Goal: Task Accomplishment & Management: Manage account settings

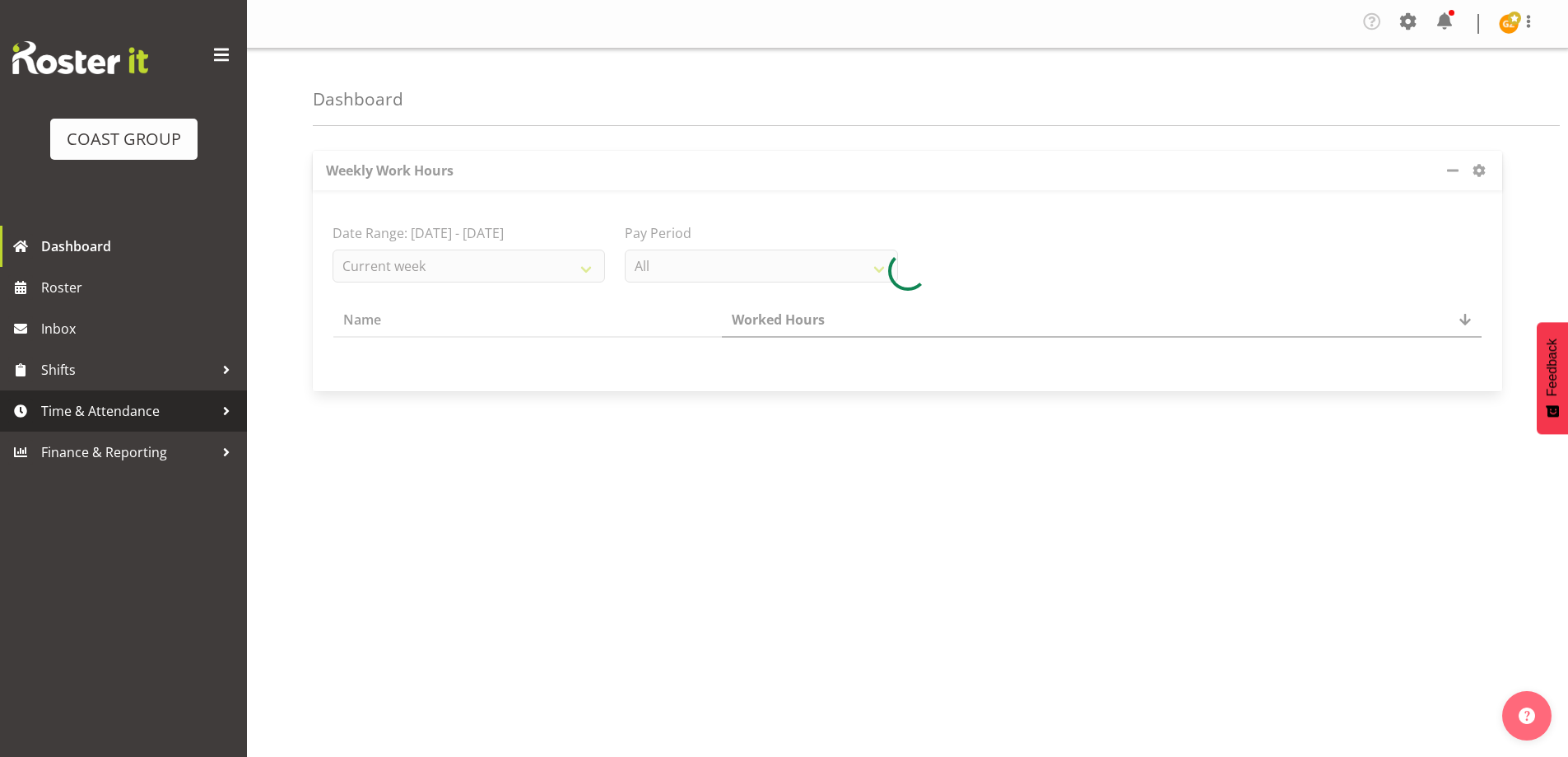
click at [147, 415] on span "Time & Attendance" at bounding box center [127, 410] width 173 height 25
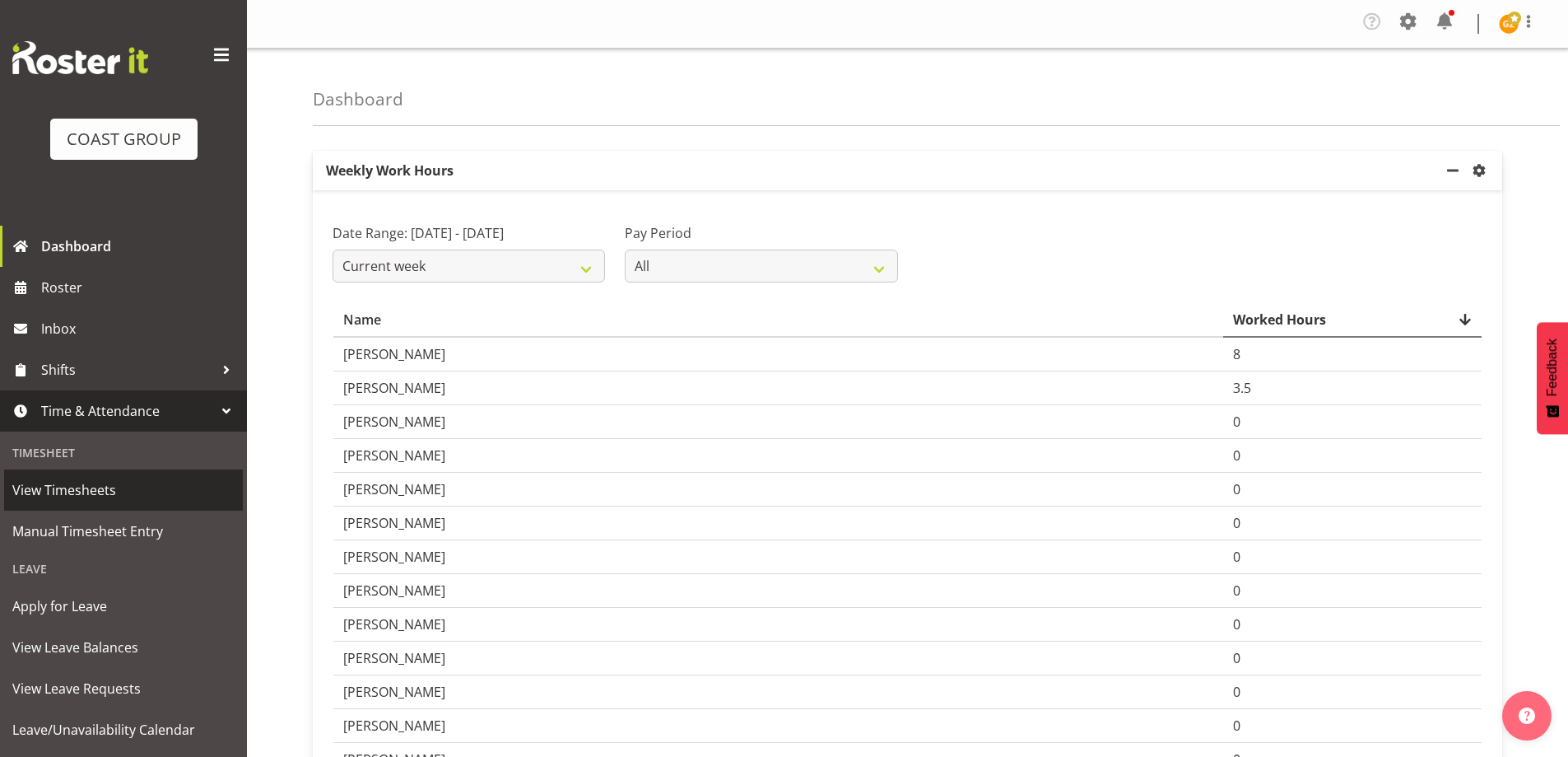
click at [86, 491] on span "View Timesheets" at bounding box center [123, 489] width 222 height 25
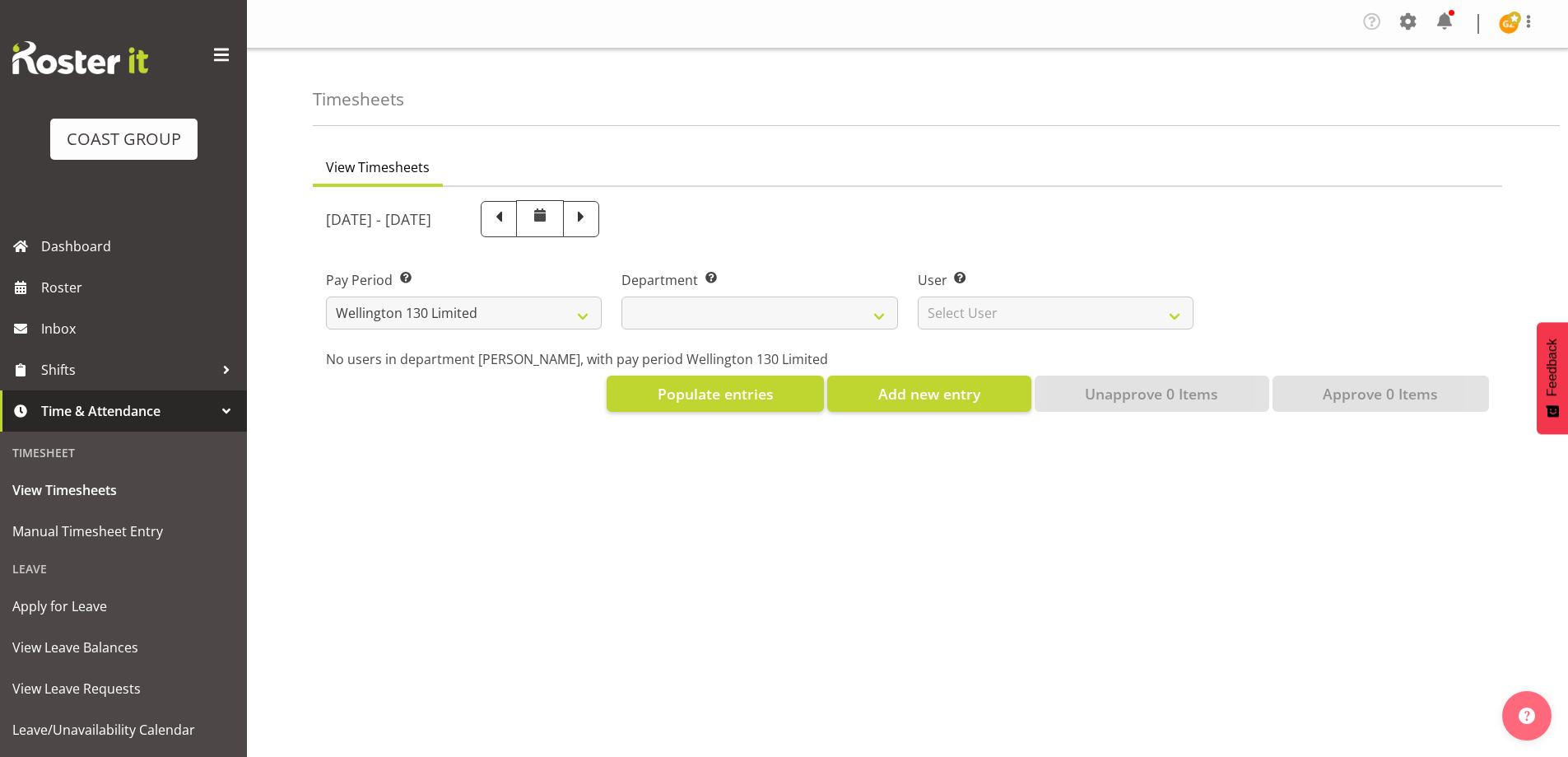
select select "150"
select select
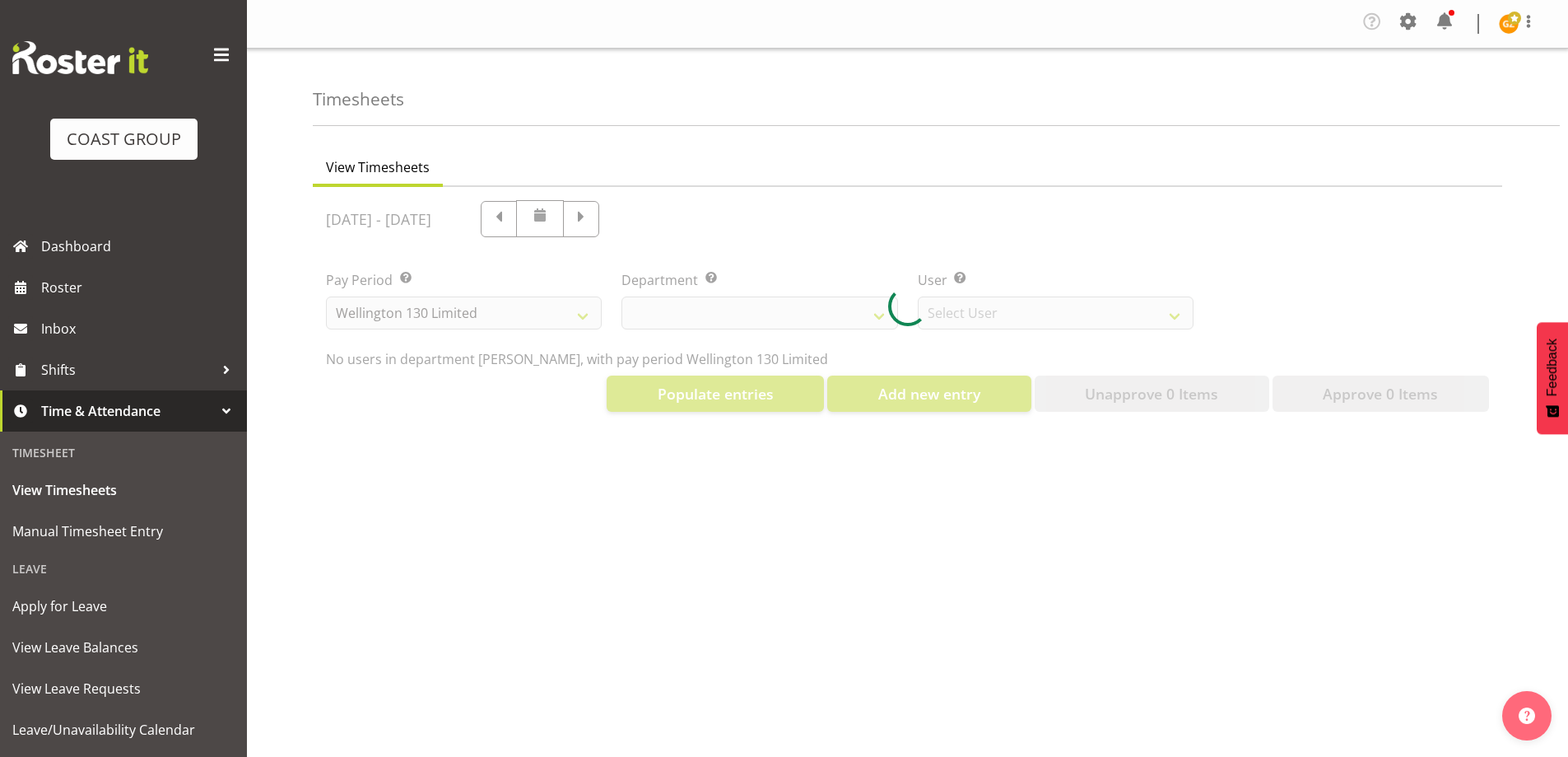
select select "9931"
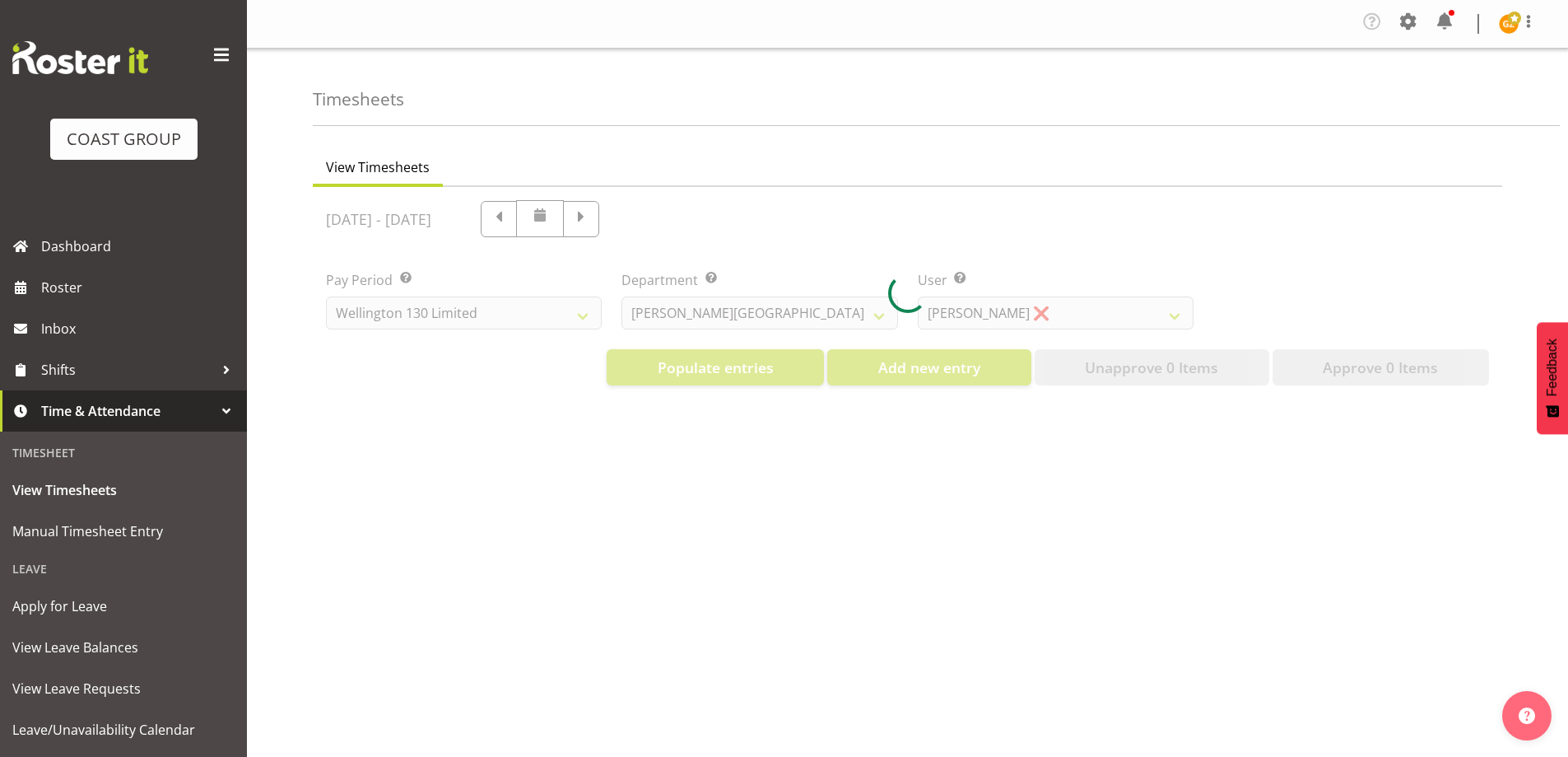
click at [1176, 316] on div at bounding box center [907, 293] width 1189 height 212
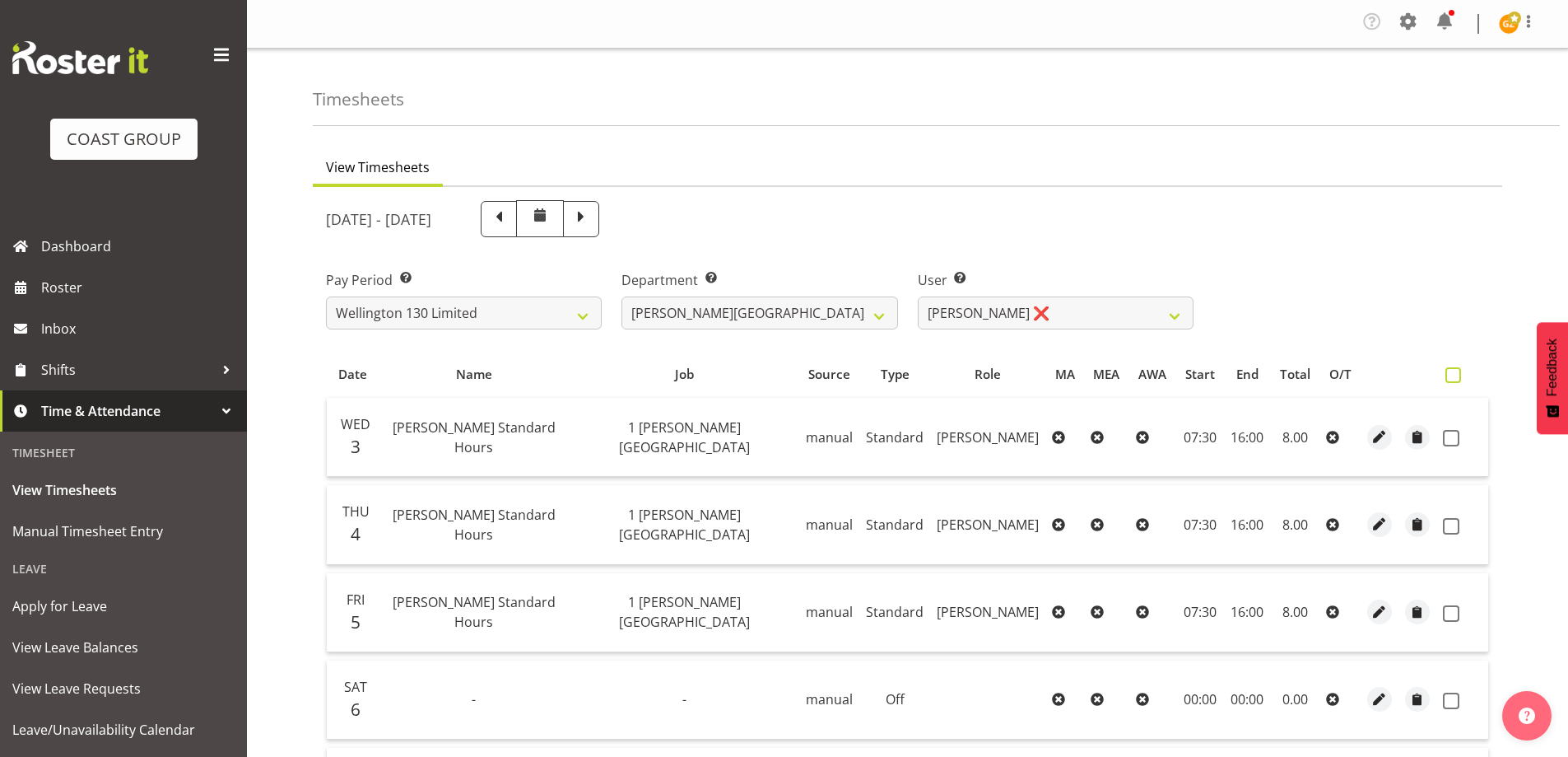
click at [1453, 377] on span at bounding box center [1453, 375] width 16 height 16
click at [1453, 377] on input "checkbox" at bounding box center [1451, 375] width 11 height 11
checkbox input "true"
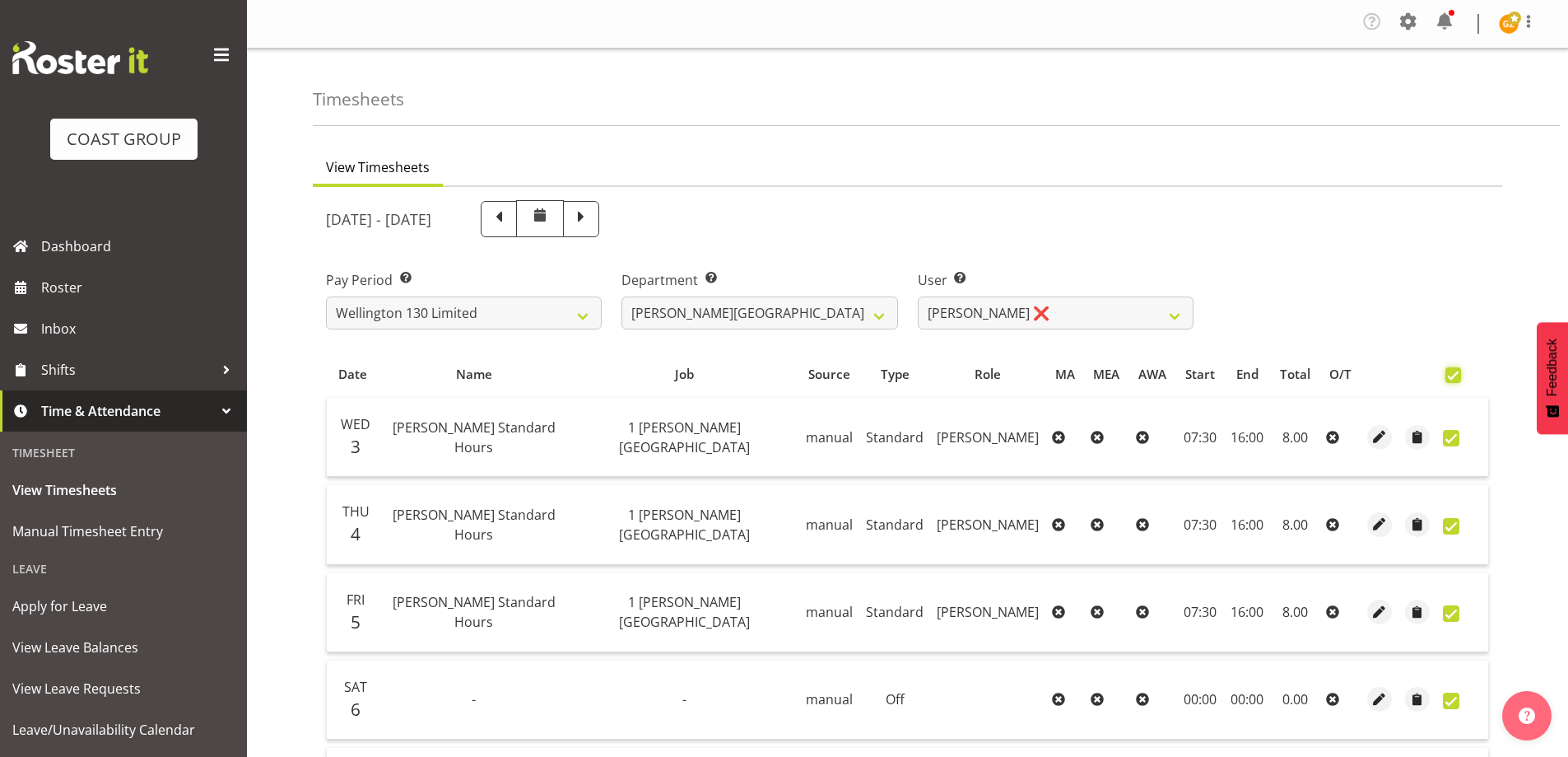
checkbox input "true"
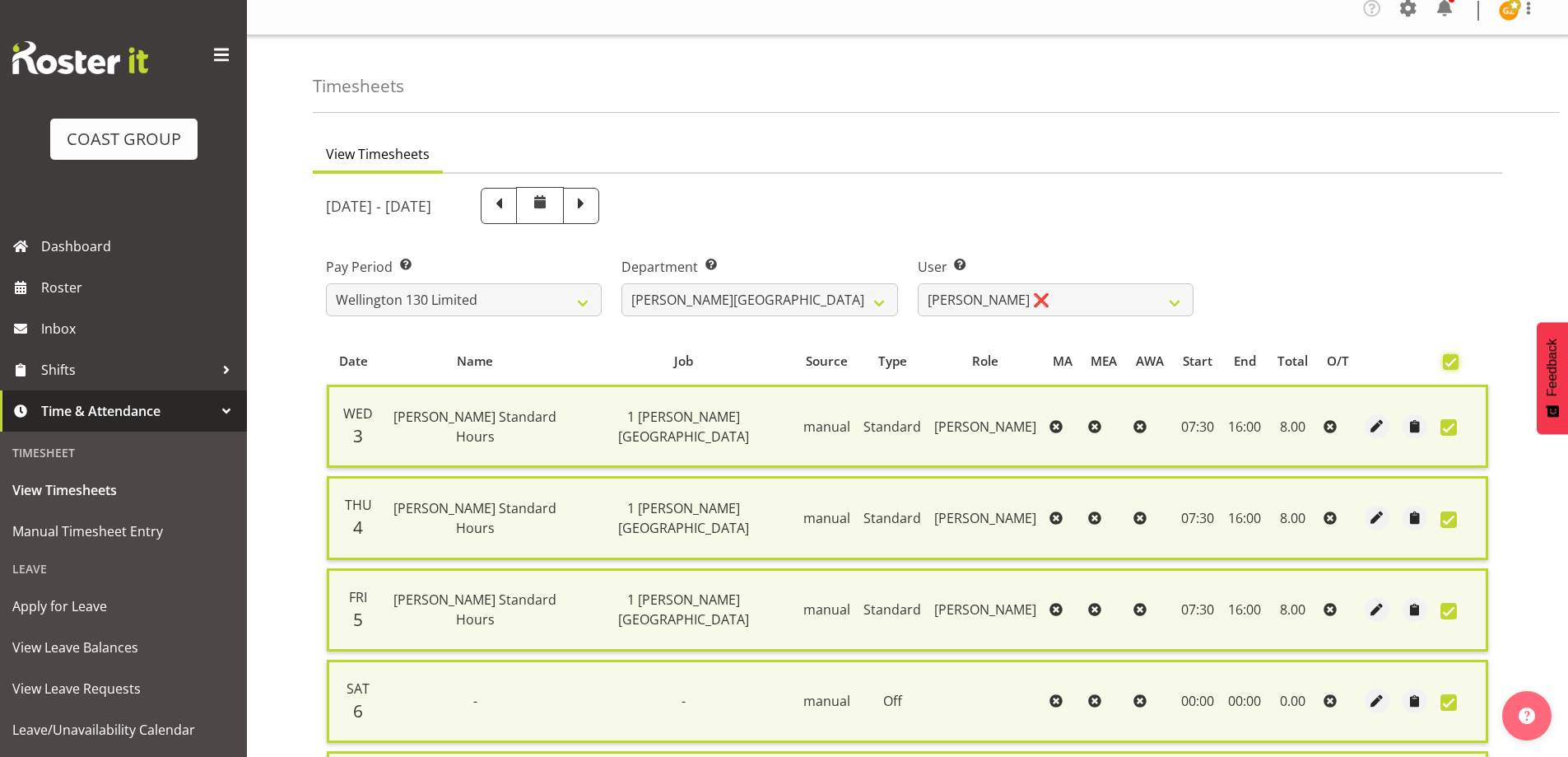
scroll to position [417, 0]
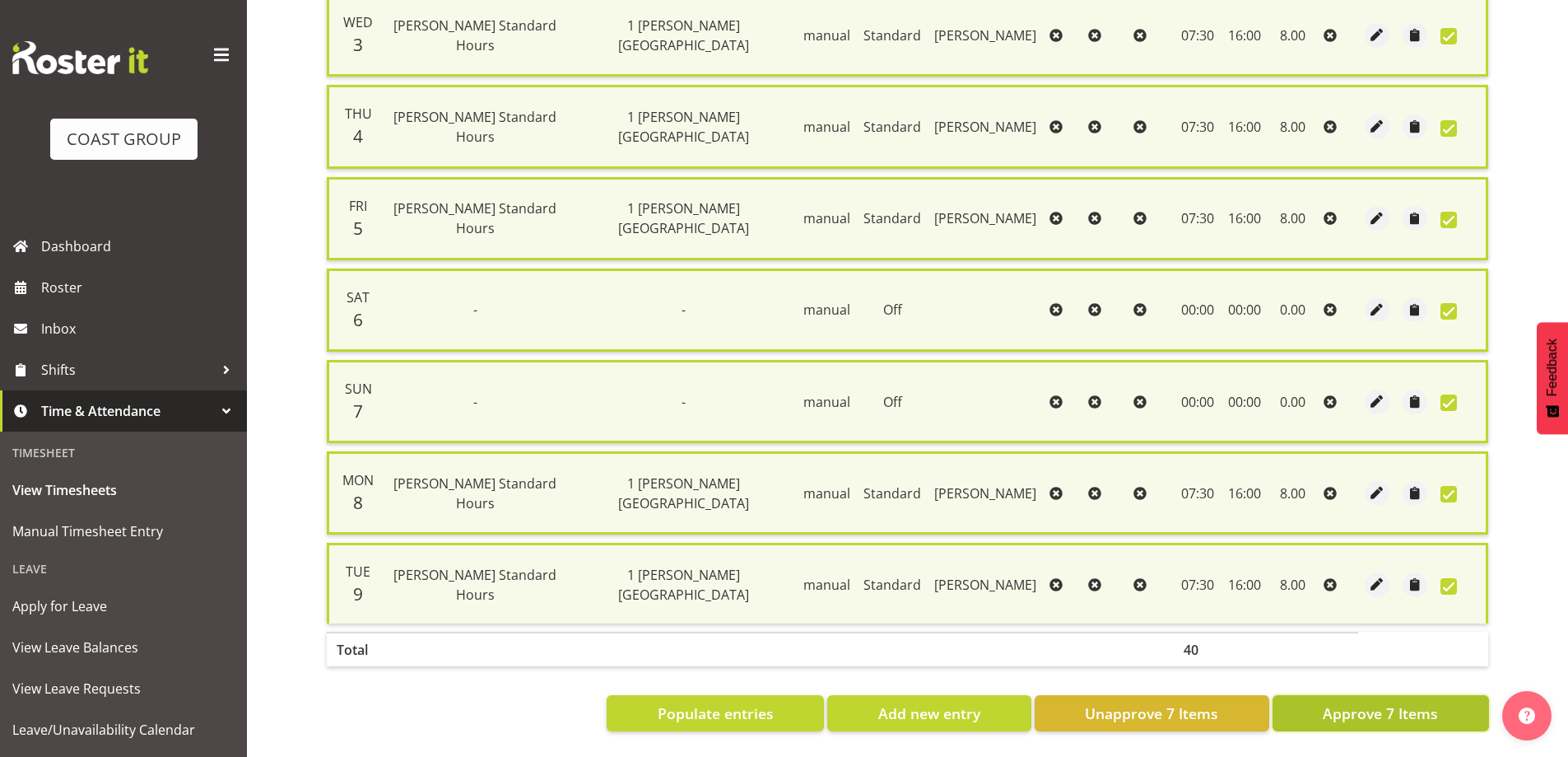
click at [1398, 711] on span "Approve 7 Items" at bounding box center [1381, 712] width 115 height 21
checkbox input "false"
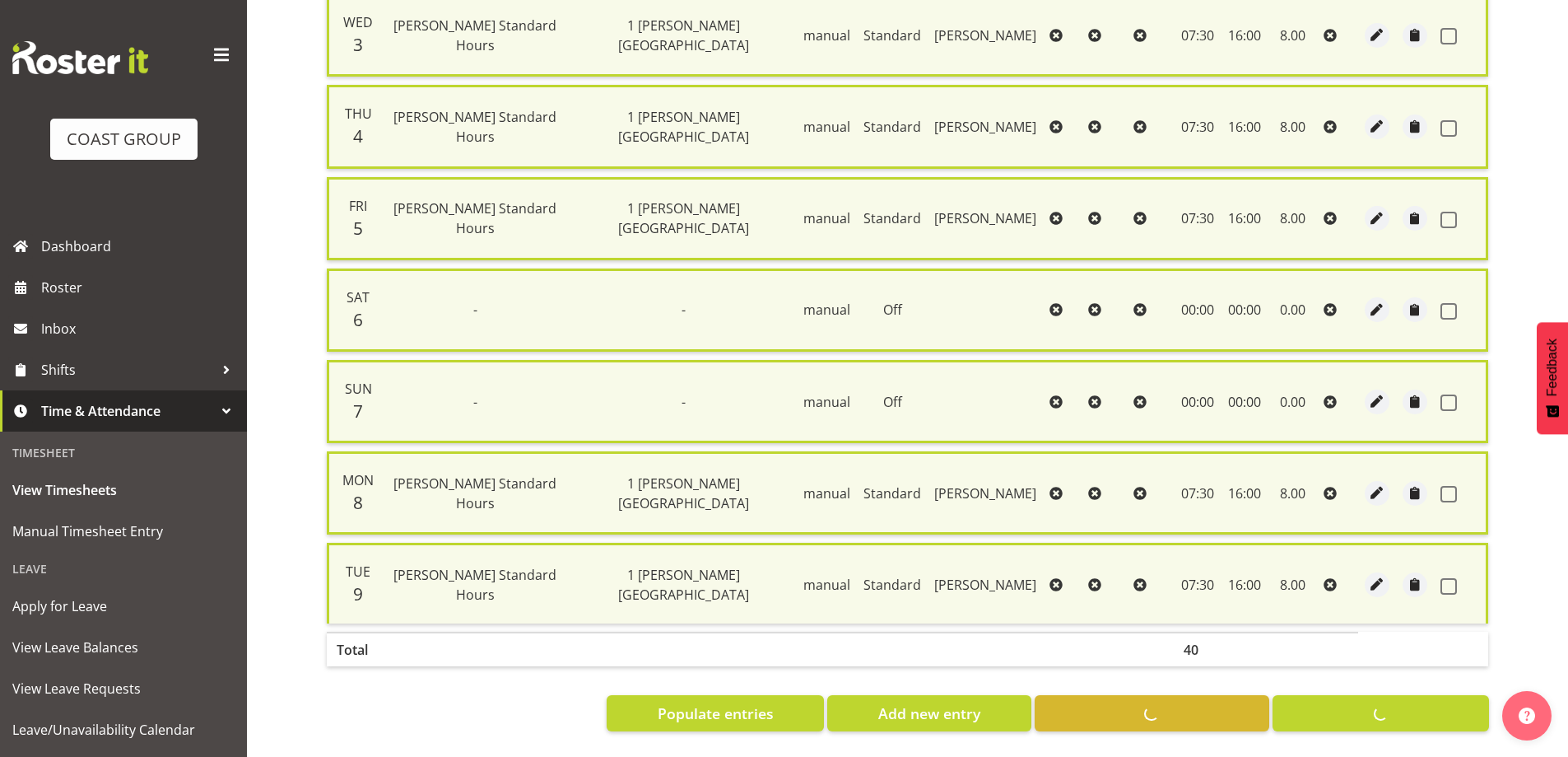
checkbox input "false"
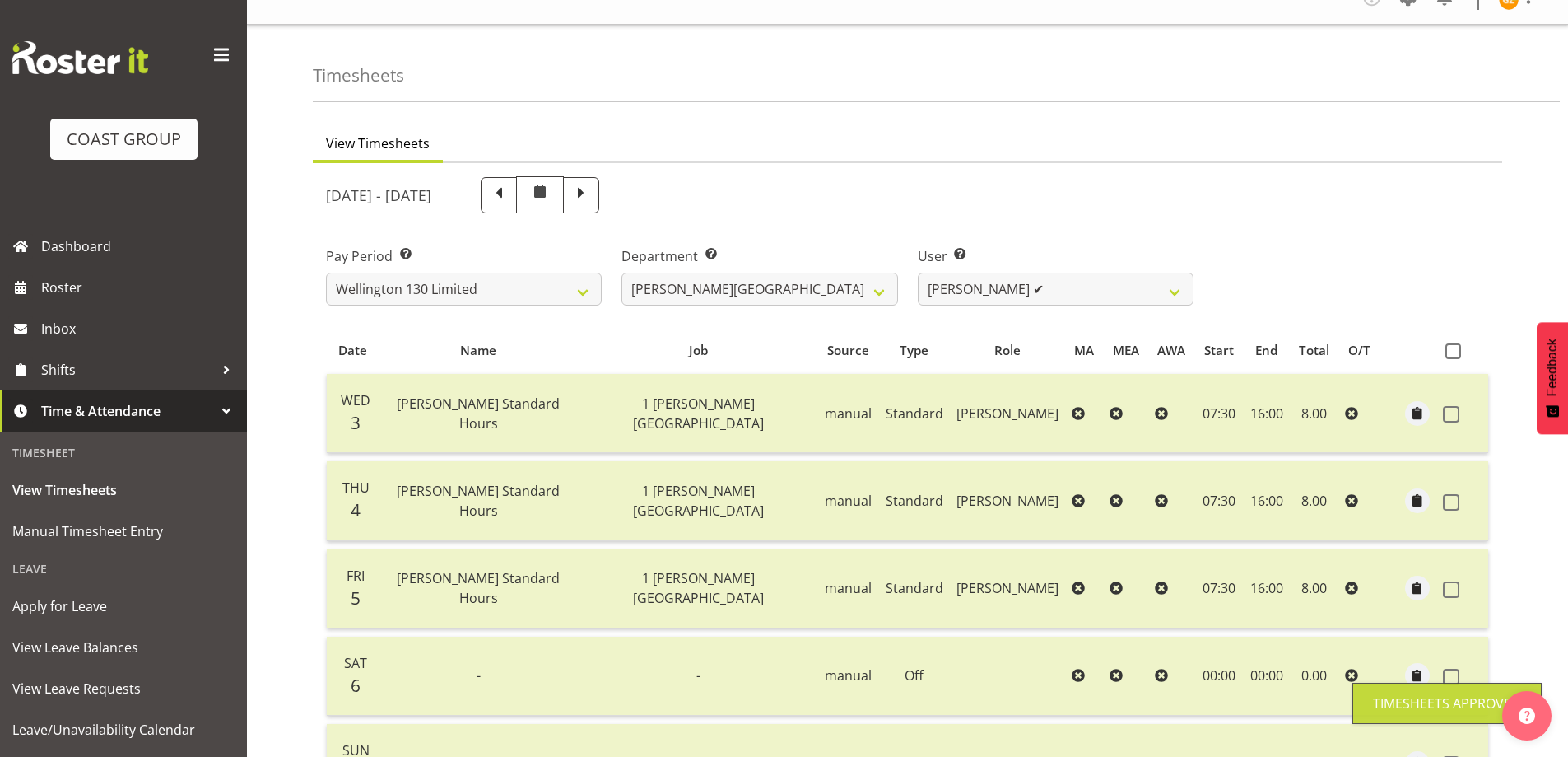
scroll to position [0, 0]
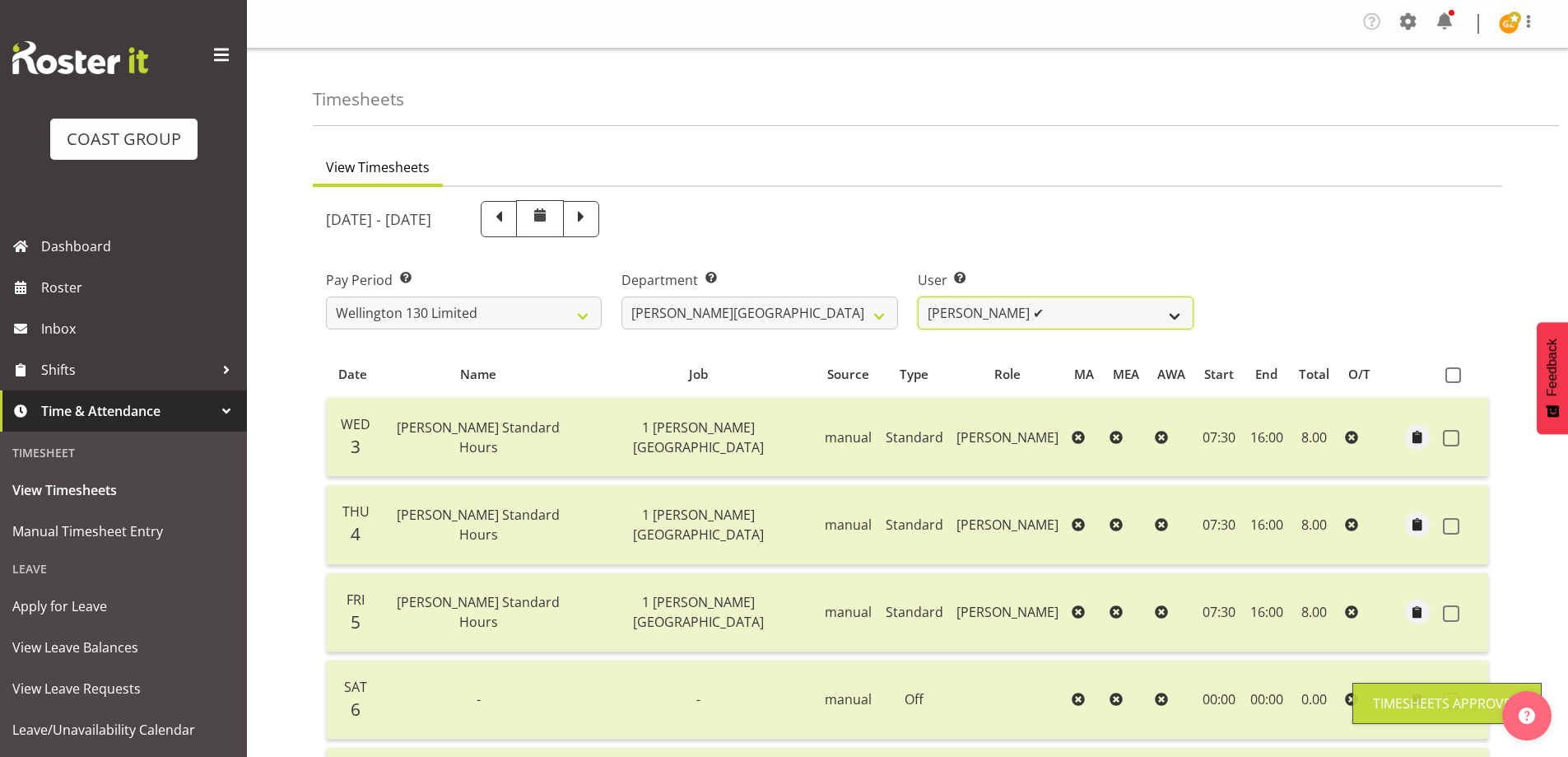
click at [1177, 315] on select "[PERSON_NAME] ✔ [PERSON_NAME] ❌ [PERSON_NAME] [PERSON_NAME] ❌ [PERSON_NAME] ❌ […" at bounding box center [1056, 312] width 276 height 33
select select "9956"
click at [918, 297] on select "[PERSON_NAME] ✔ [PERSON_NAME] ❌ [PERSON_NAME] [PERSON_NAME] ❌ [PERSON_NAME] ❌ […" at bounding box center [1056, 312] width 276 height 33
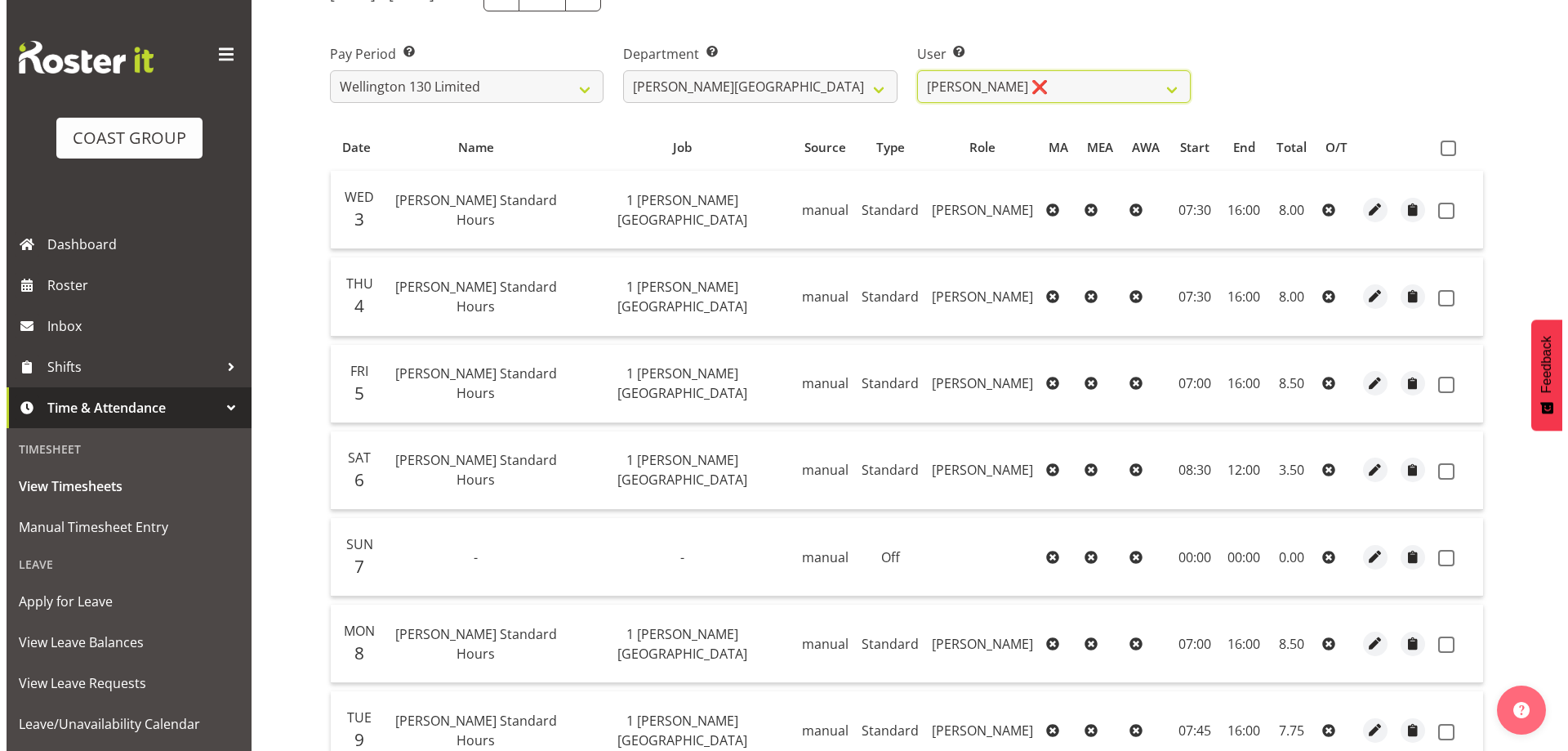
scroll to position [245, 0]
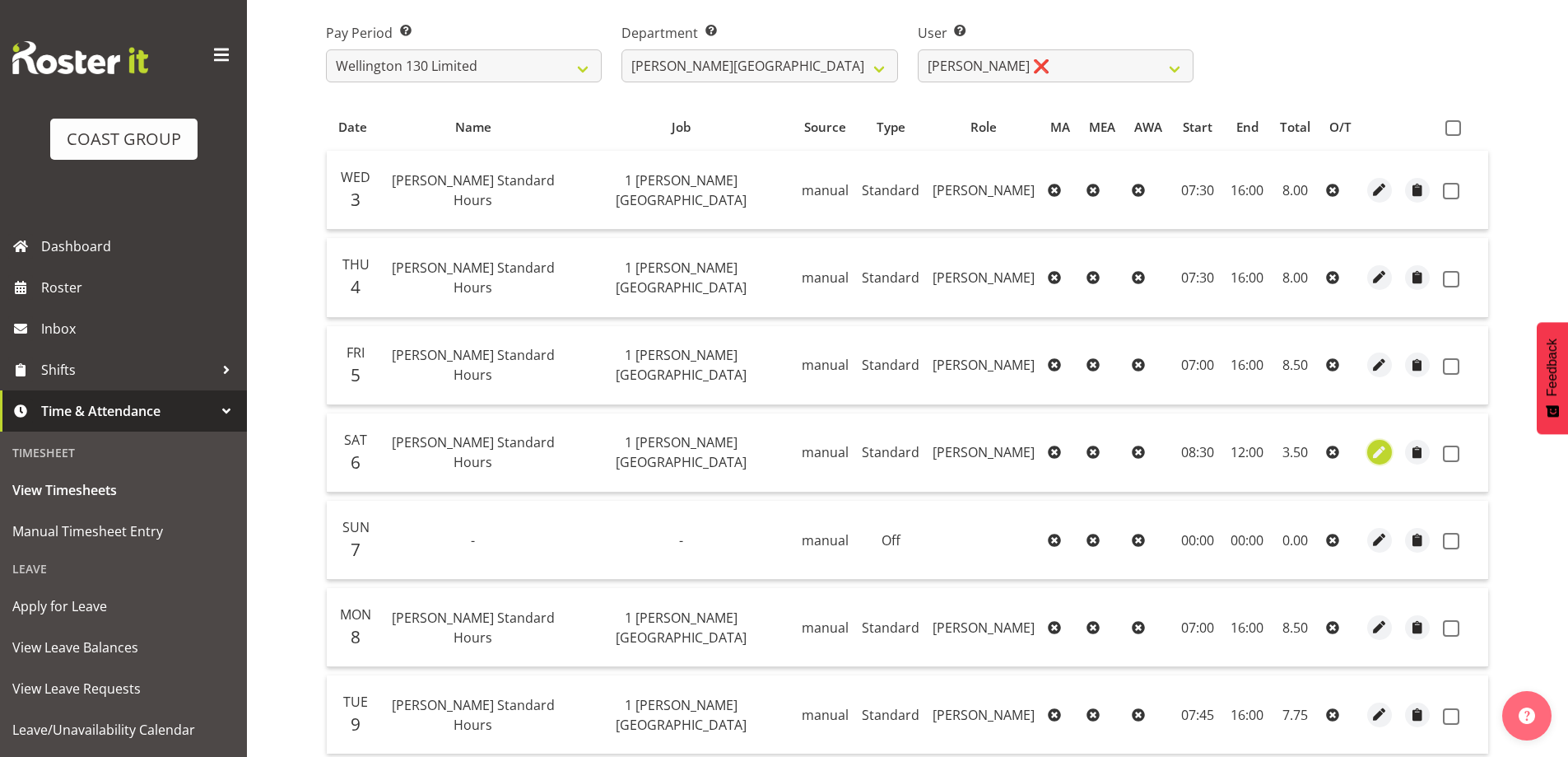
click at [1384, 449] on span "button" at bounding box center [1380, 452] width 19 height 19
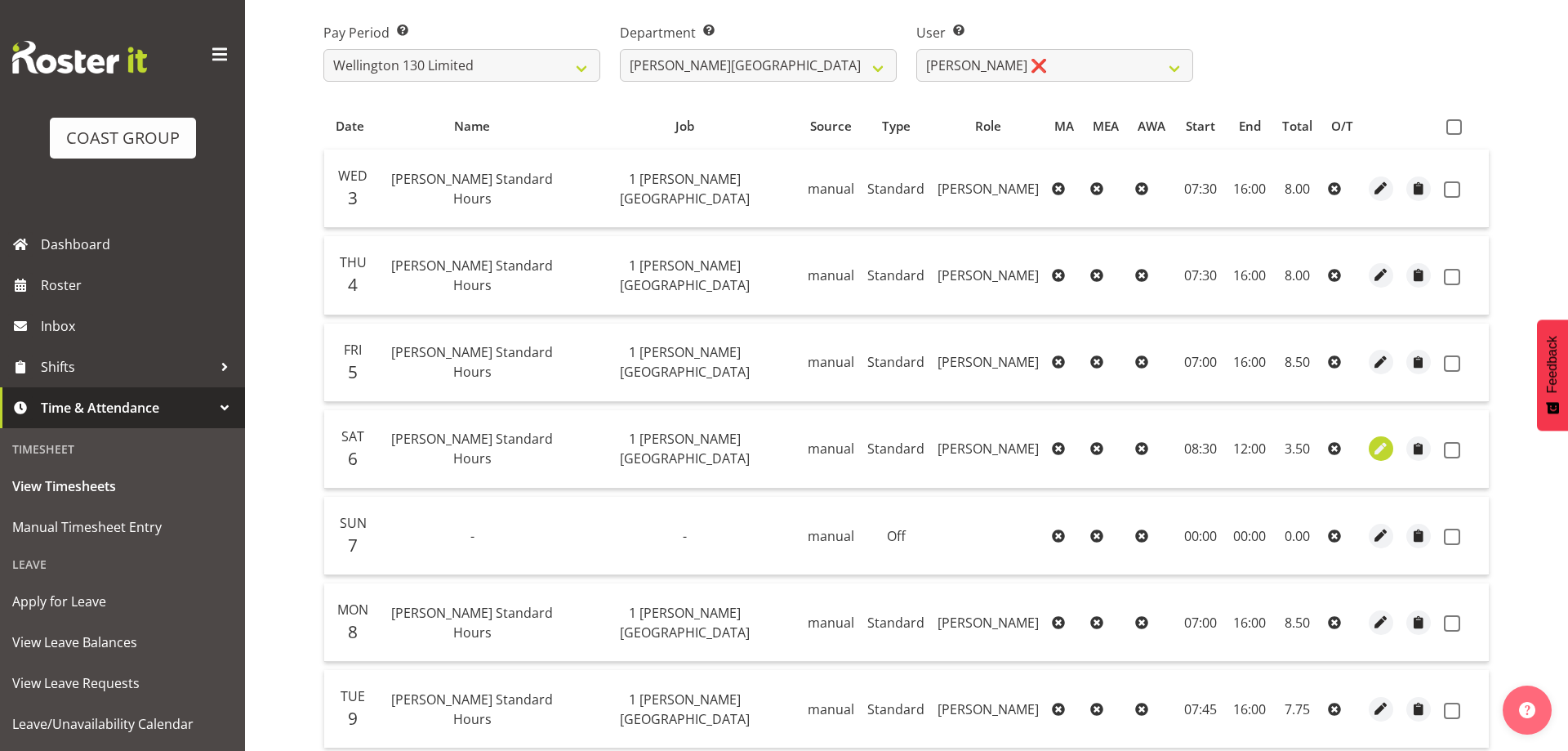
select select "Standard"
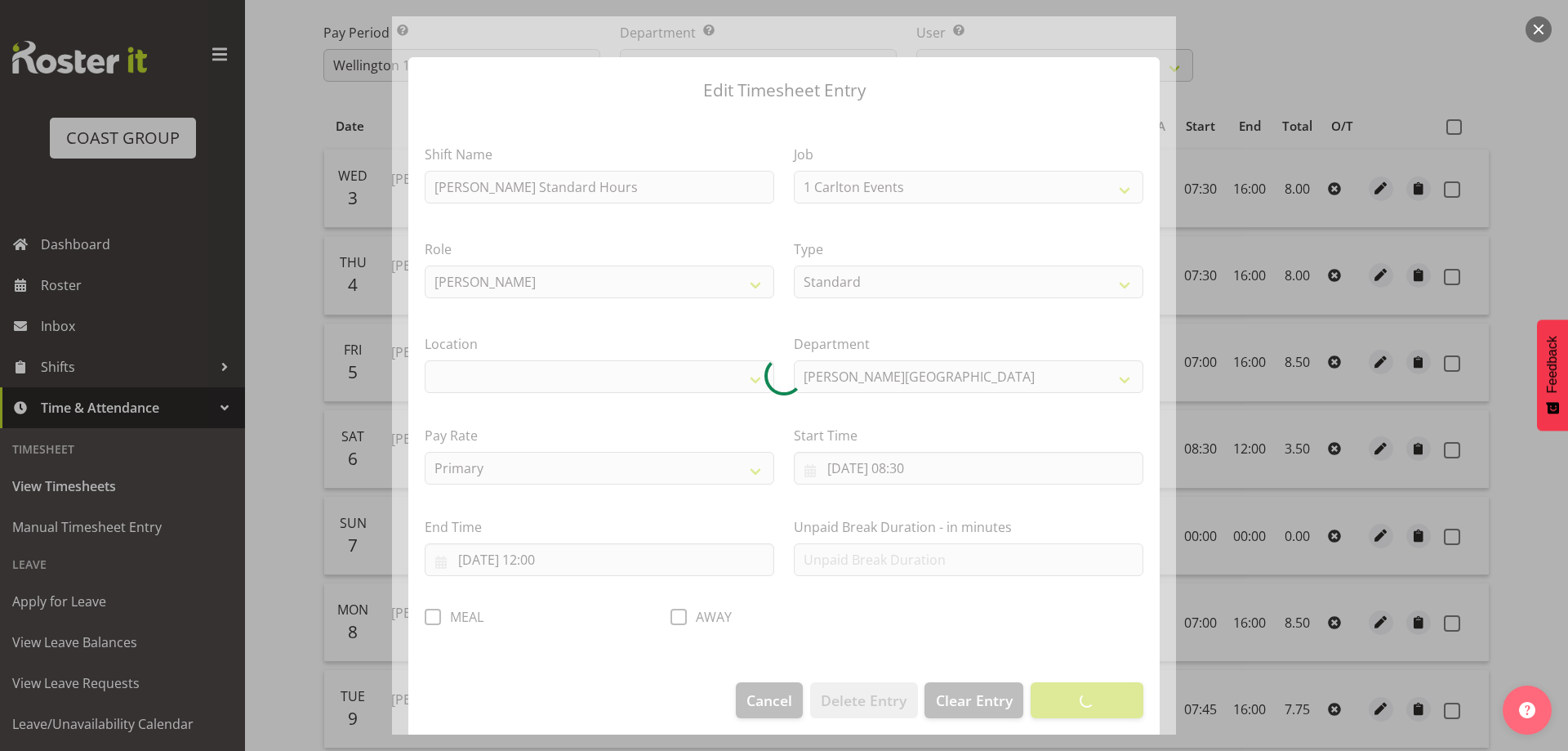
select select "7032"
click at [976, 469] on div at bounding box center [784, 376] width 784 height 718
select select "1075"
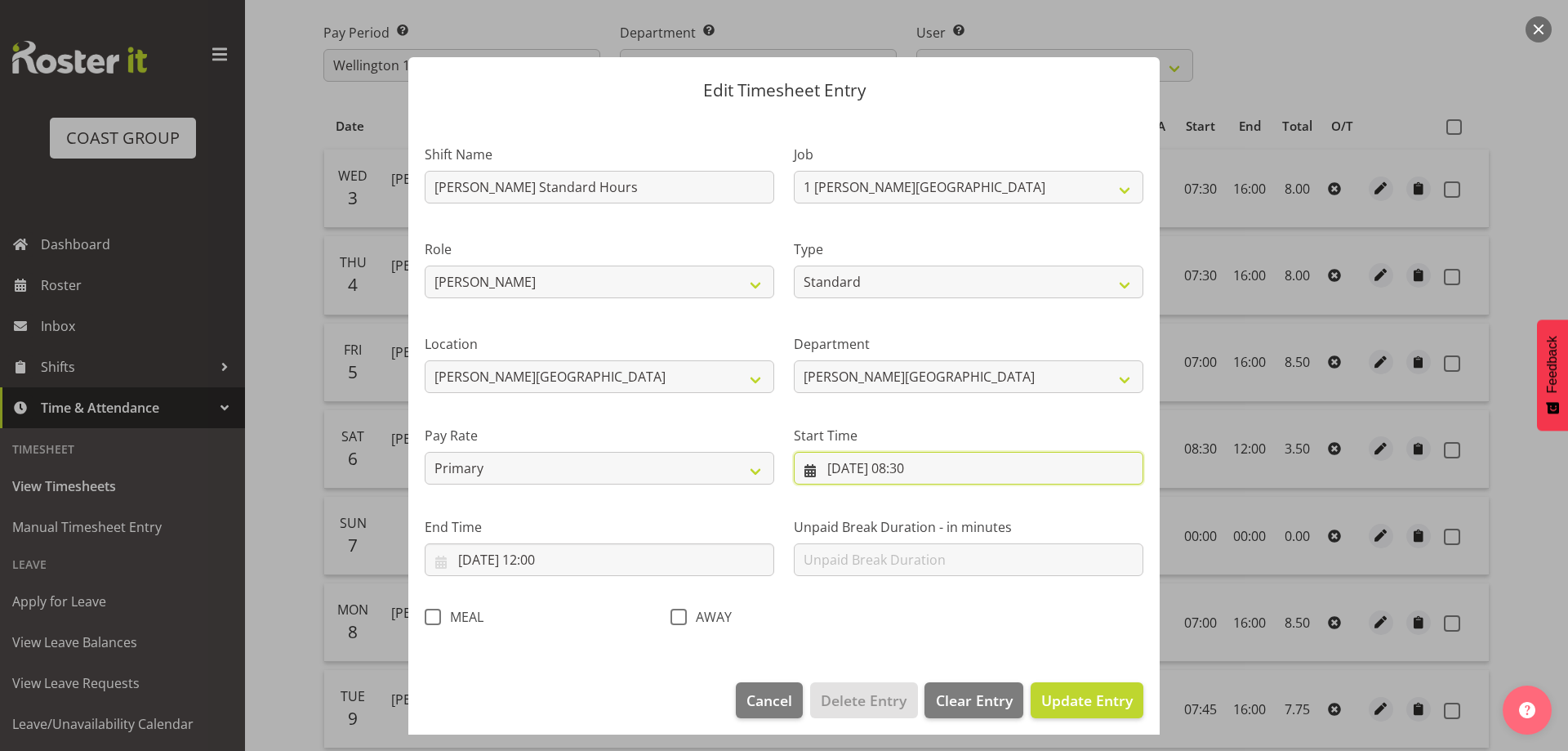
click at [979, 470] on input "[DATE] 08:30" at bounding box center [968, 468] width 350 height 32
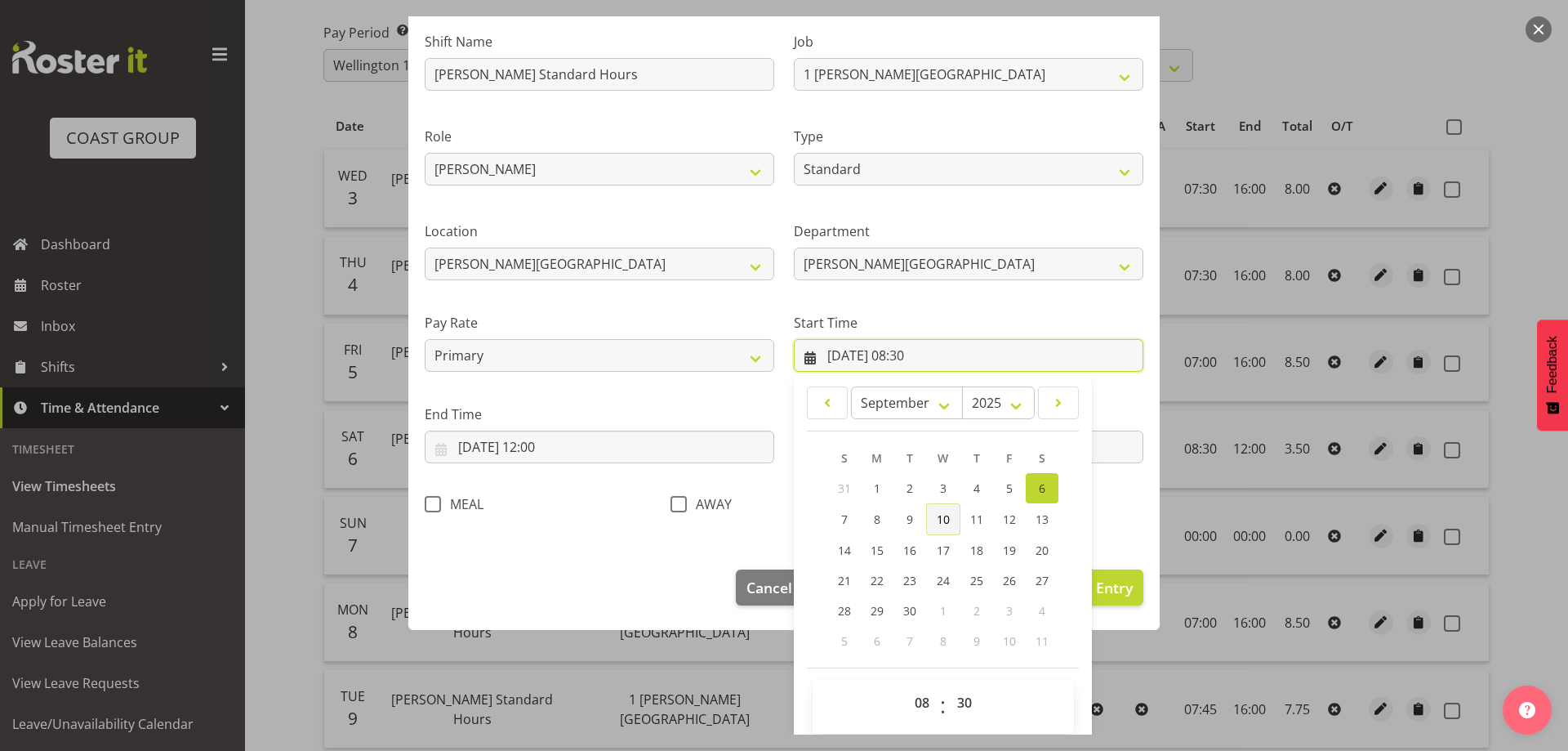
scroll to position [124, 0]
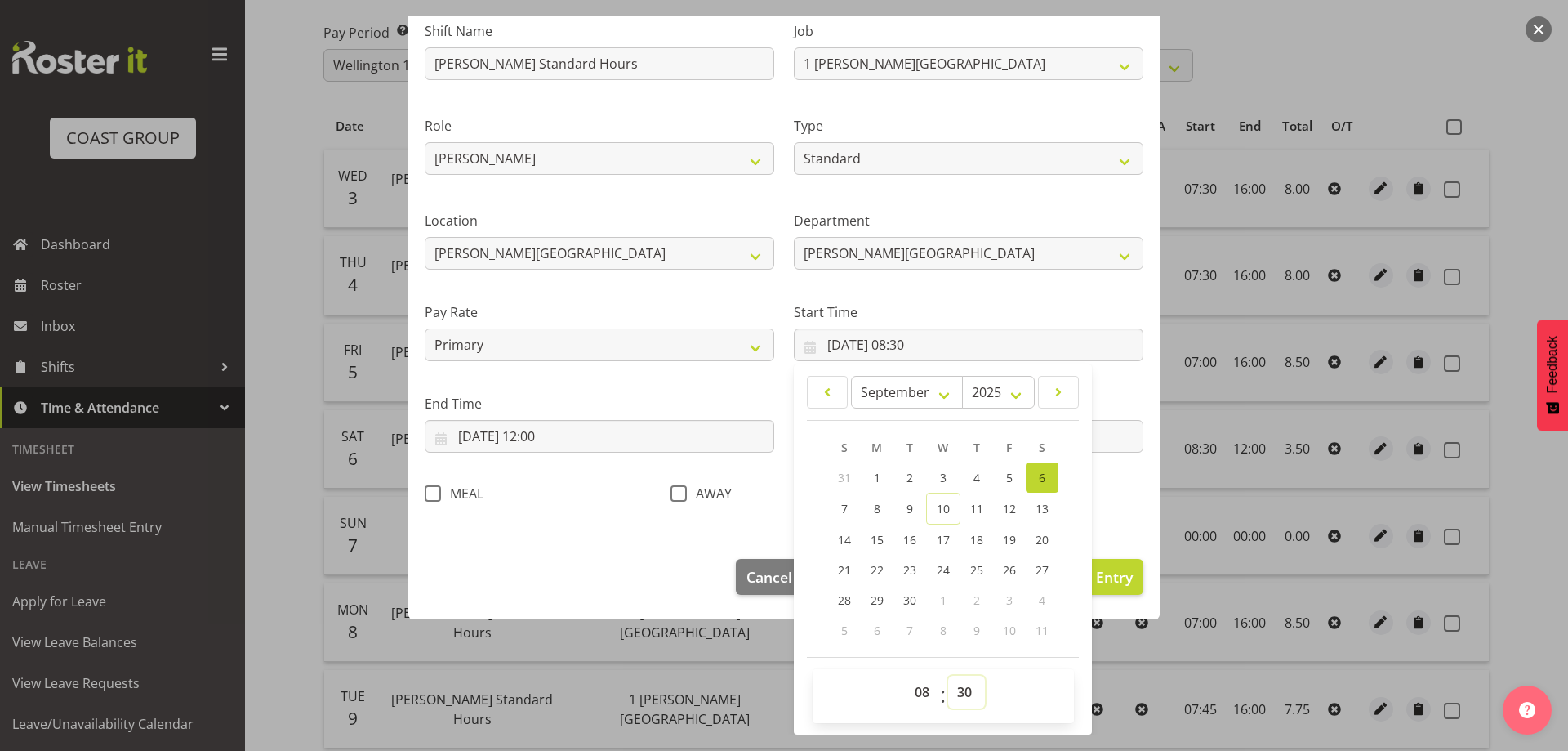
click at [958, 689] on select "00 01 02 03 04 05 06 07 08 09 10 11 12 13 14 15 16 17 18 19 20 21 22 23 24 25 2…" at bounding box center [967, 691] width 37 height 32
select select "0"
click at [948, 675] on select "00 01 02 03 04 05 06 07 08 09 10 11 12 13 14 15 16 17 18 19 20 21 22 23 24 25 2…" at bounding box center [967, 691] width 37 height 32
type input "[DATE] 08:00"
click at [1111, 482] on div "Shift Name [PERSON_NAME][GEOGRAPHIC_DATA] Standard Hours Job 1 Carlton Events 1…" at bounding box center [784, 256] width 738 height 518
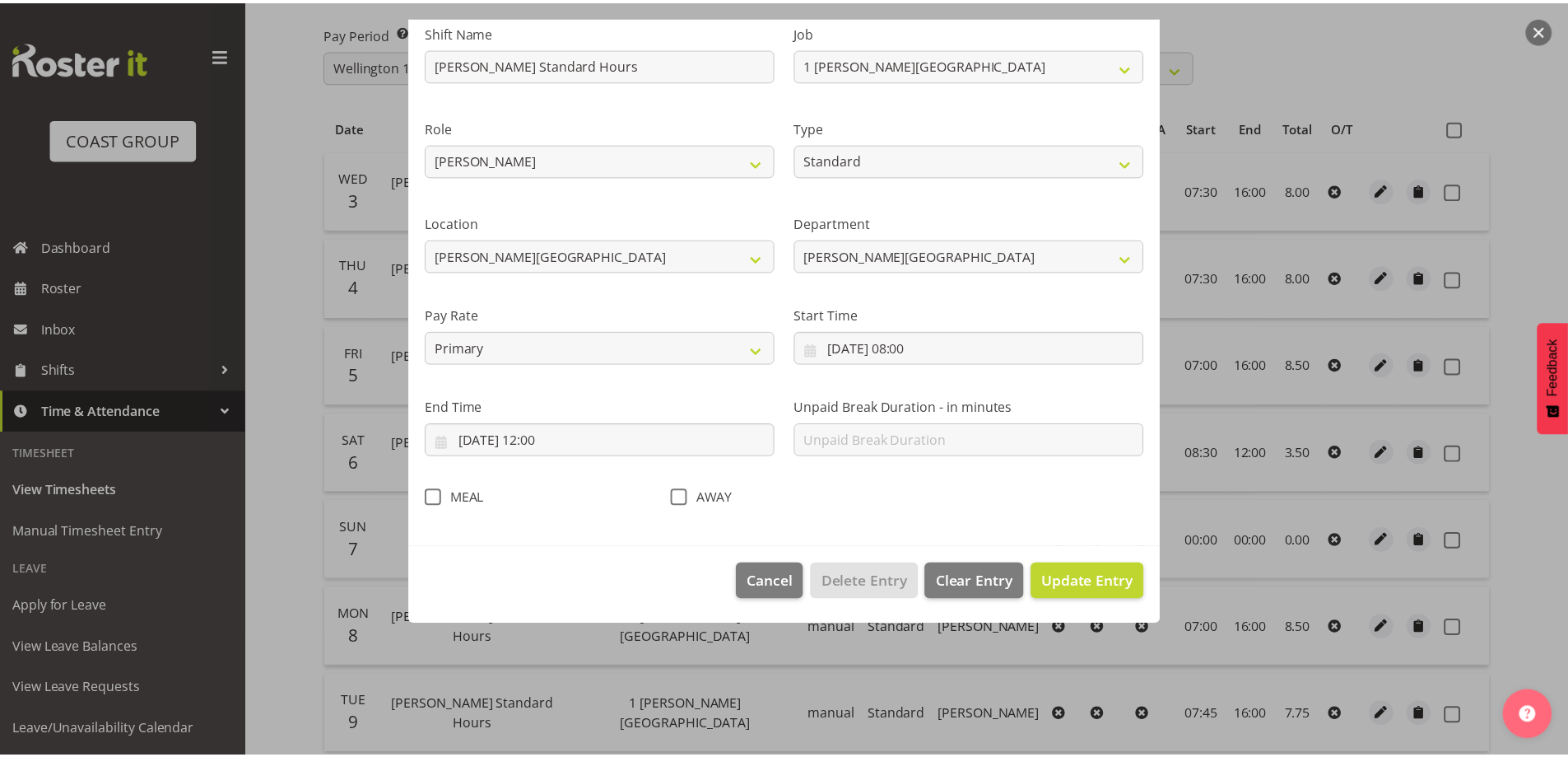
scroll to position [8, 0]
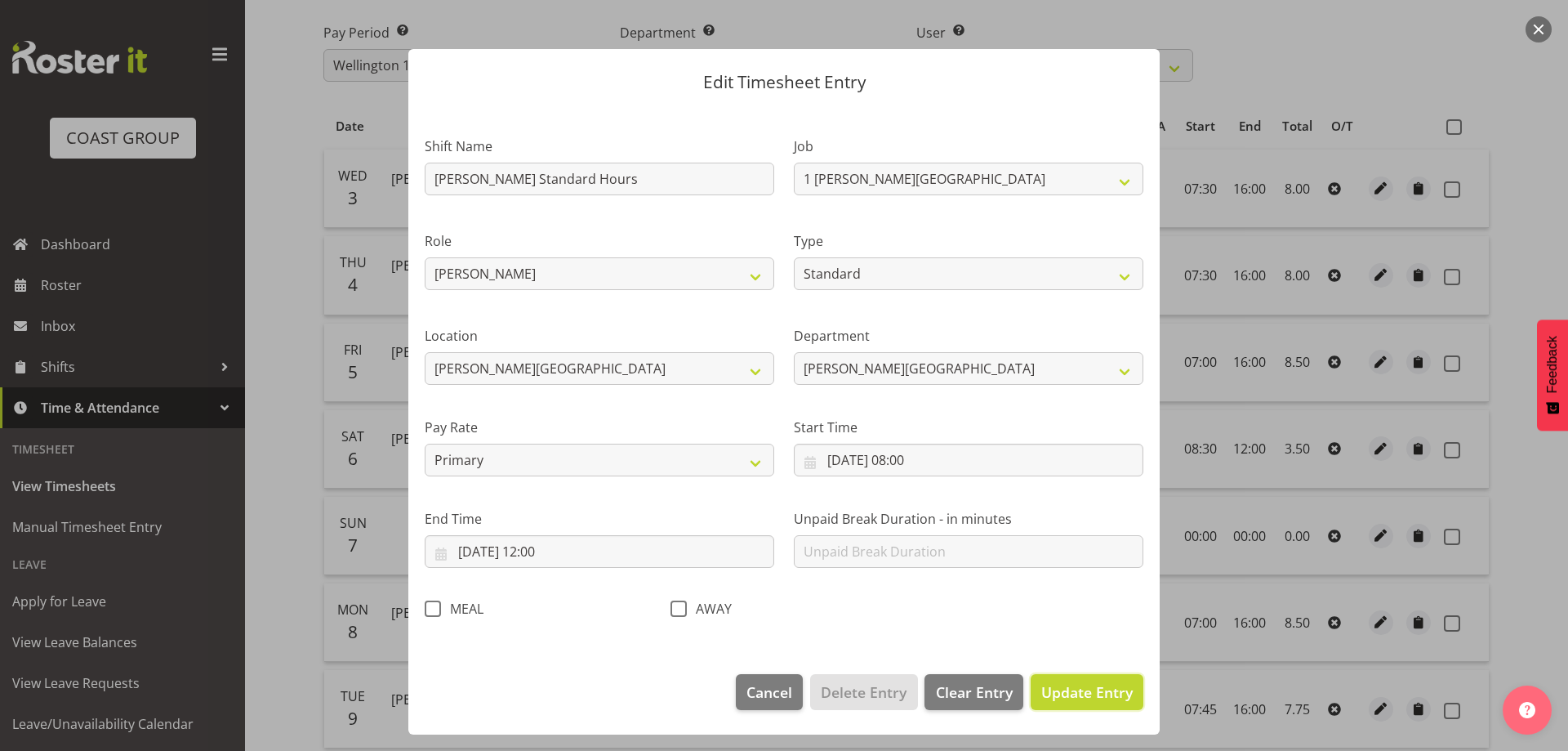
click at [1063, 693] on span "Update Entry" at bounding box center [1087, 691] width 91 height 19
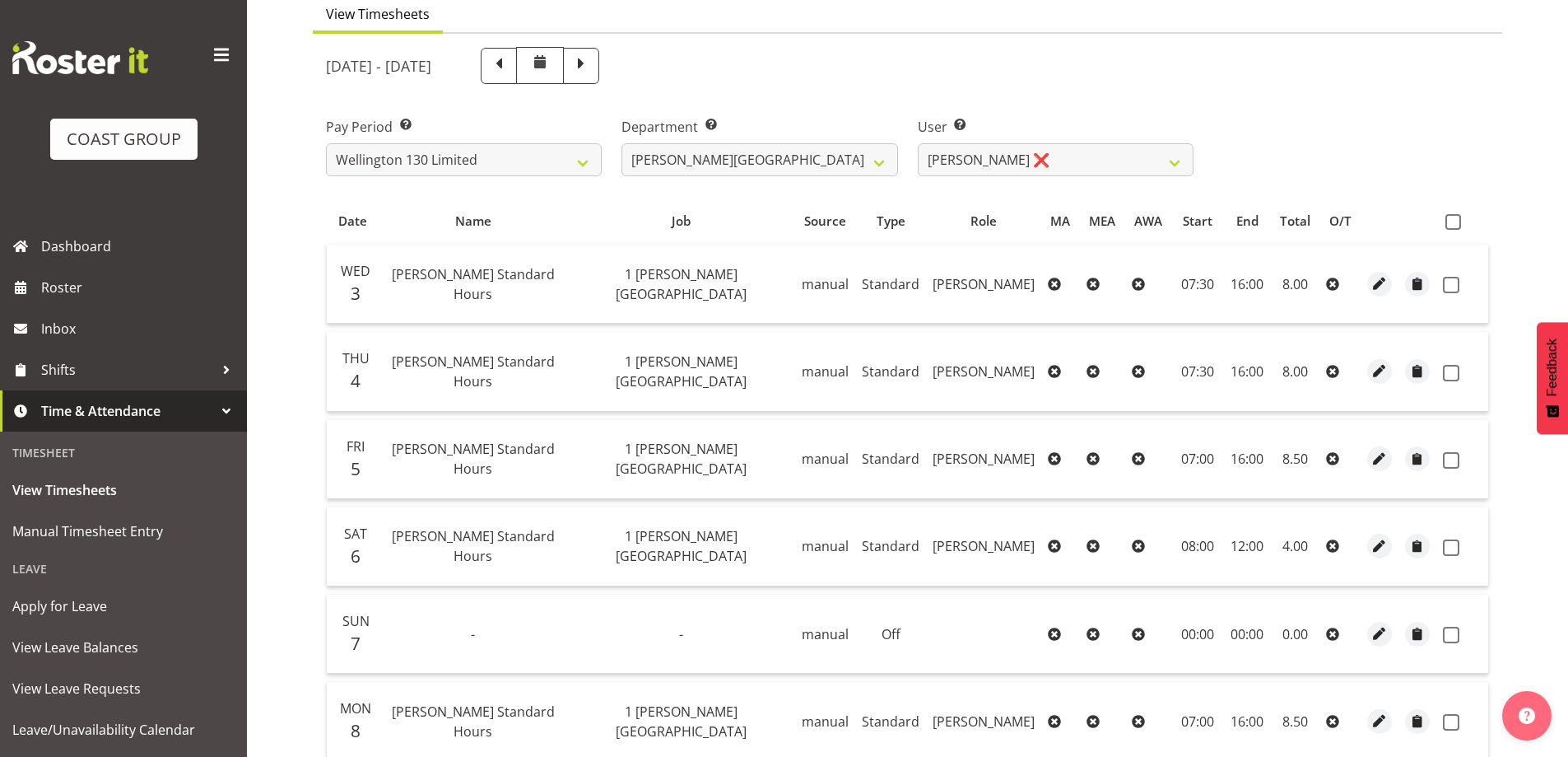
scroll to position [0, 0]
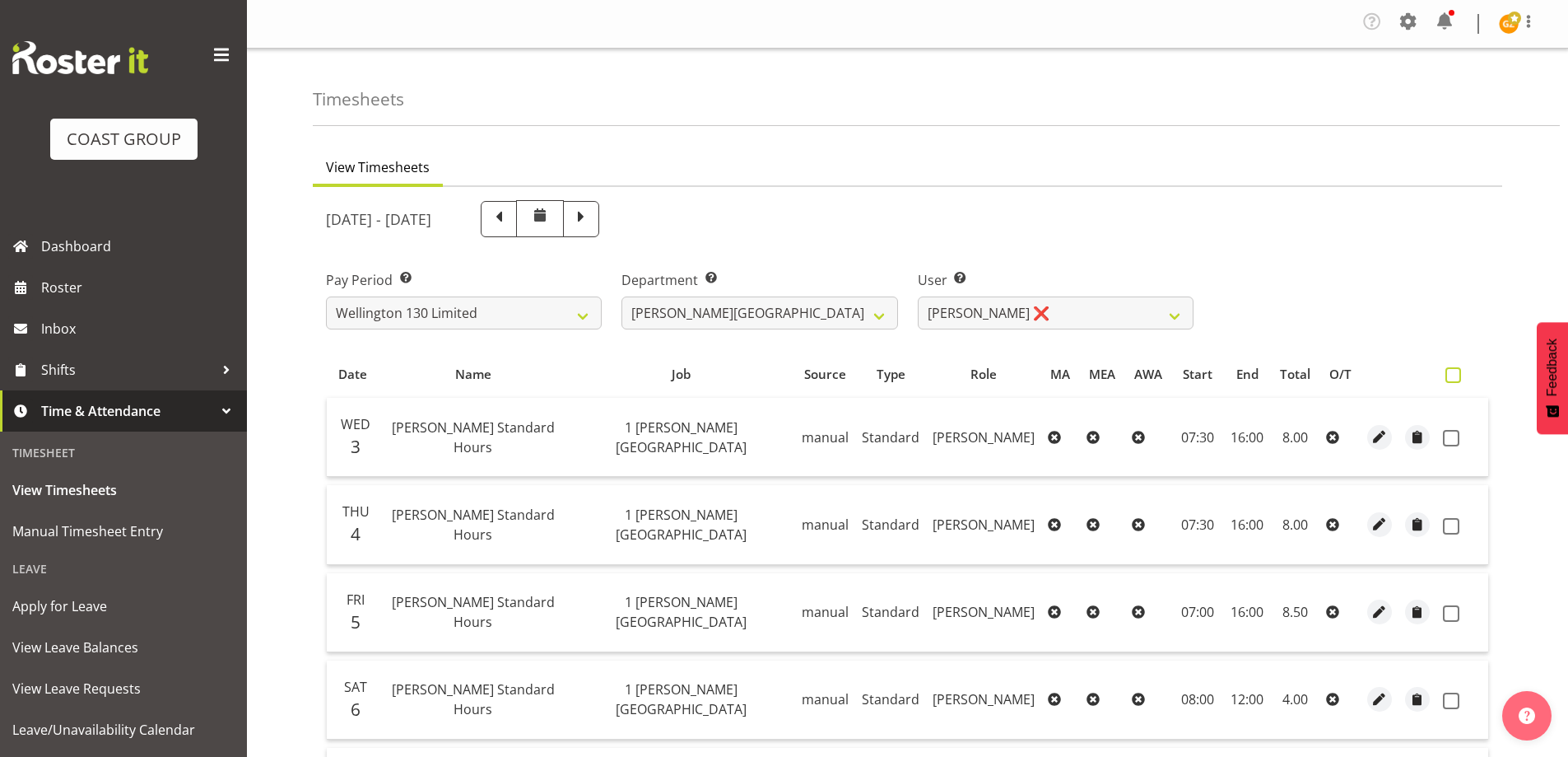
click at [1452, 370] on span at bounding box center [1453, 375] width 16 height 16
click at [1452, 370] on input "checkbox" at bounding box center [1451, 375] width 11 height 11
checkbox input "true"
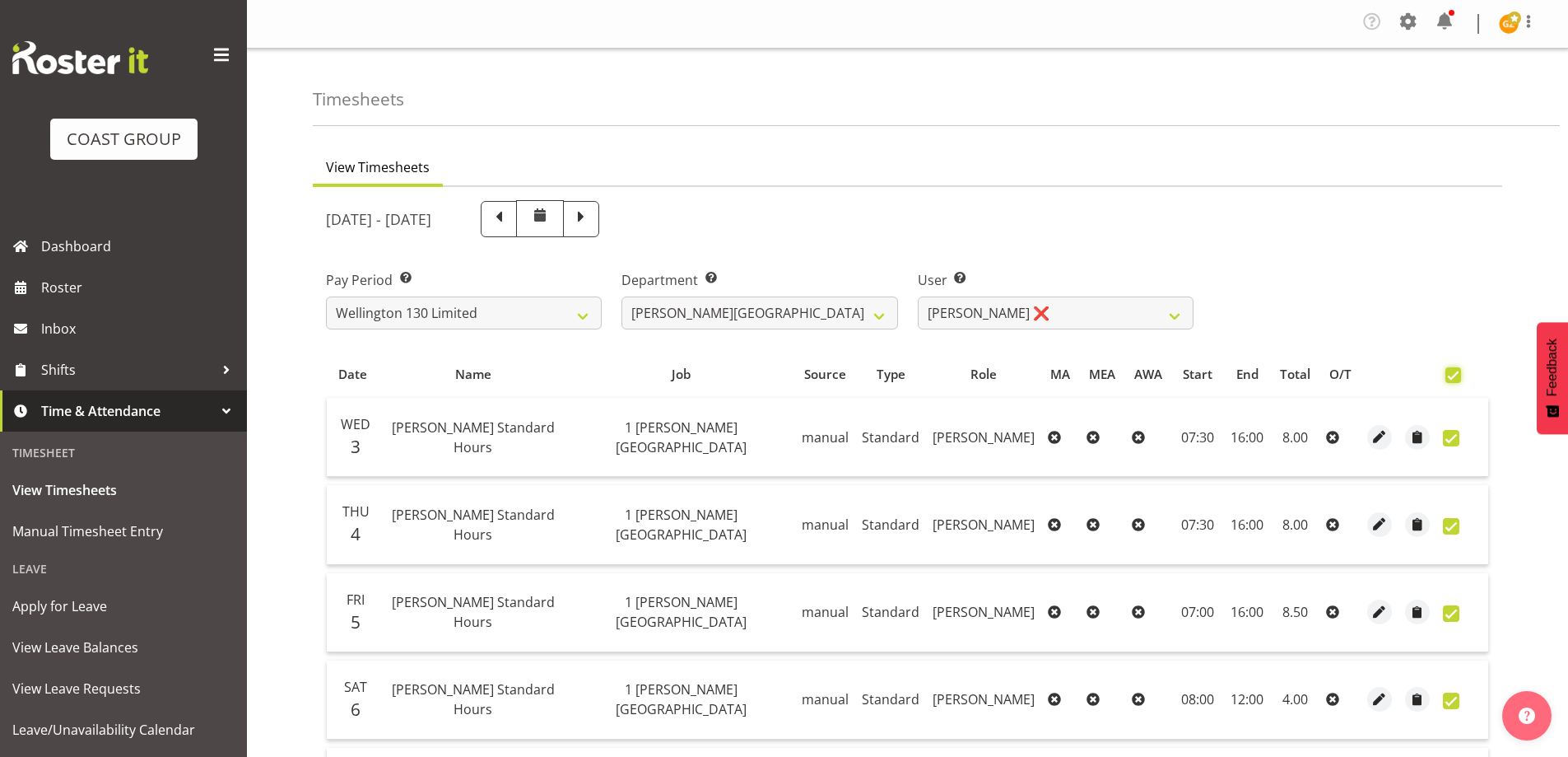
checkbox input "true"
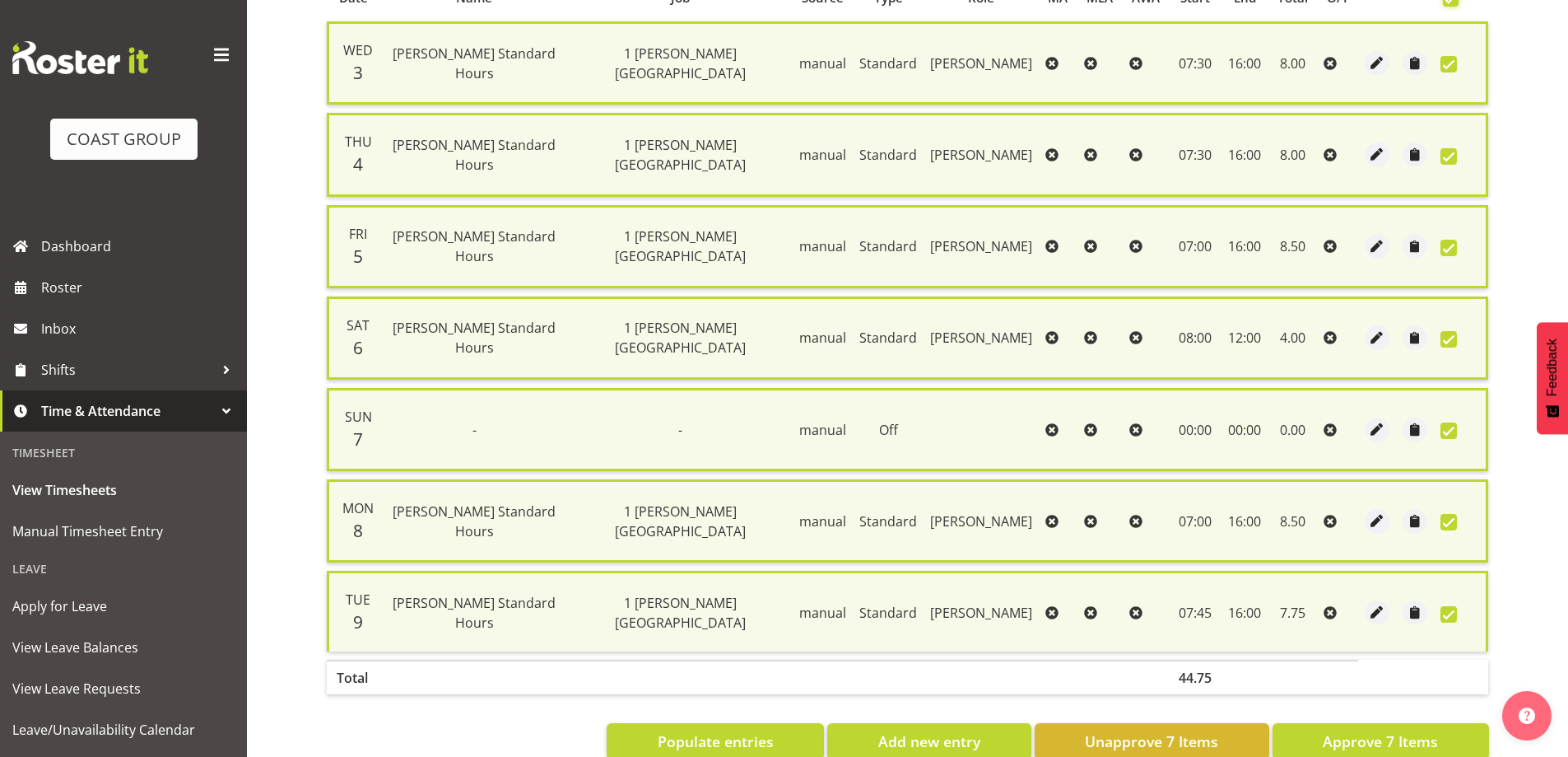
scroll to position [412, 0]
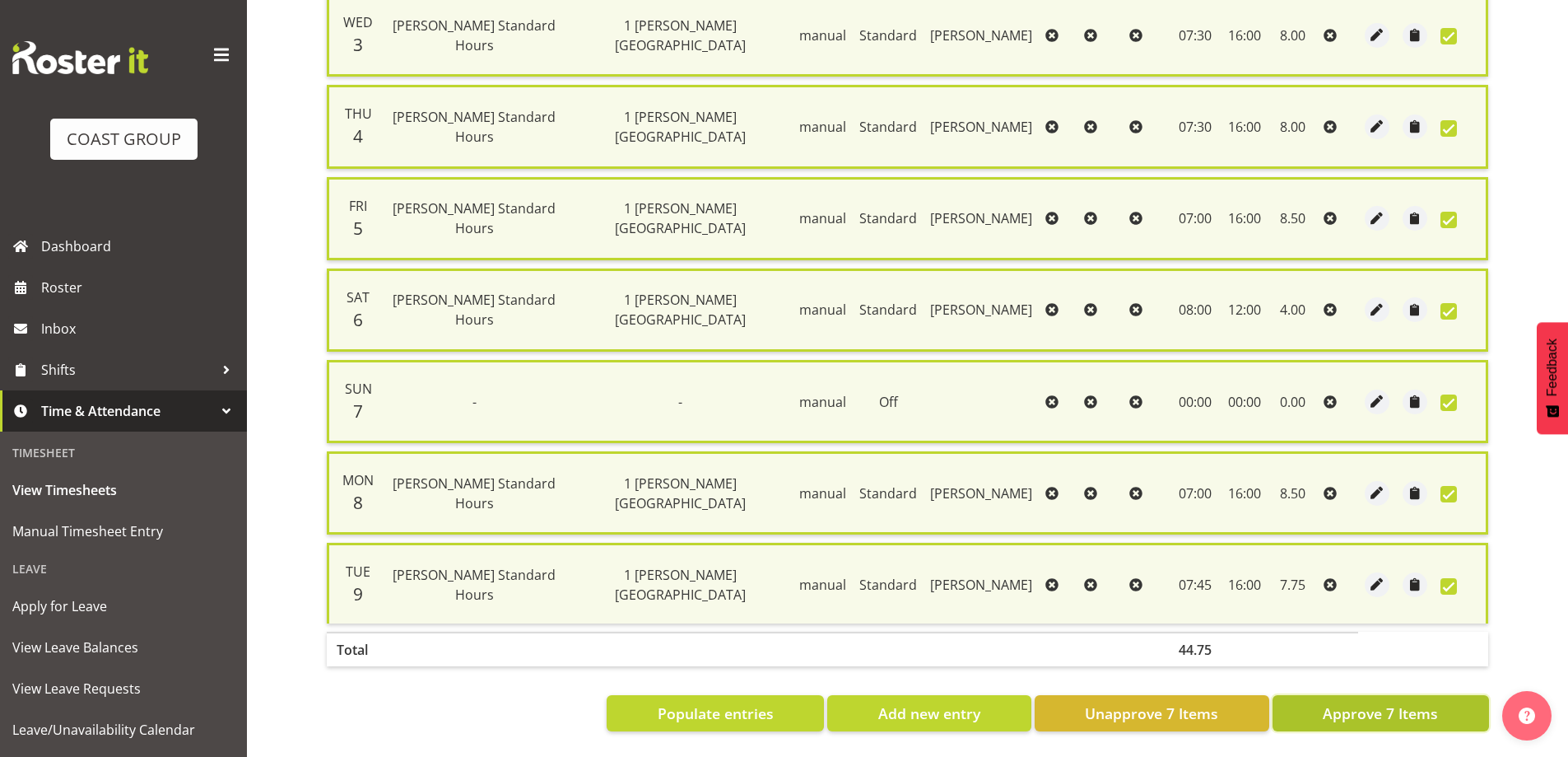
click at [1415, 714] on span "Approve 7 Items" at bounding box center [1381, 712] width 115 height 21
checkbox input "false"
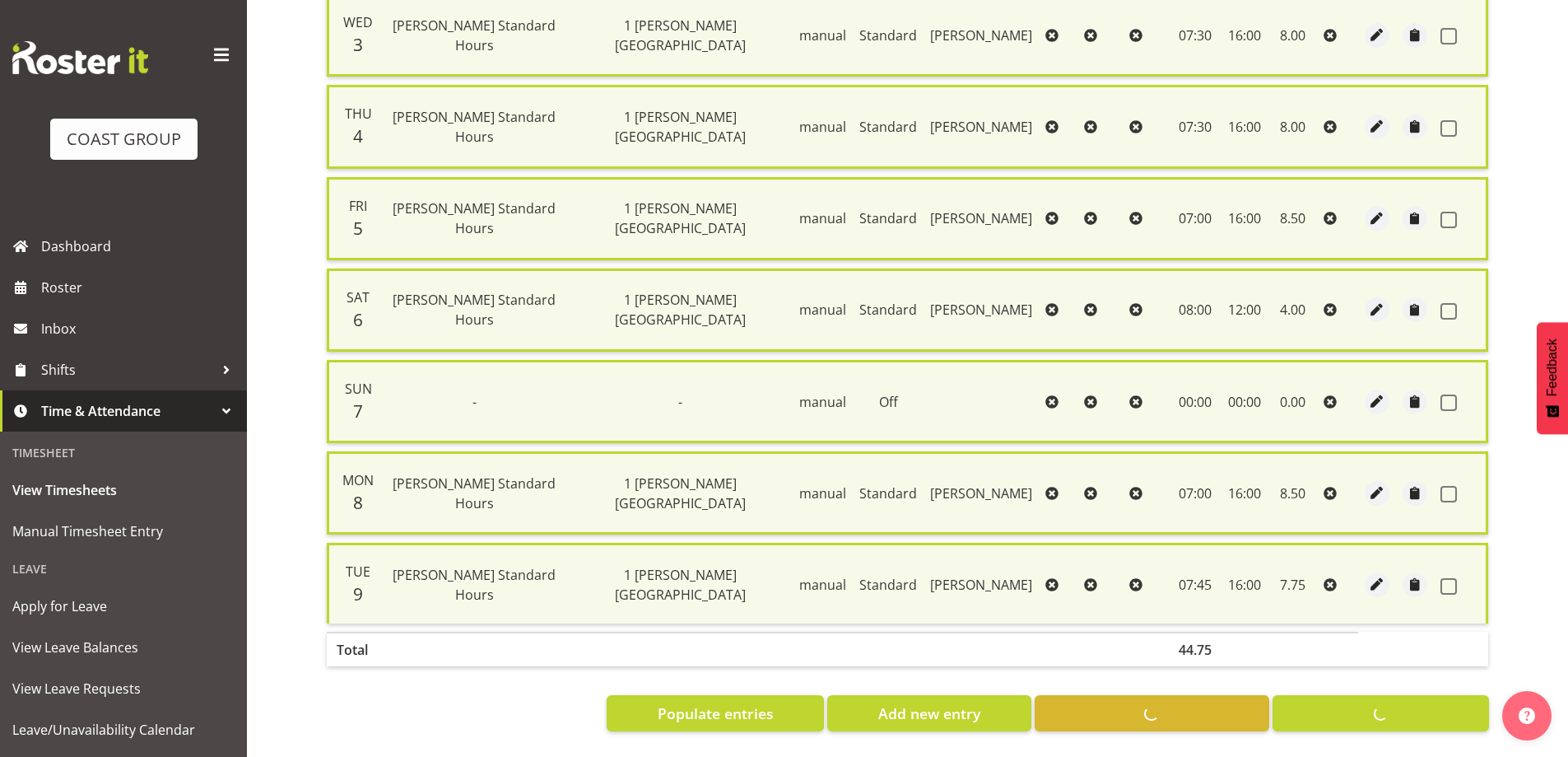
checkbox input "false"
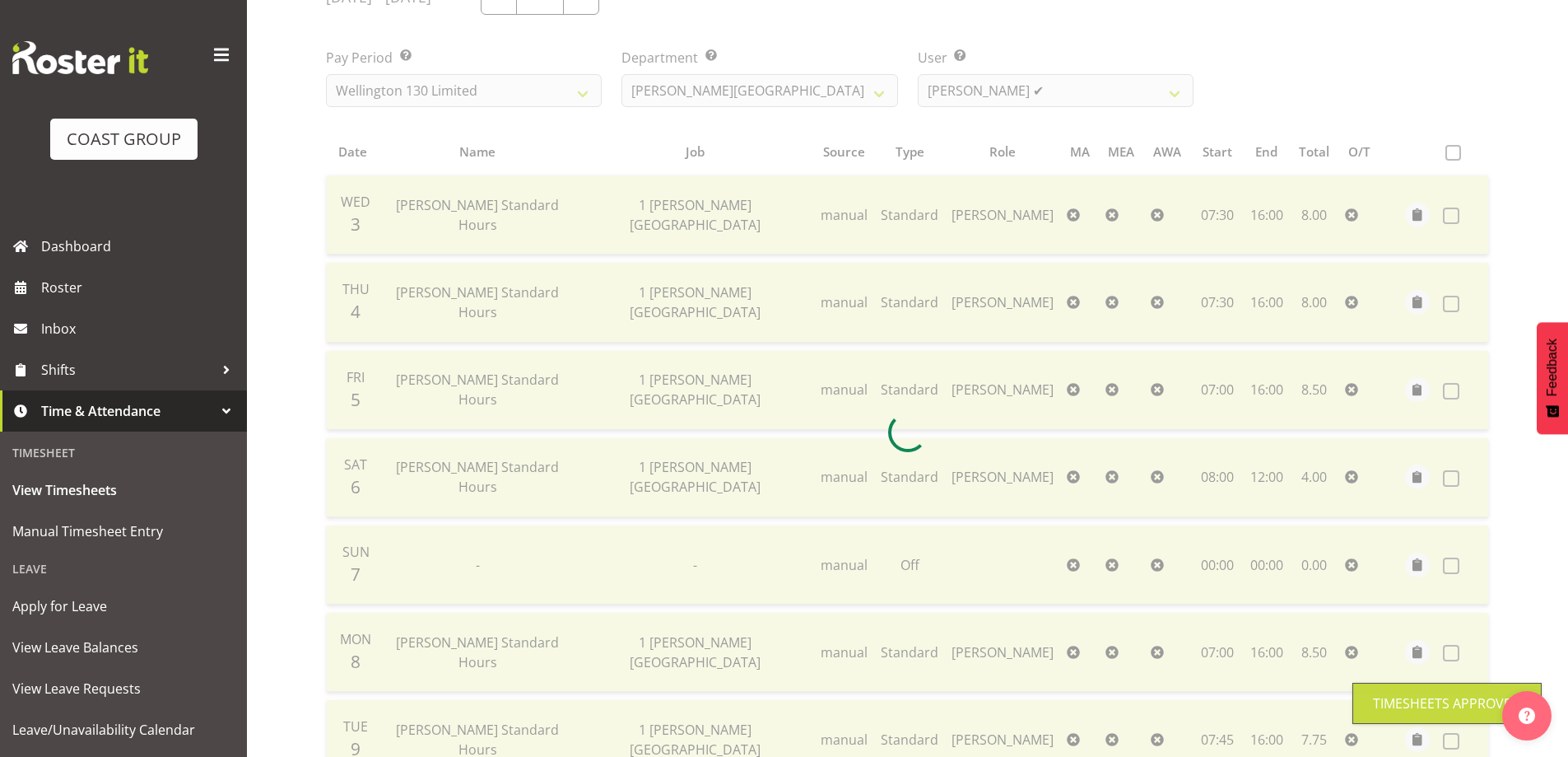
scroll to position [0, 0]
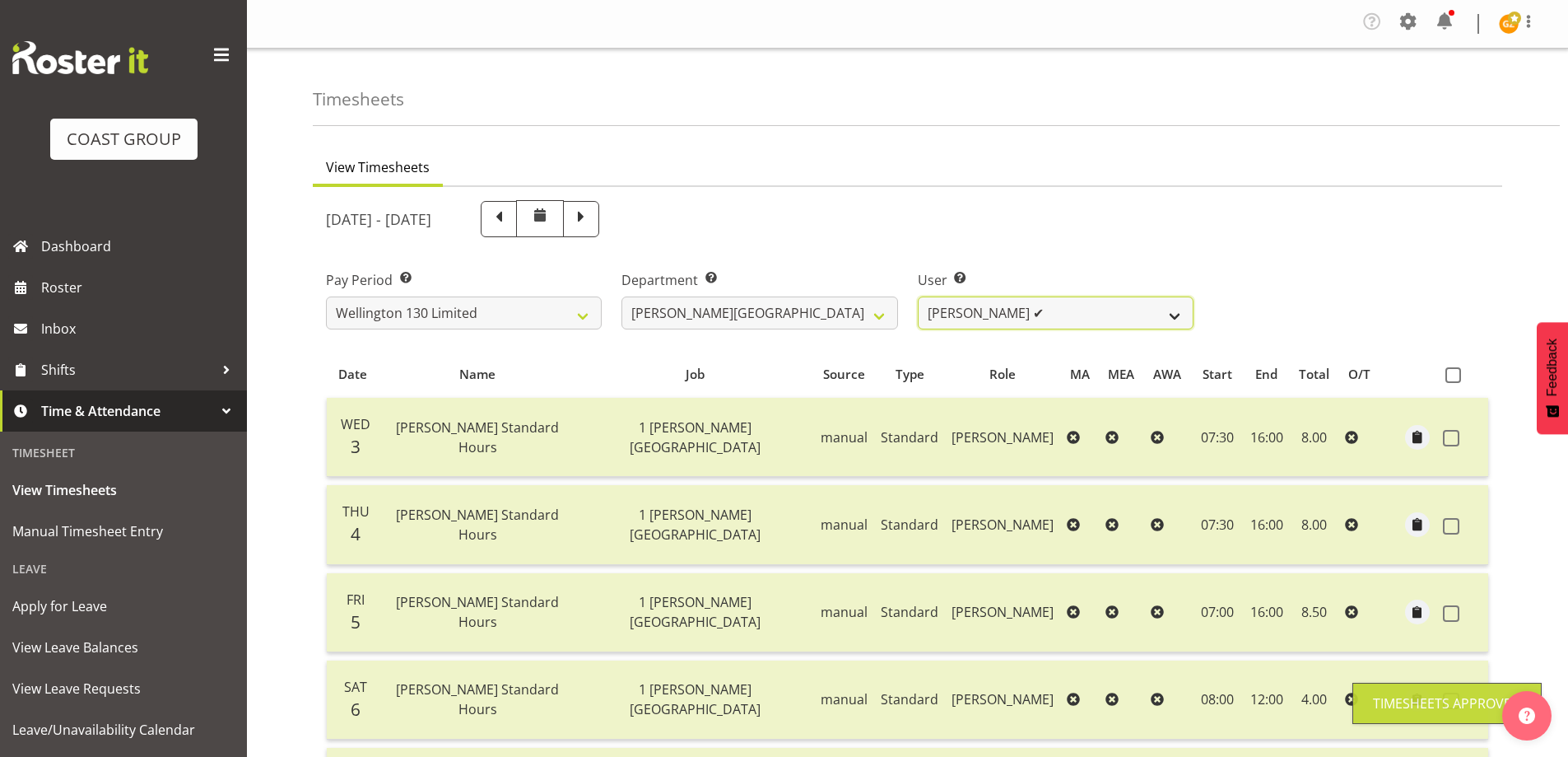
click at [1177, 315] on select "[PERSON_NAME] ✔ [PERSON_NAME] ✔ [PERSON_NAME] [PERSON_NAME] ❌ [PERSON_NAME] ❌ […" at bounding box center [1056, 312] width 276 height 33
select select "9930"
click at [918, 297] on select "[PERSON_NAME] ✔ [PERSON_NAME] ✔ [PERSON_NAME] [PERSON_NAME] ❌ [PERSON_NAME] ❌ […" at bounding box center [1056, 312] width 276 height 33
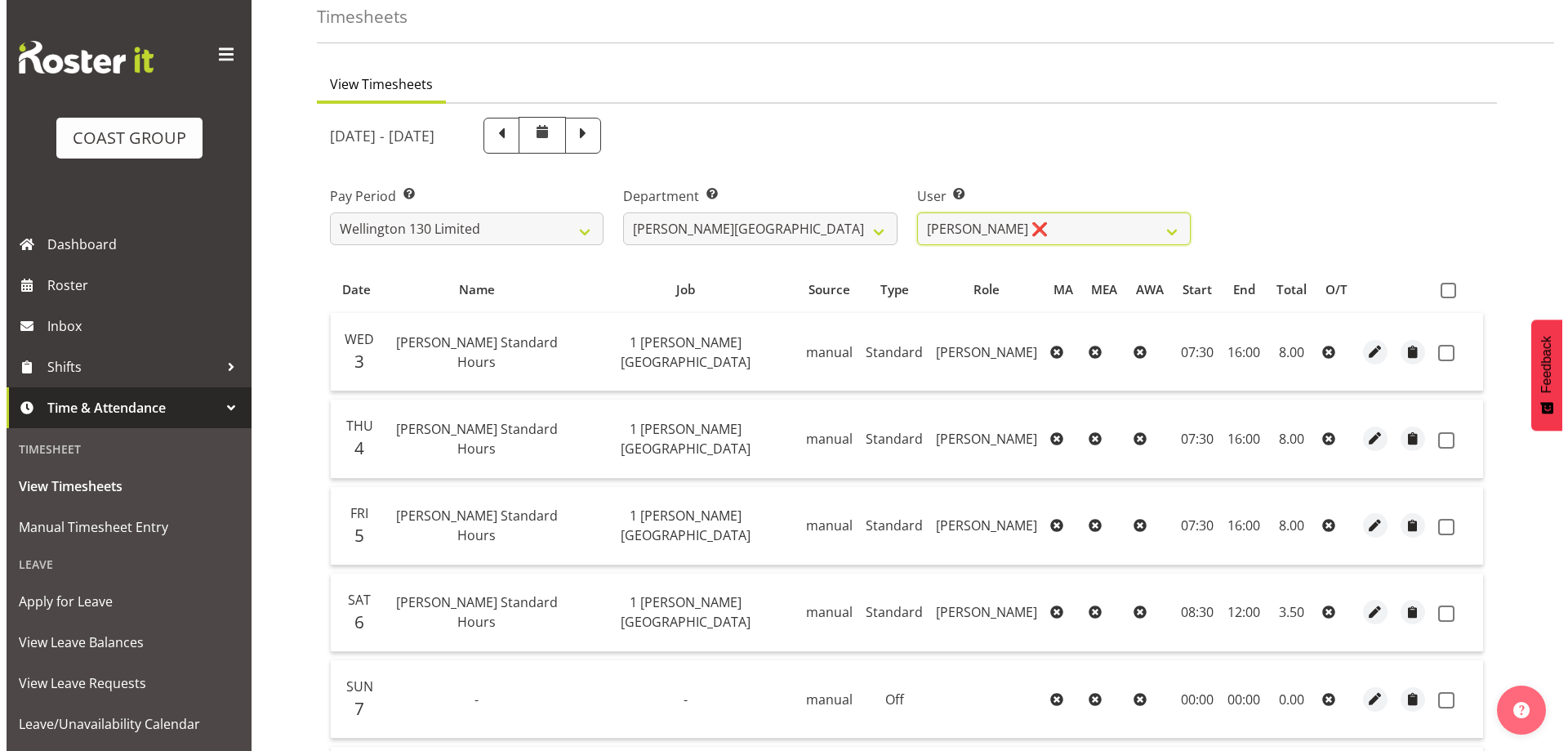
scroll to position [163, 0]
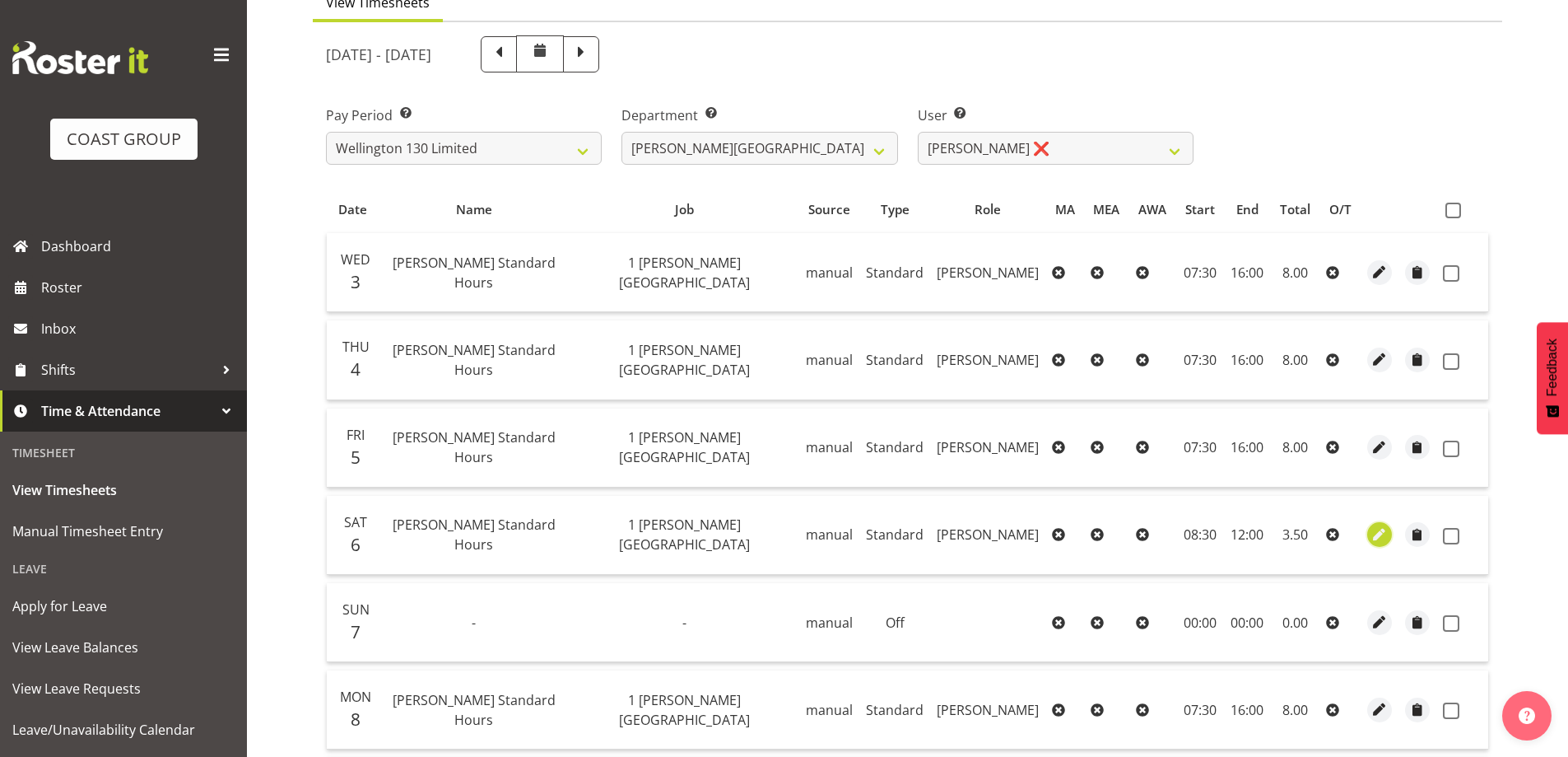
click at [1378, 530] on span "button" at bounding box center [1380, 535] width 19 height 19
select select "Standard"
select select "8"
select select "2025"
select select "8"
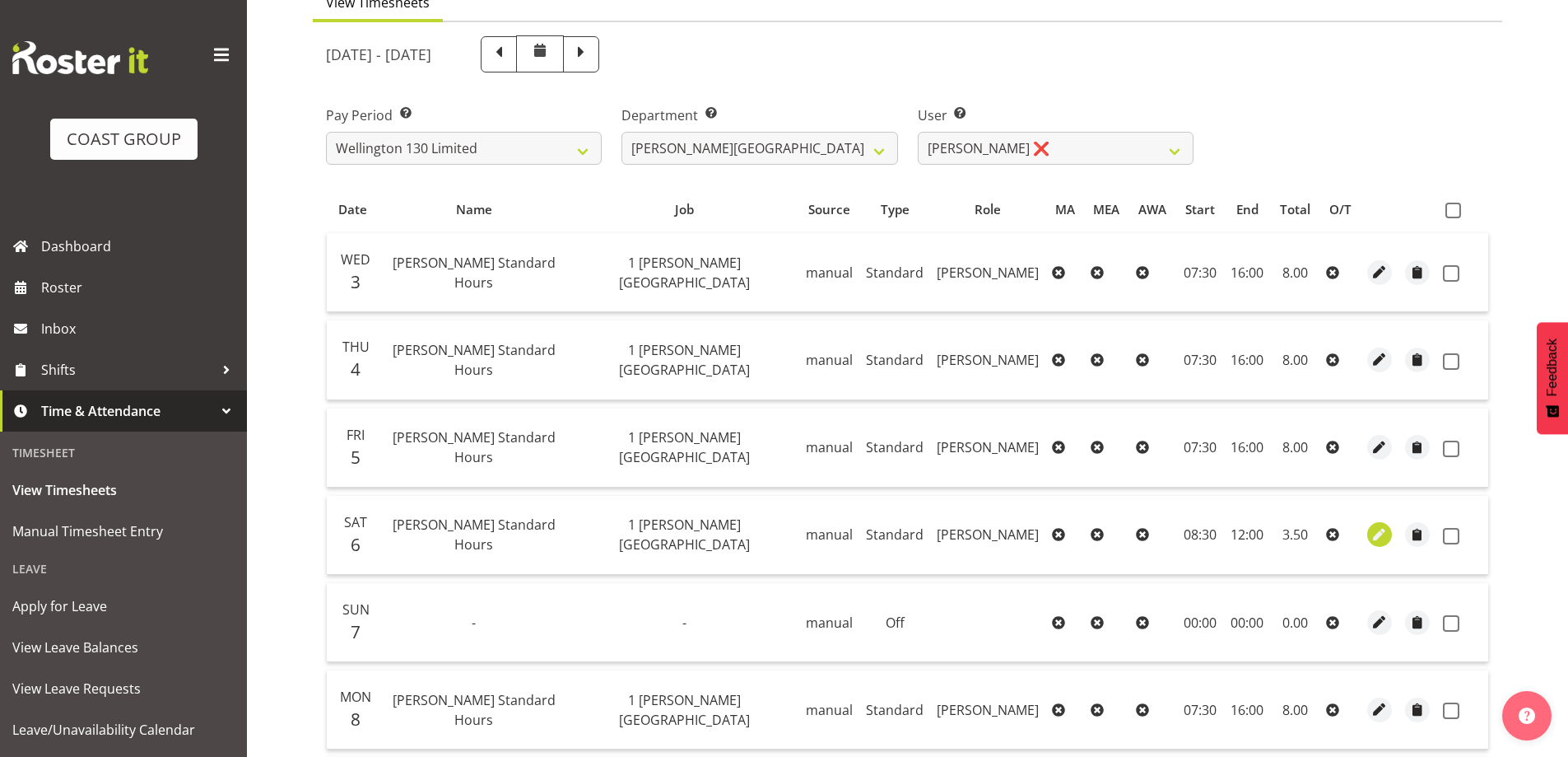
select select "30"
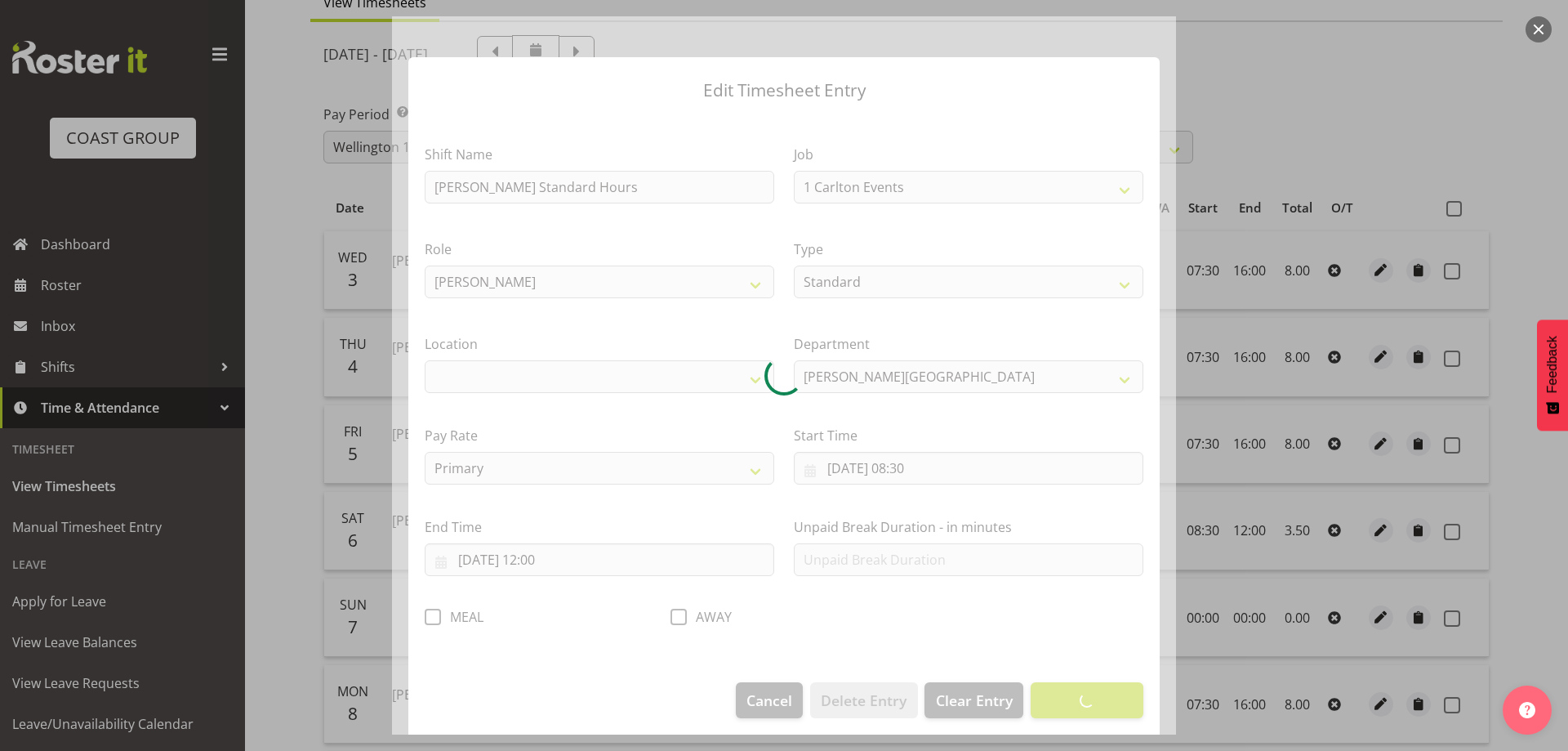
select select "7032"
click at [894, 473] on div at bounding box center [784, 376] width 784 height 718
select select "1075"
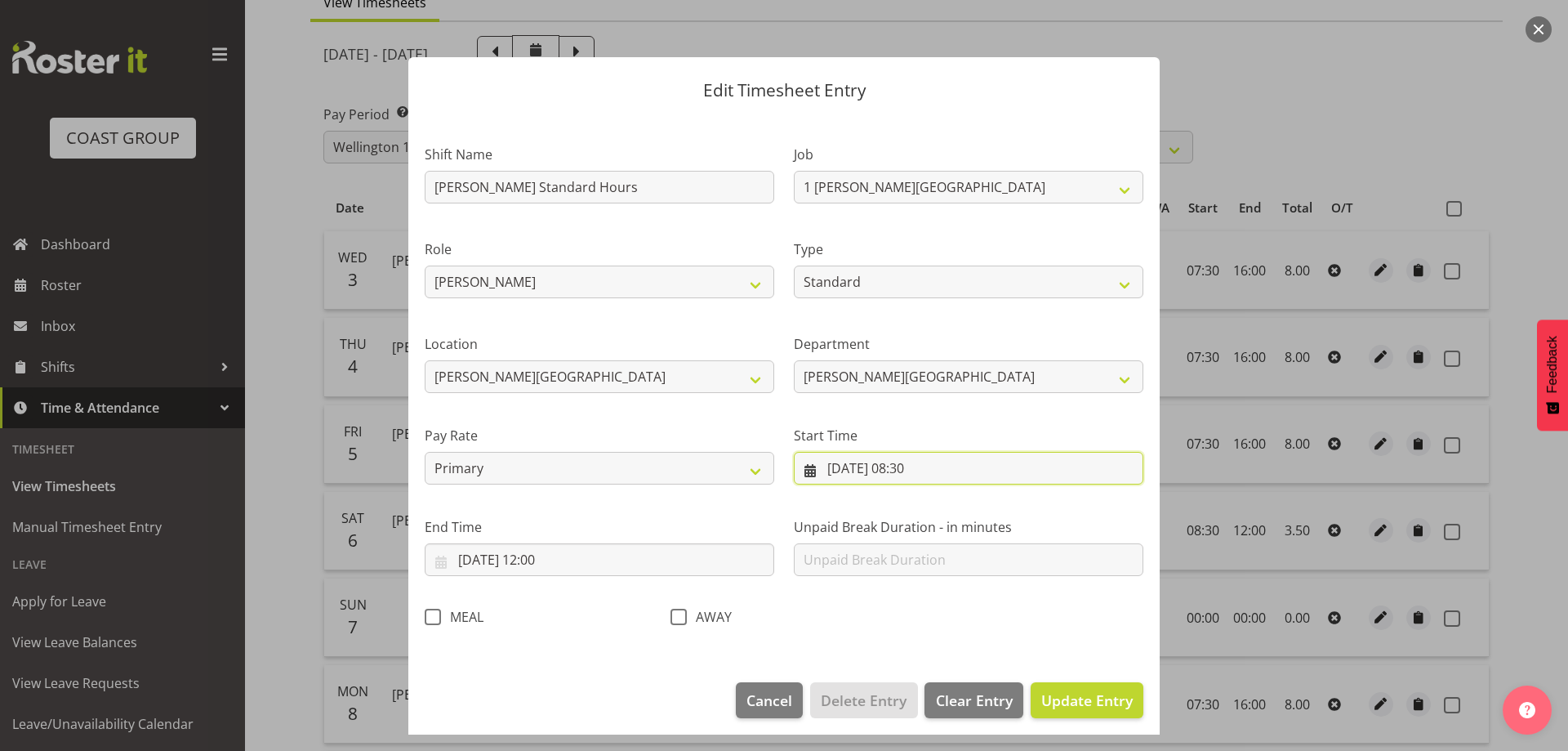
click at [897, 473] on input "[DATE] 08:30" at bounding box center [968, 468] width 350 height 32
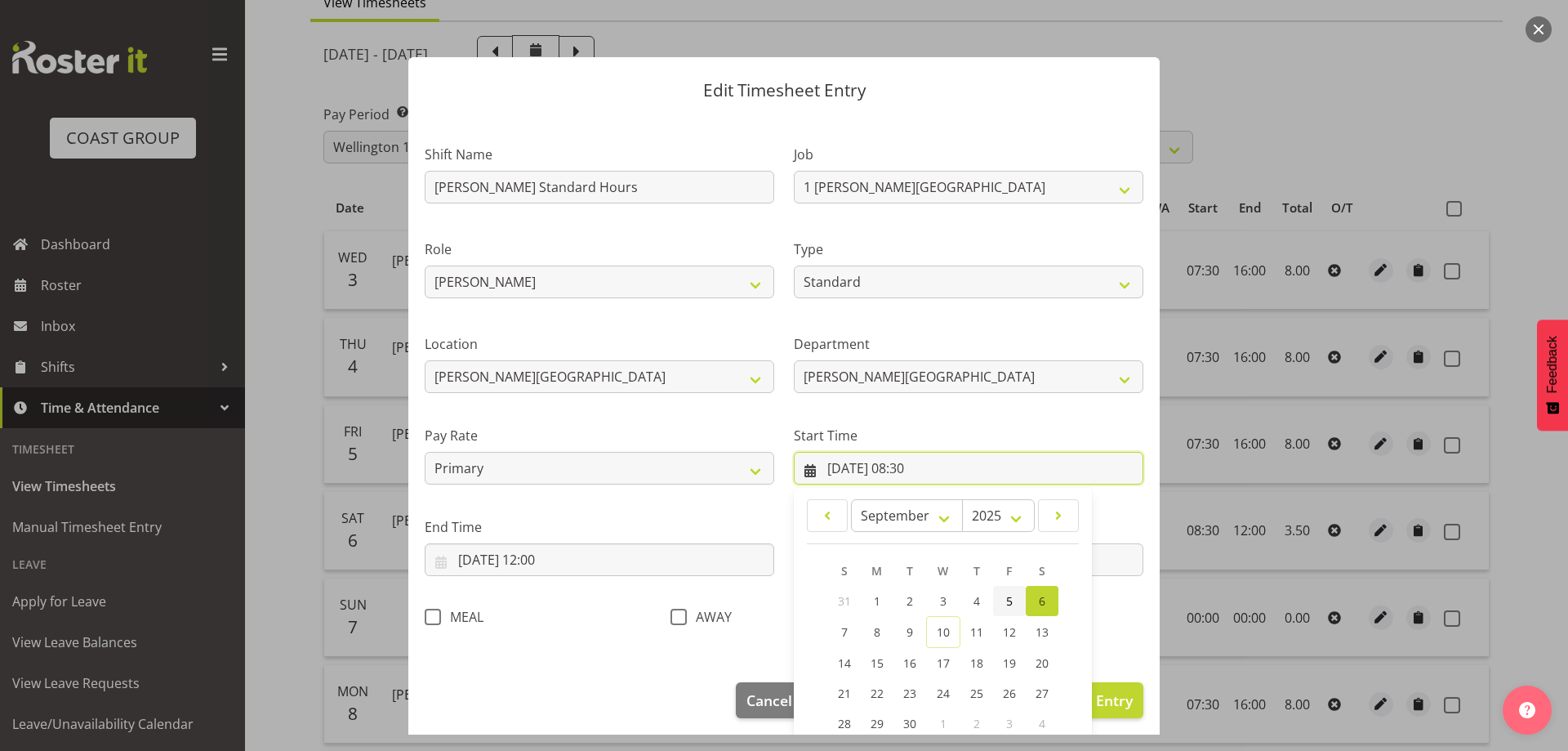
scroll to position [124, 0]
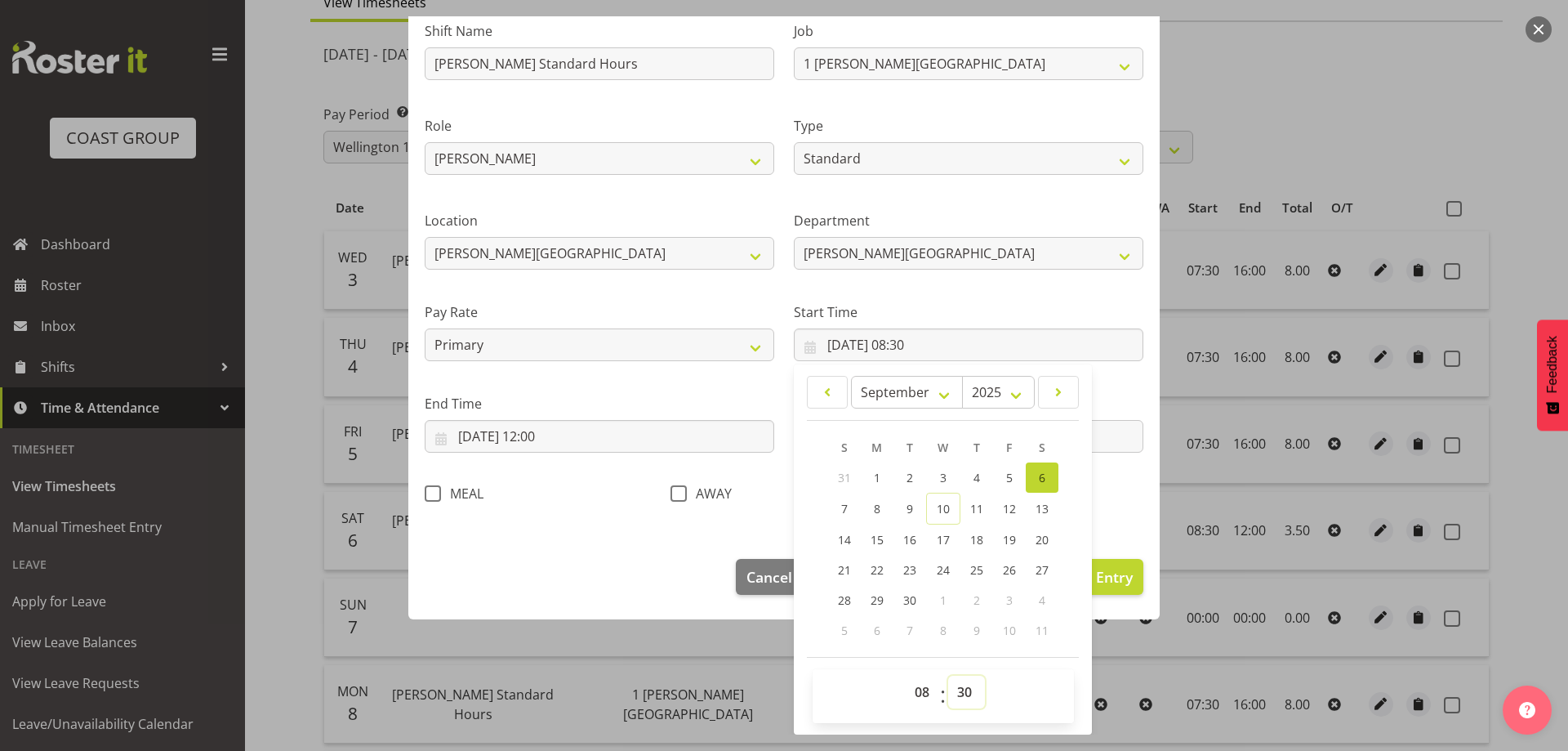
click at [958, 686] on select "00 01 02 03 04 05 06 07 08 09 10 11 12 13 14 15 16 17 18 19 20 21 22 23 24 25 2…" at bounding box center [967, 691] width 37 height 32
select select "0"
click at [948, 675] on select "00 01 02 03 04 05 06 07 08 09 10 11 12 13 14 15 16 17 18 19 20 21 22 23 24 25 2…" at bounding box center [967, 691] width 37 height 32
type input "[DATE] 08:00"
click at [1101, 513] on div "Shift Name [PERSON_NAME][GEOGRAPHIC_DATA] Standard Hours Job 1 Carlton Events 1…" at bounding box center [784, 256] width 738 height 518
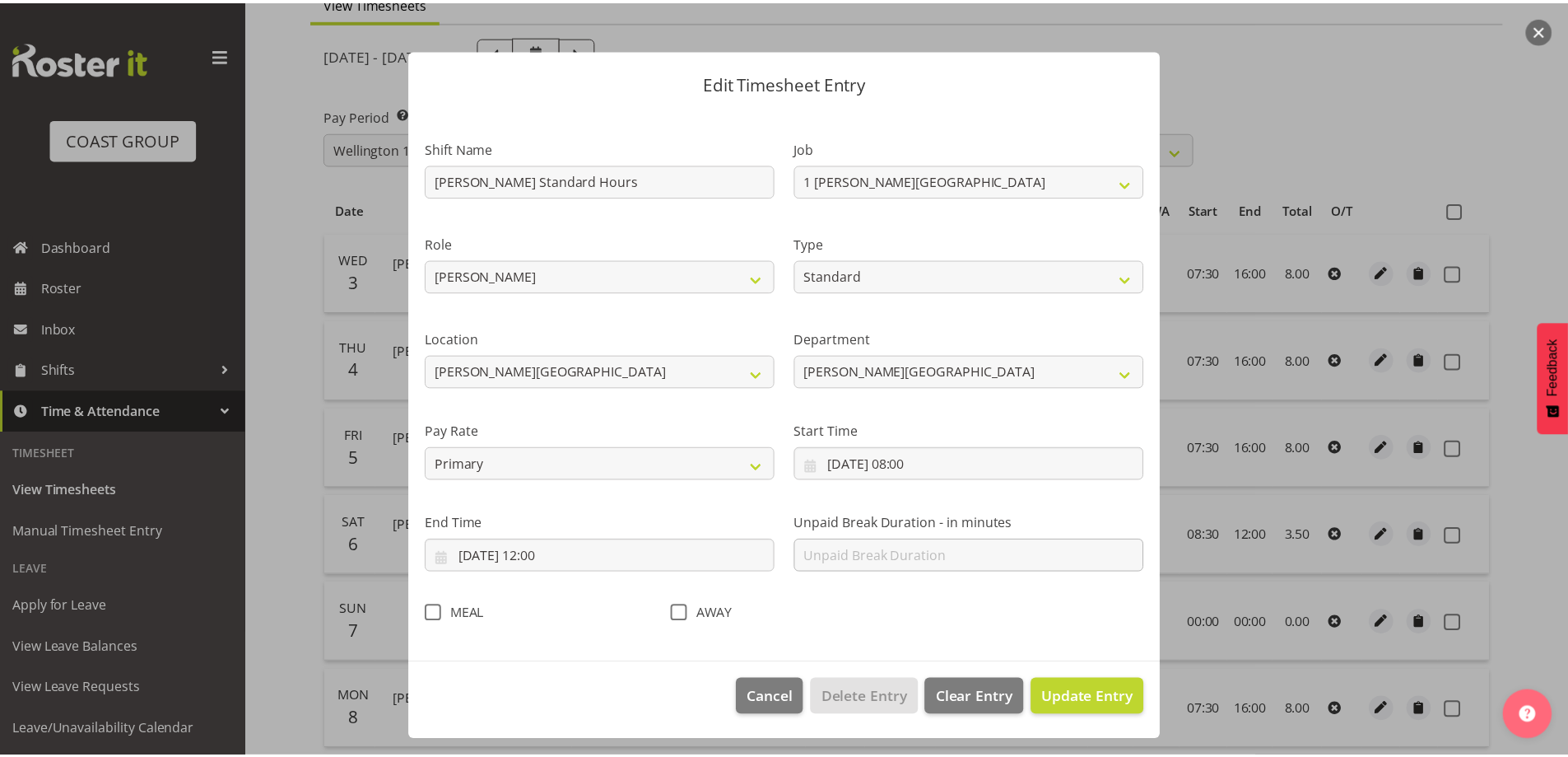
scroll to position [8, 0]
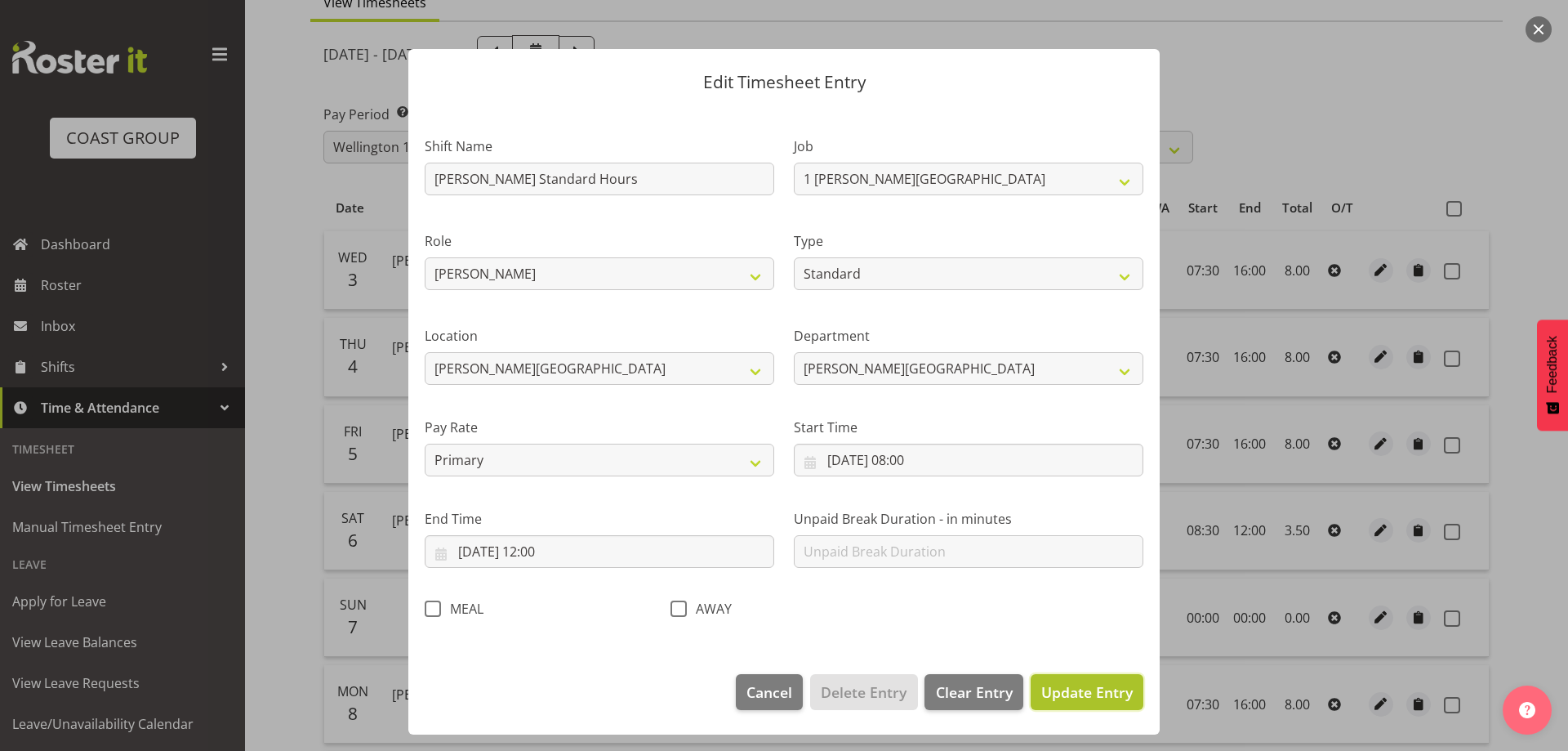
click at [1077, 693] on span "Update Entry" at bounding box center [1087, 691] width 91 height 19
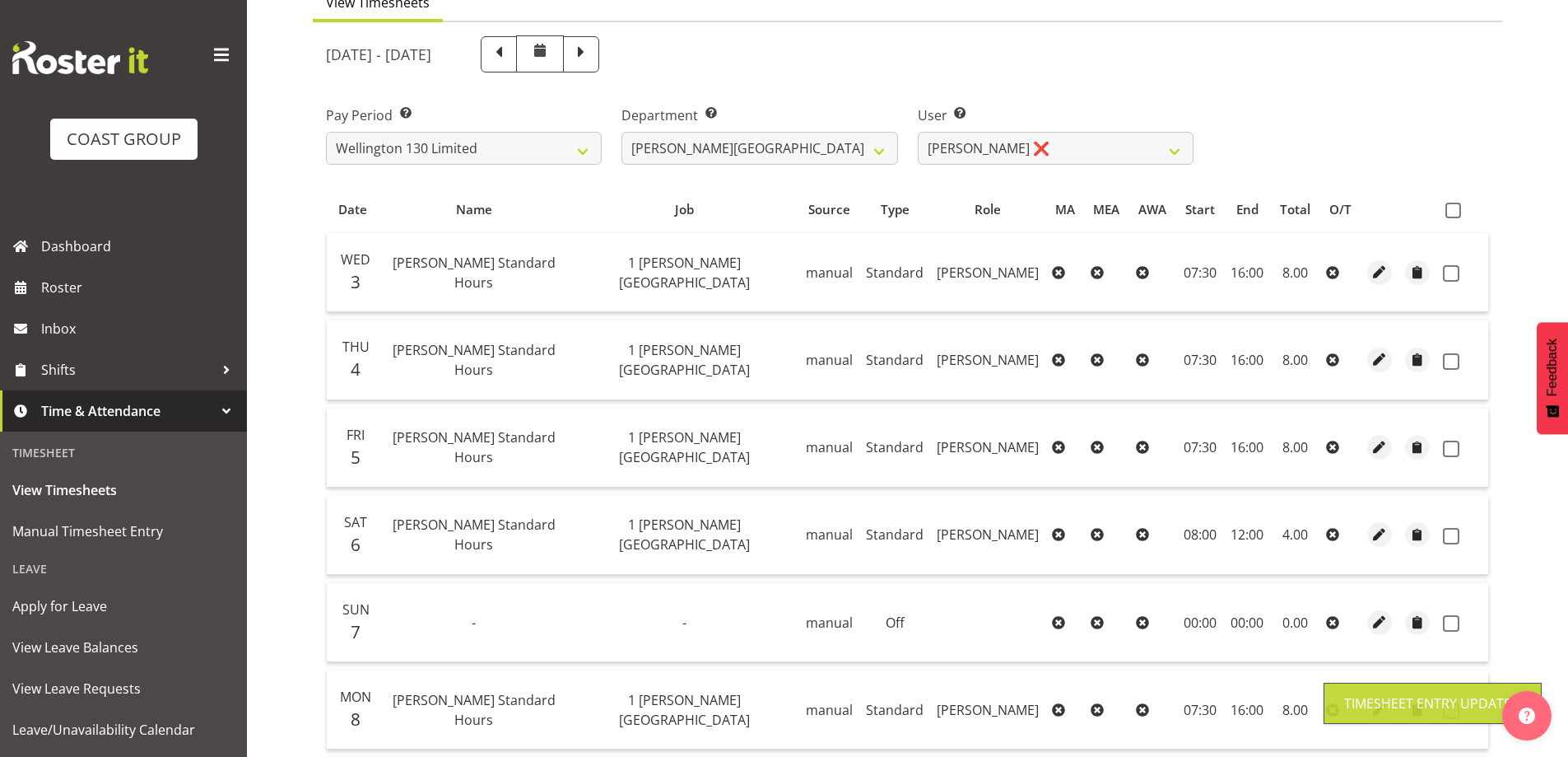
click at [1456, 211] on span at bounding box center [1453, 210] width 16 height 16
click at [1456, 211] on input "checkbox" at bounding box center [1451, 210] width 11 height 11
checkbox input "true"
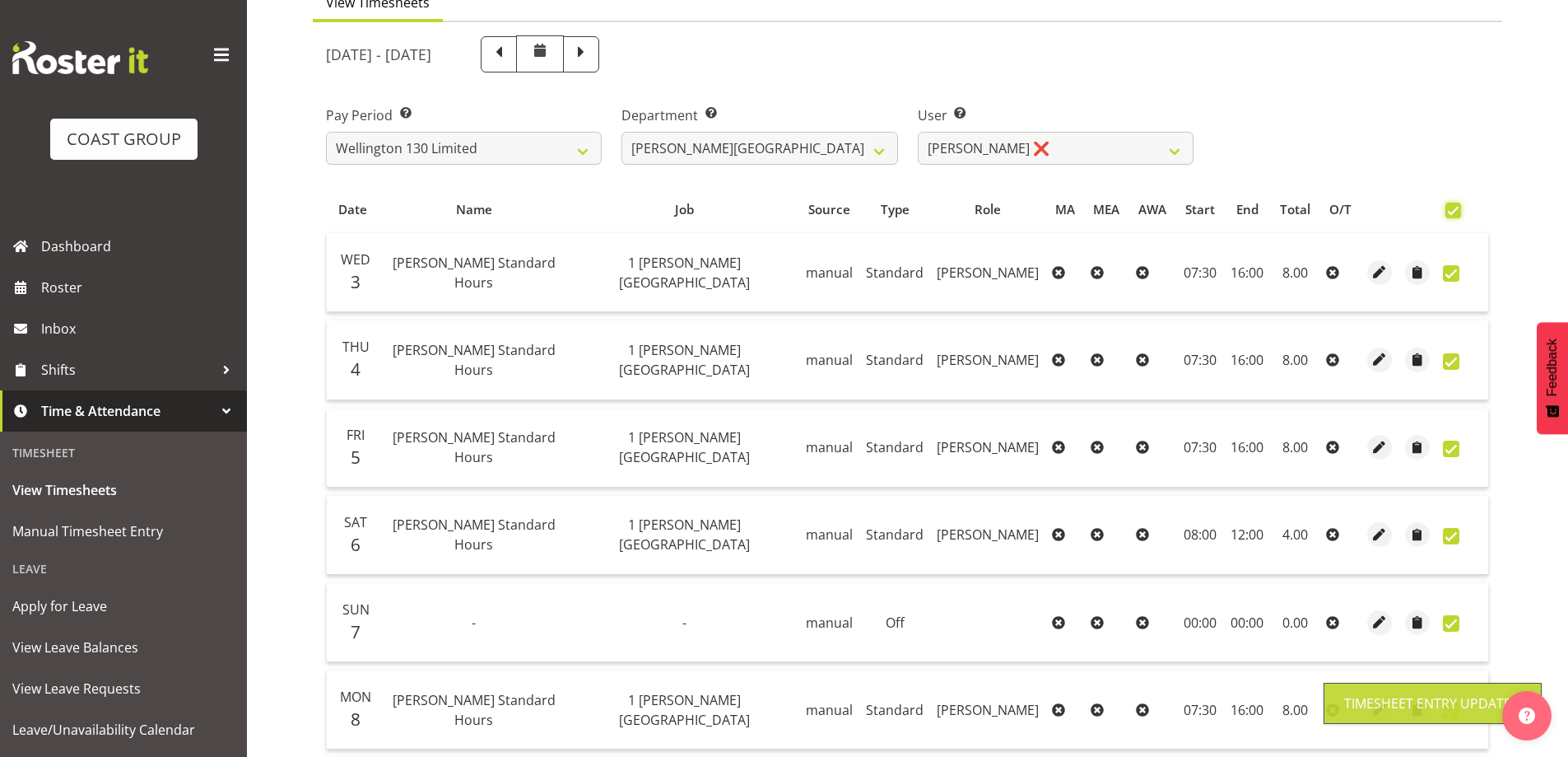
checkbox input "true"
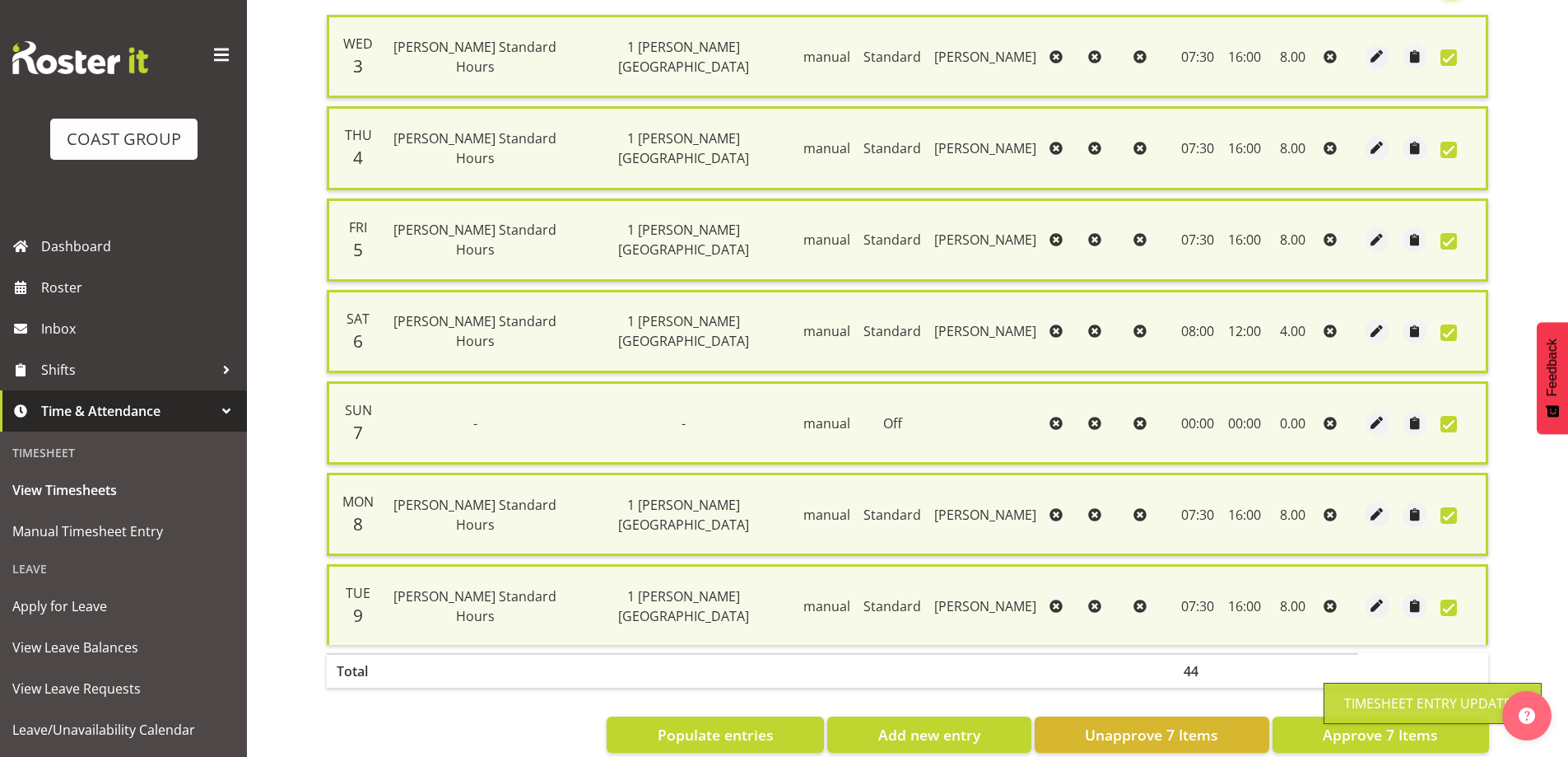
scroll to position [417, 0]
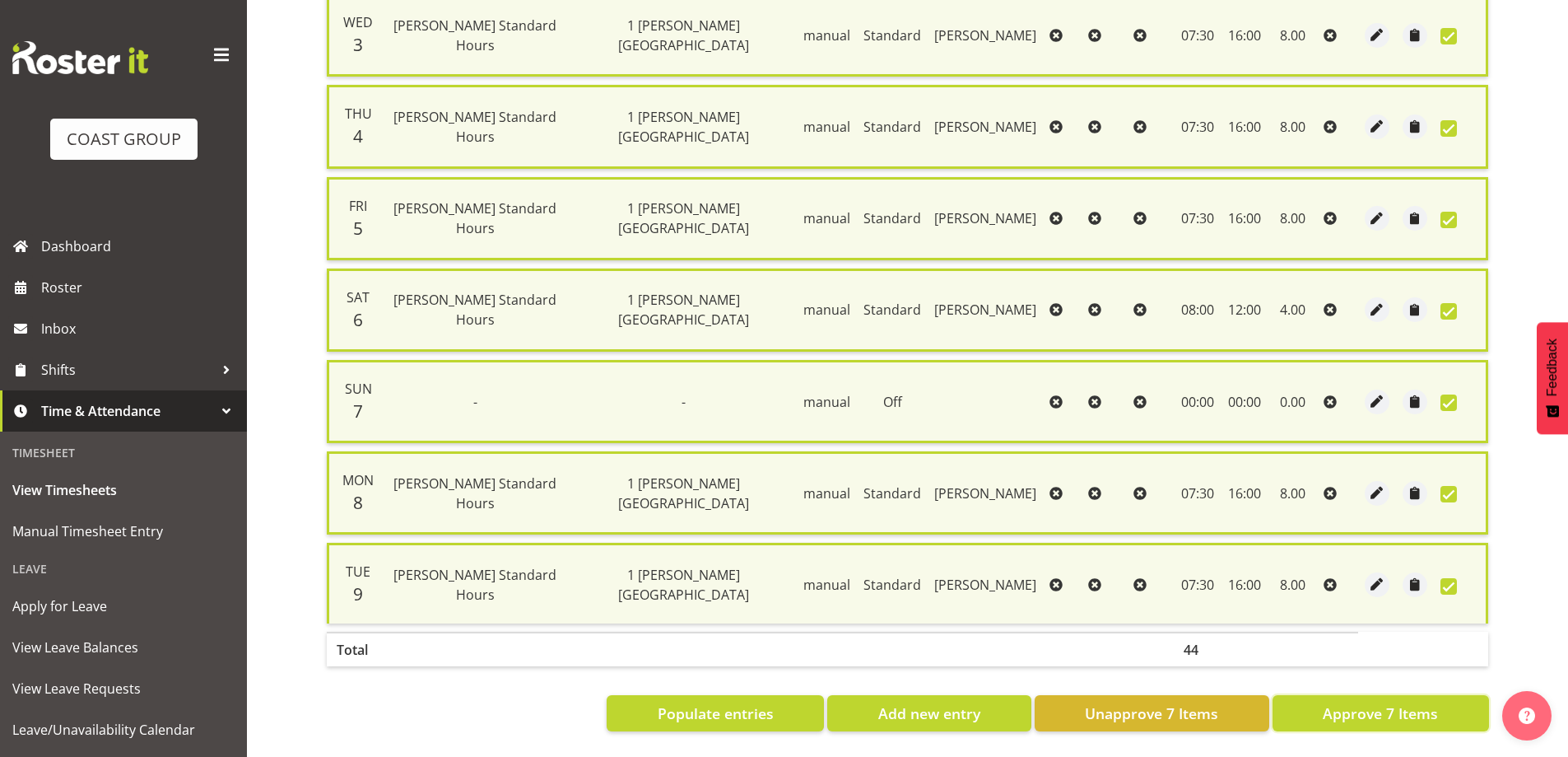
click at [1349, 704] on span "Approve 7 Items" at bounding box center [1381, 712] width 115 height 21
checkbox input "false"
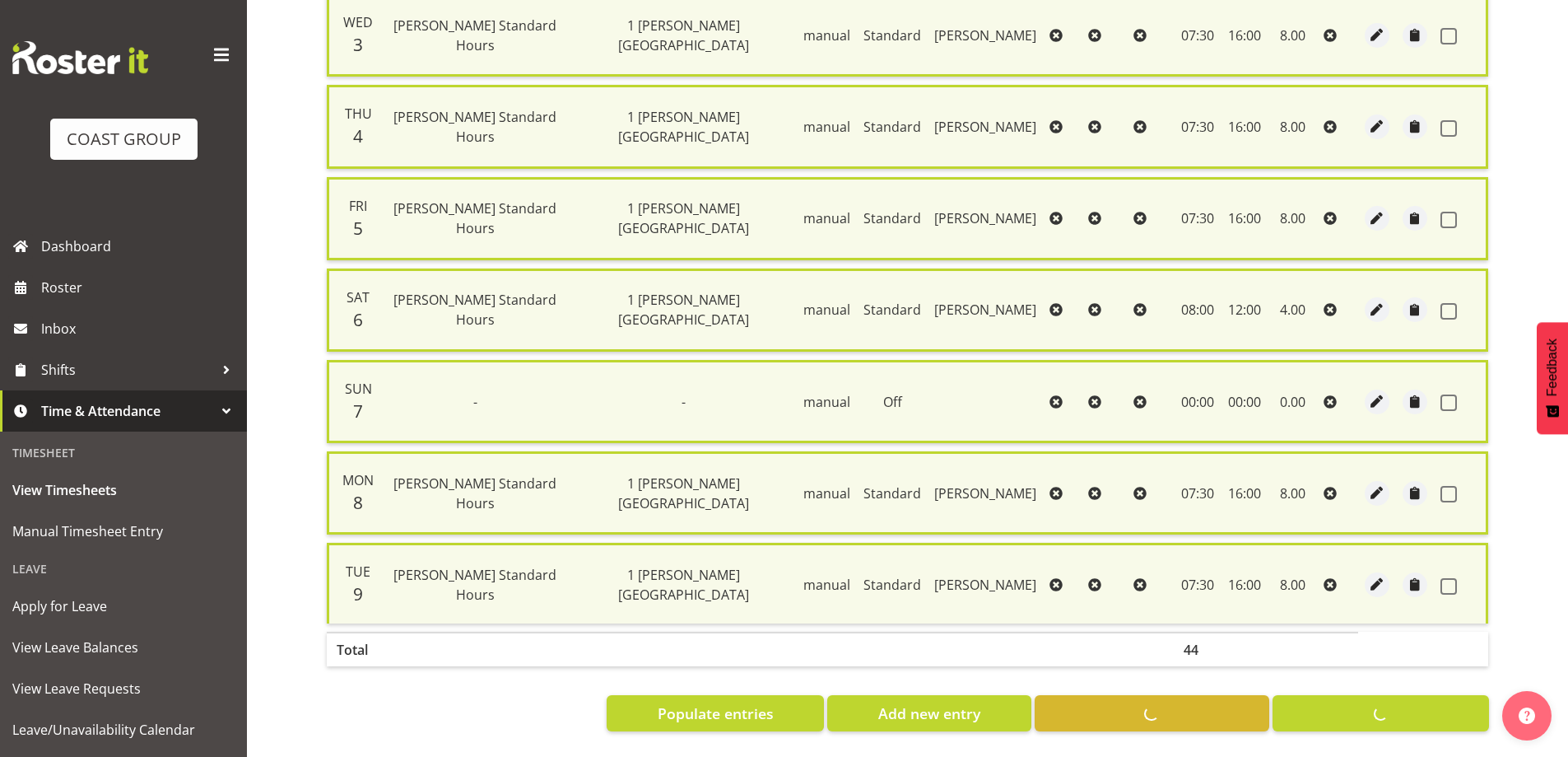
checkbox input "false"
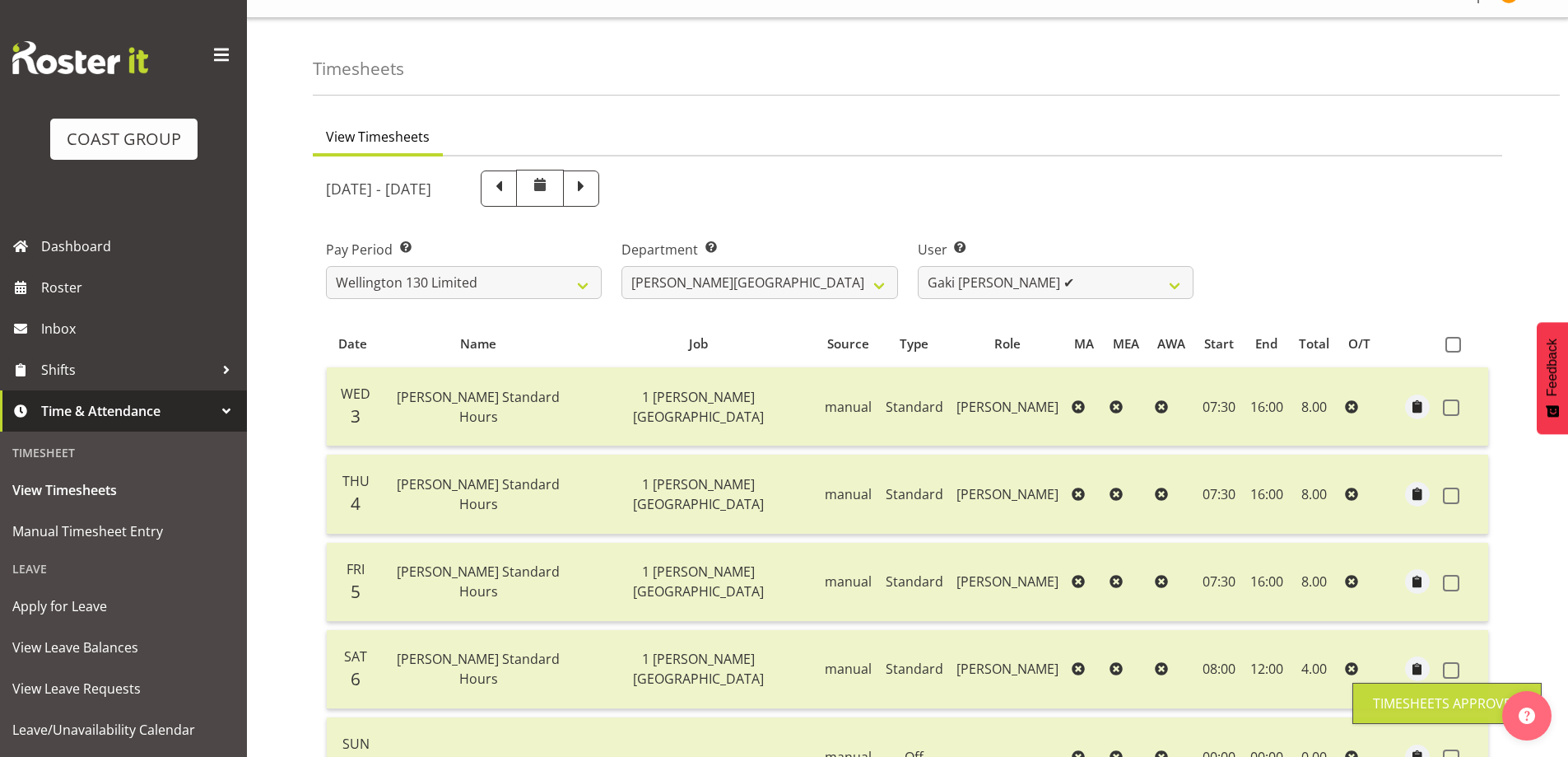
scroll to position [0, 0]
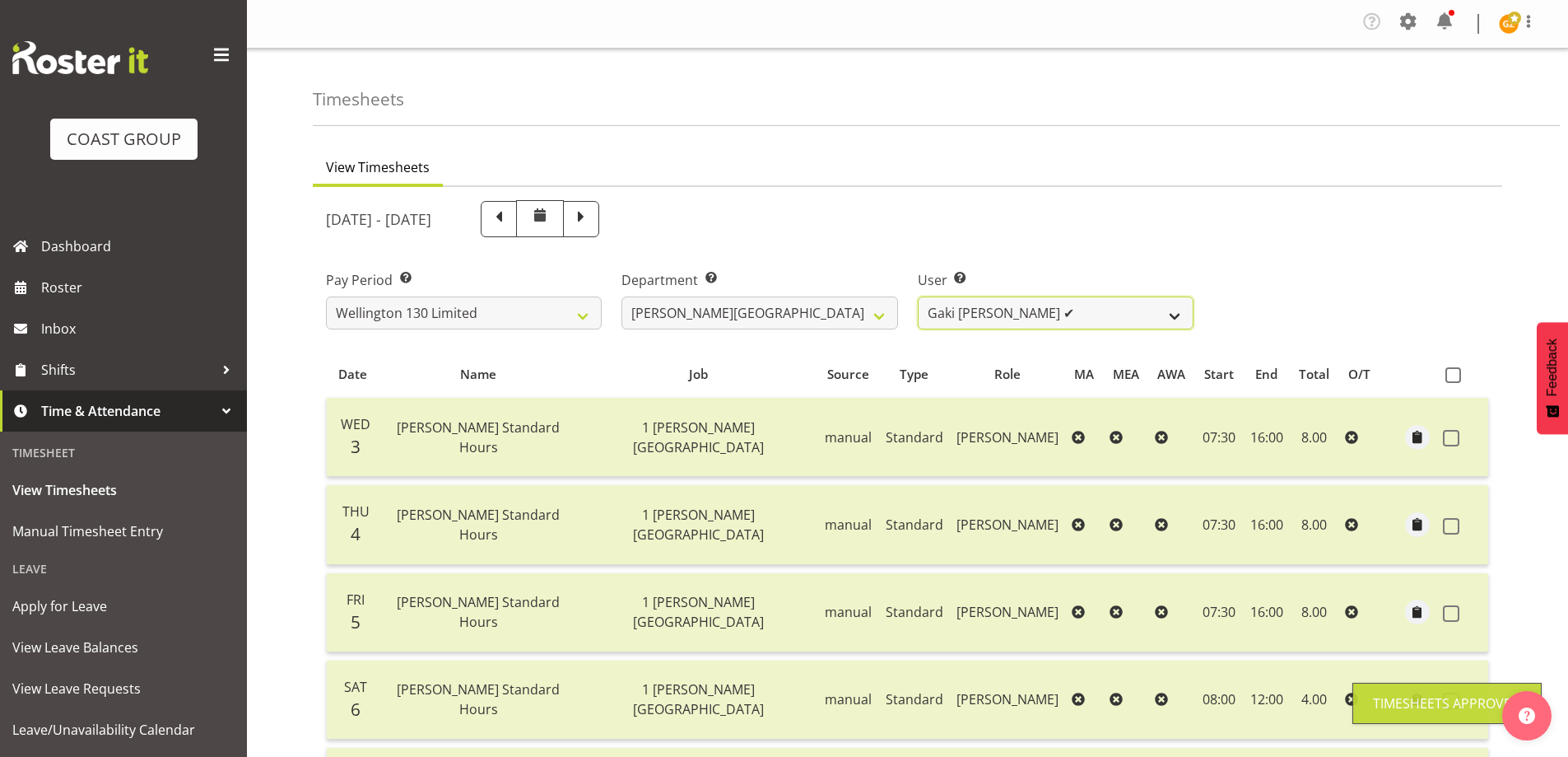
click at [1180, 307] on select "[PERSON_NAME] ✔ [PERSON_NAME] ✔ [PERSON_NAME] [PERSON_NAME] ❌ [PERSON_NAME] ✔ […" at bounding box center [1056, 312] width 276 height 33
select select "9949"
click at [918, 297] on select "[PERSON_NAME] ✔ [PERSON_NAME] ✔ [PERSON_NAME] [PERSON_NAME] ❌ [PERSON_NAME] ✔ […" at bounding box center [1056, 312] width 276 height 33
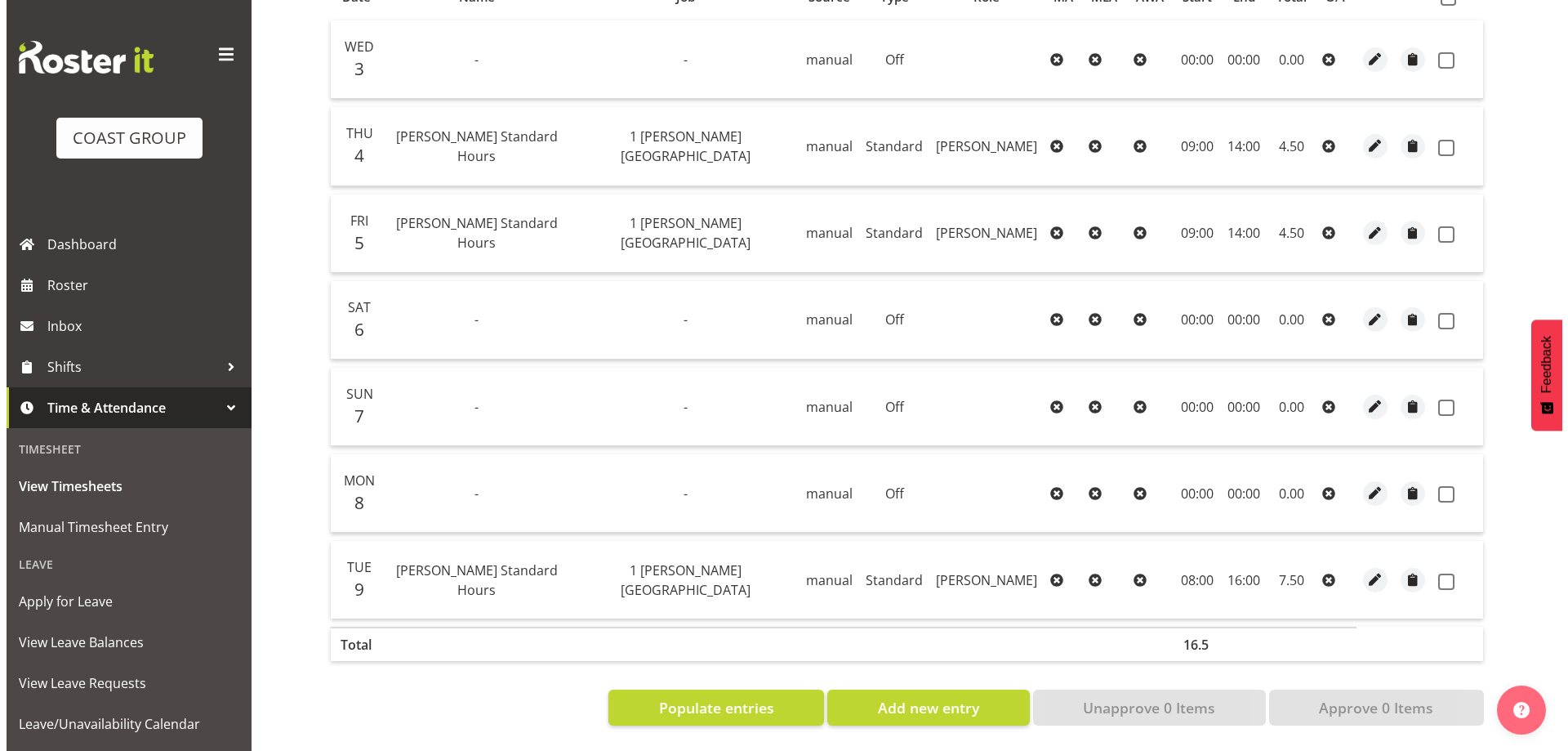
scroll to position [387, 0]
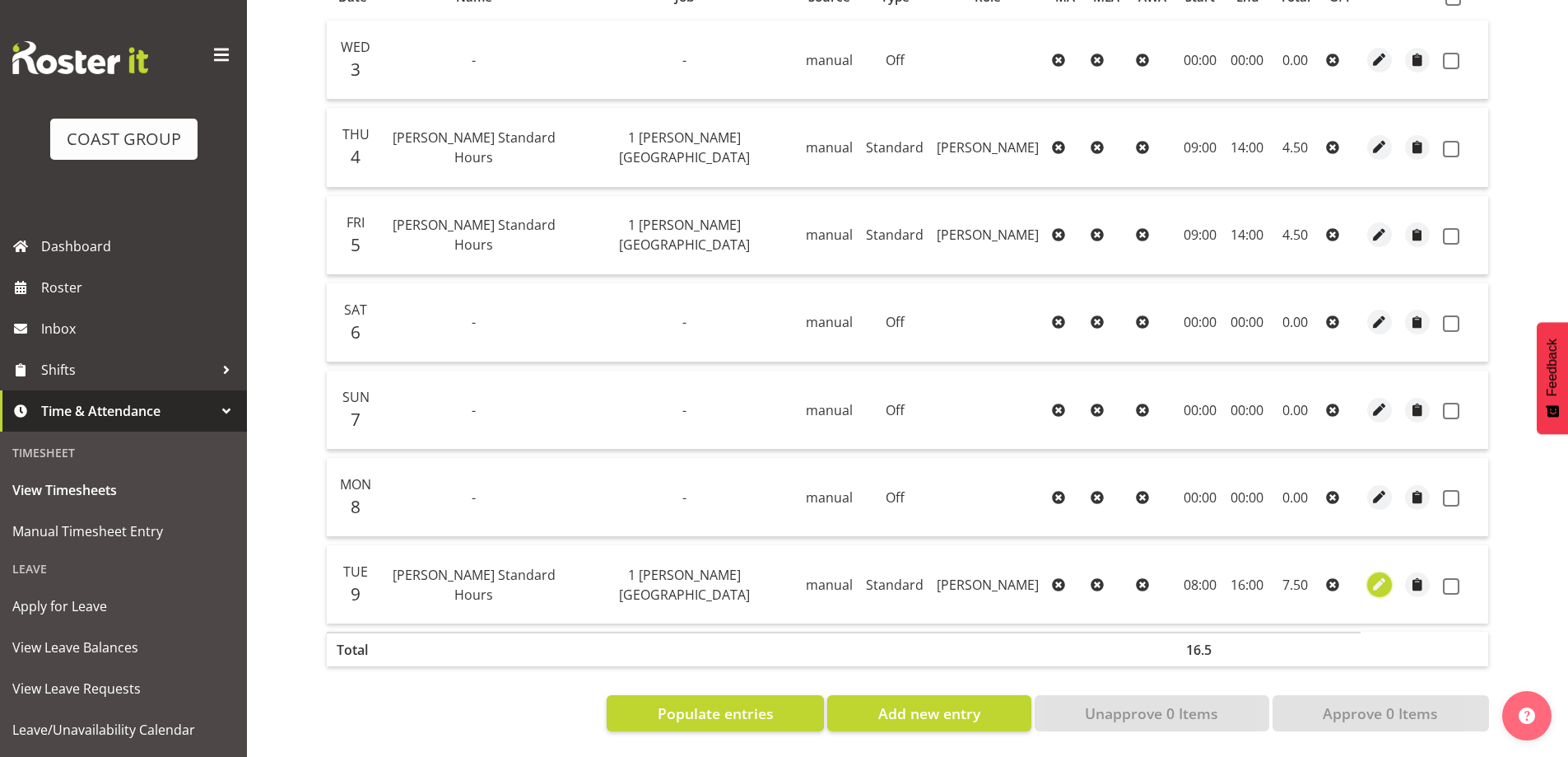
click at [1375, 575] on span "button" at bounding box center [1380, 584] width 19 height 19
select select "Standard"
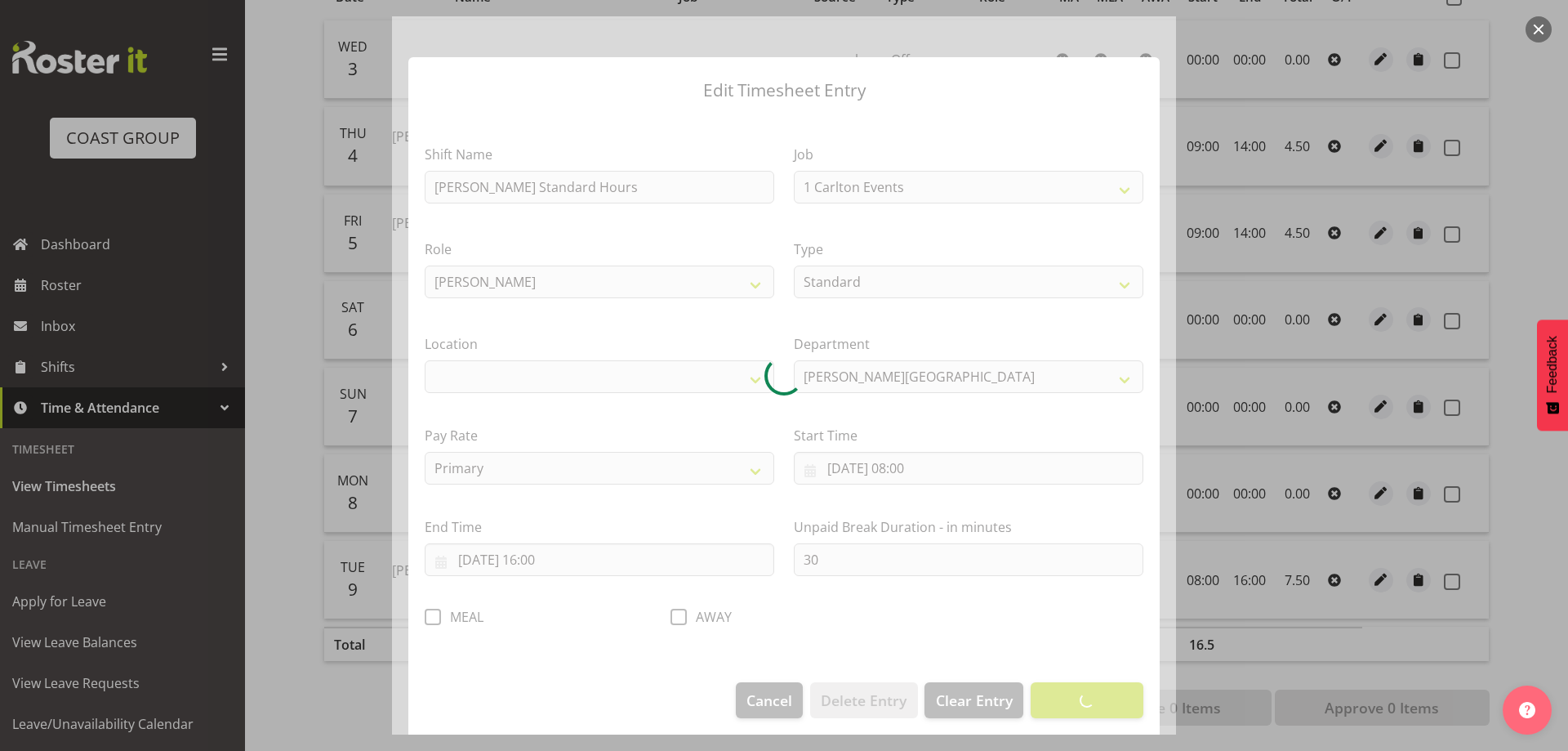
select select "7032"
select select "1075"
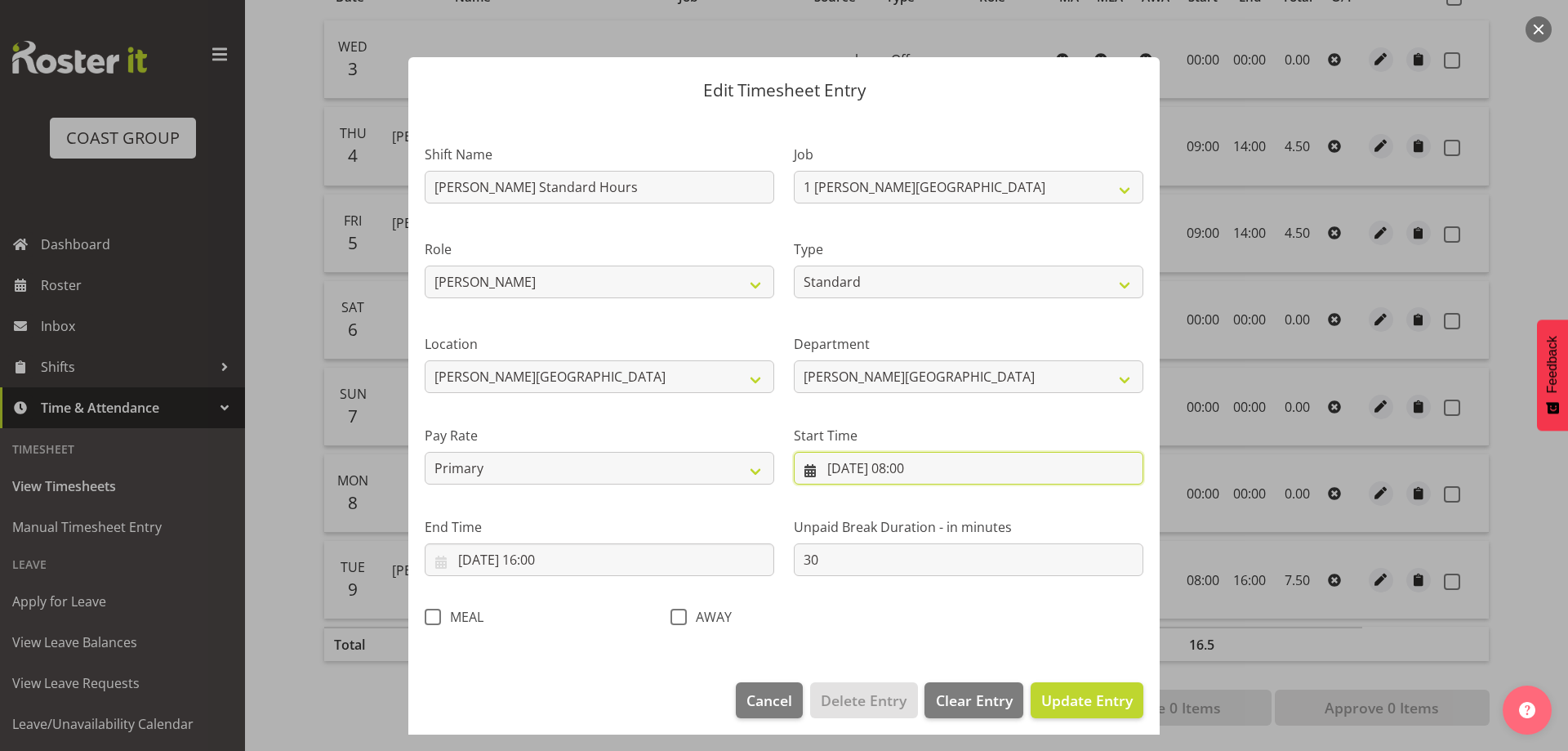
click at [944, 459] on input "[DATE] 08:00" at bounding box center [968, 468] width 350 height 32
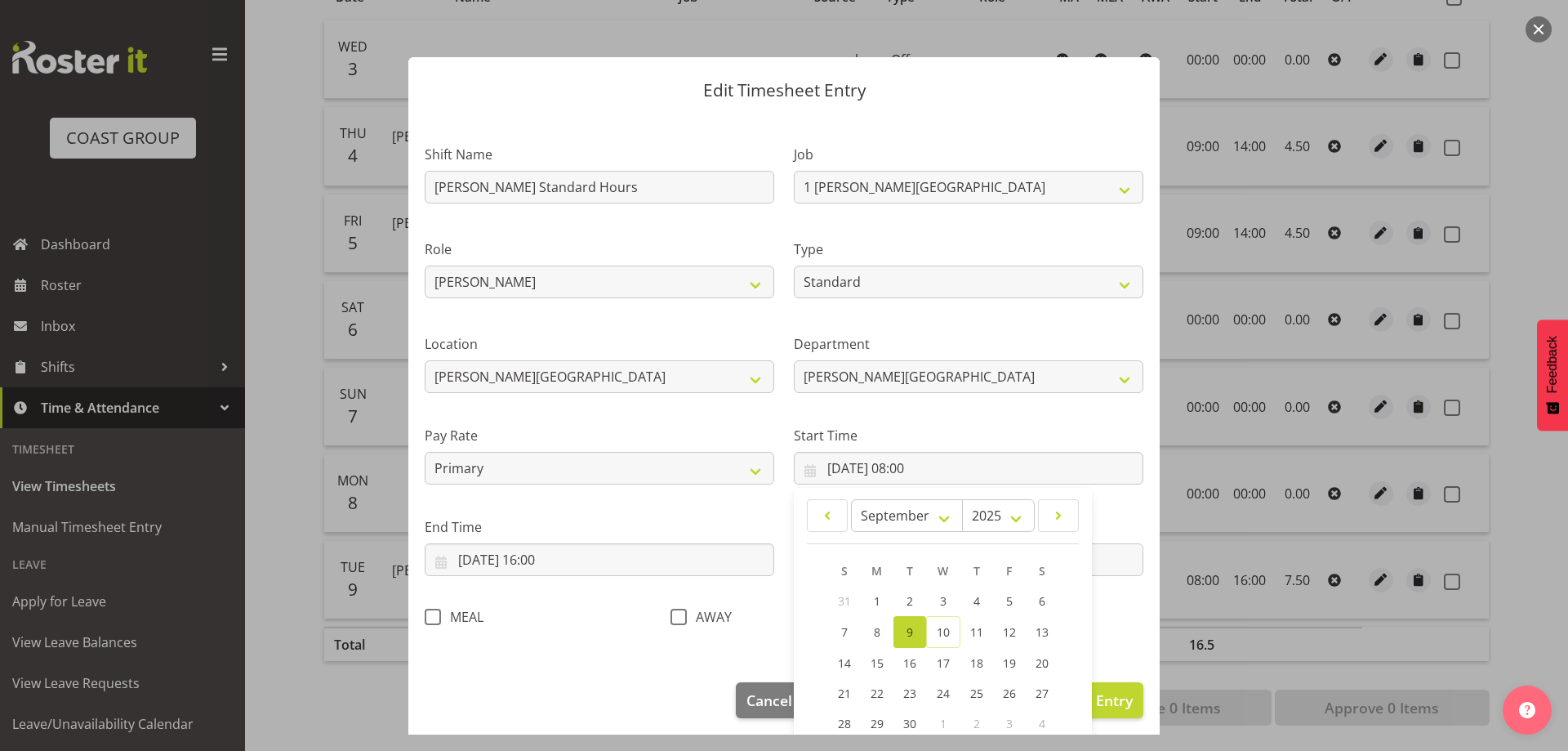
click at [901, 623] on link "9" at bounding box center [909, 631] width 32 height 32
type input "[DATE] 00:00"
select select "0"
click at [897, 468] on input "[DATE] 00:00" at bounding box center [968, 468] width 350 height 32
click at [873, 634] on span "8" at bounding box center [876, 631] width 6 height 16
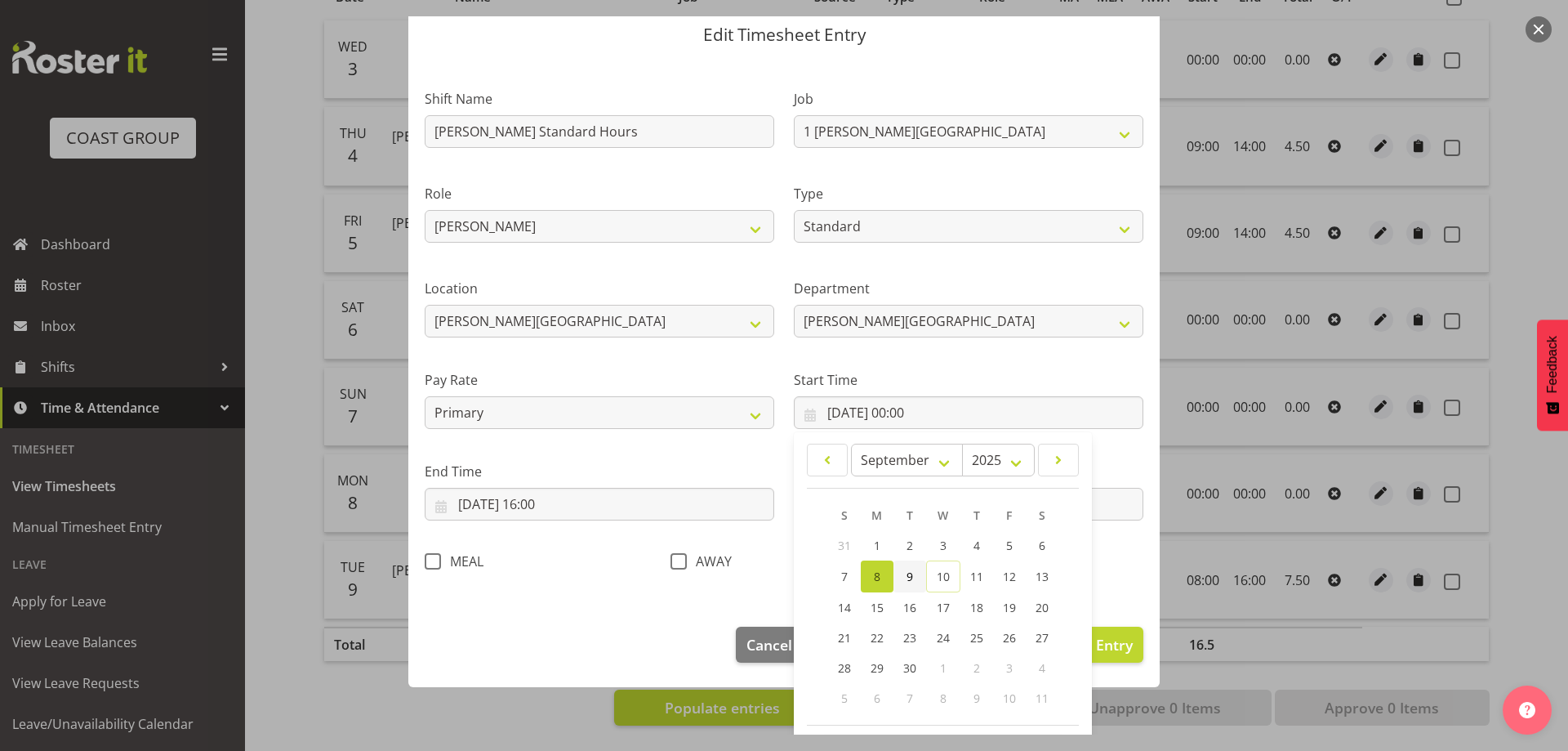
scroll to position [124, 0]
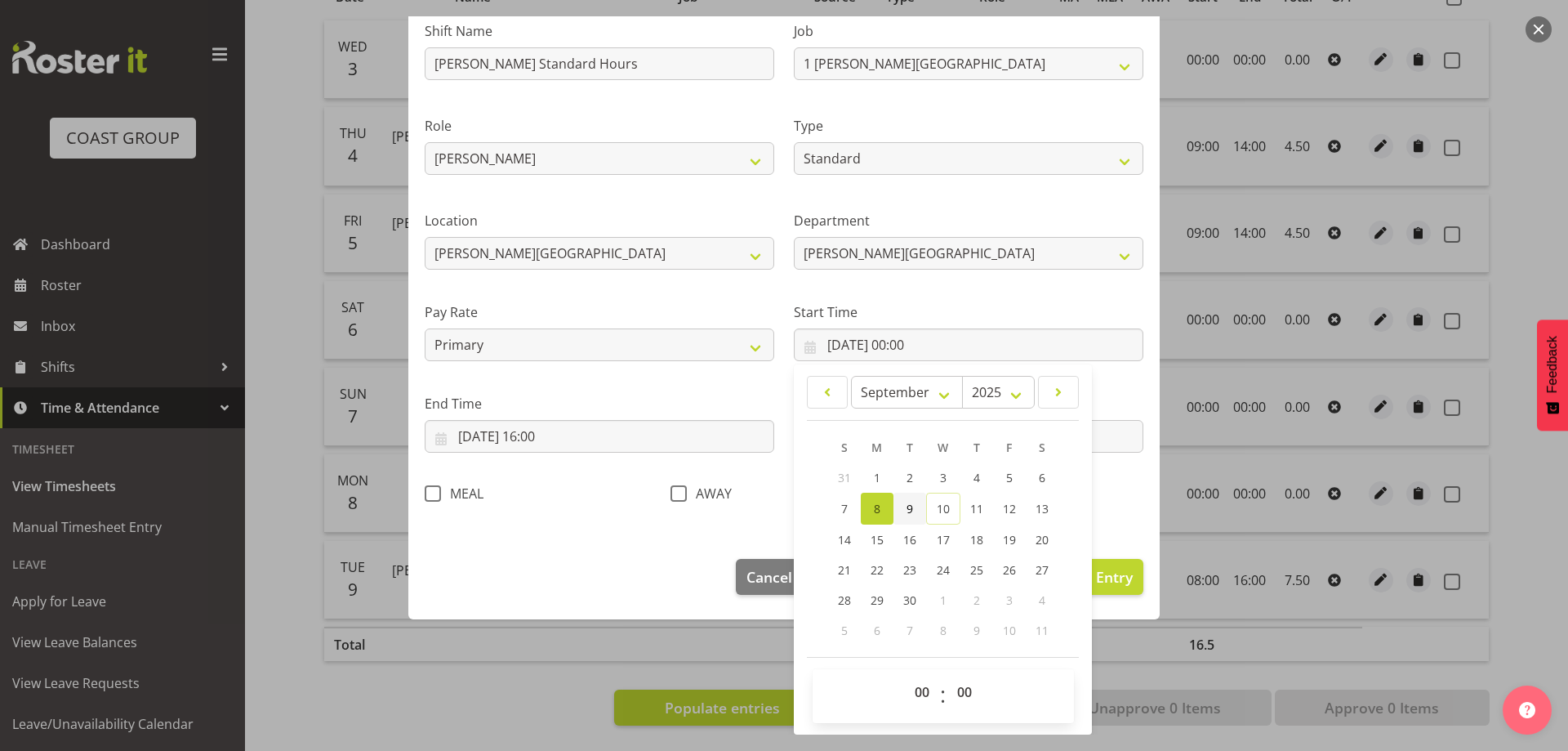
click at [907, 508] on span "9" at bounding box center [909, 508] width 6 height 16
type input "[DATE] 00:00"
click at [914, 685] on select "00 01 02 03 04 05 06 07 08 09 10 11 12 13 14 15 16 17 18 19 20 21 22 23" at bounding box center [924, 691] width 37 height 32
select select "9"
click at [906, 675] on select "00 01 02 03 04 05 06 07 08 09 10 11 12 13 14 15 16 17 18 19 20 21 22 23" at bounding box center [924, 691] width 37 height 32
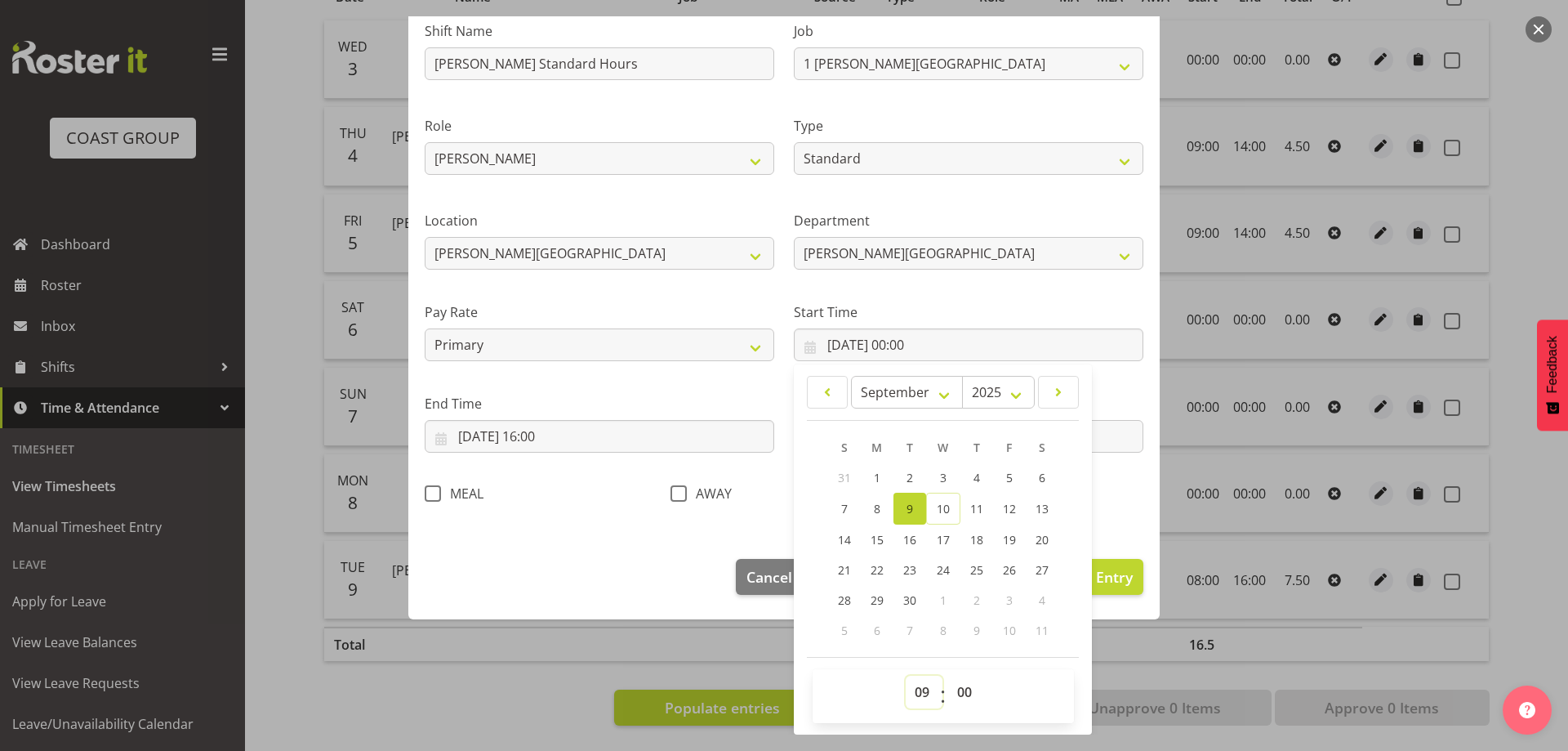
type input "[DATE] 09:00"
click at [1118, 513] on div "Shift Name [PERSON_NAME][GEOGRAPHIC_DATA] Standard Hours Job 1 Carlton Events 1…" at bounding box center [784, 256] width 738 height 518
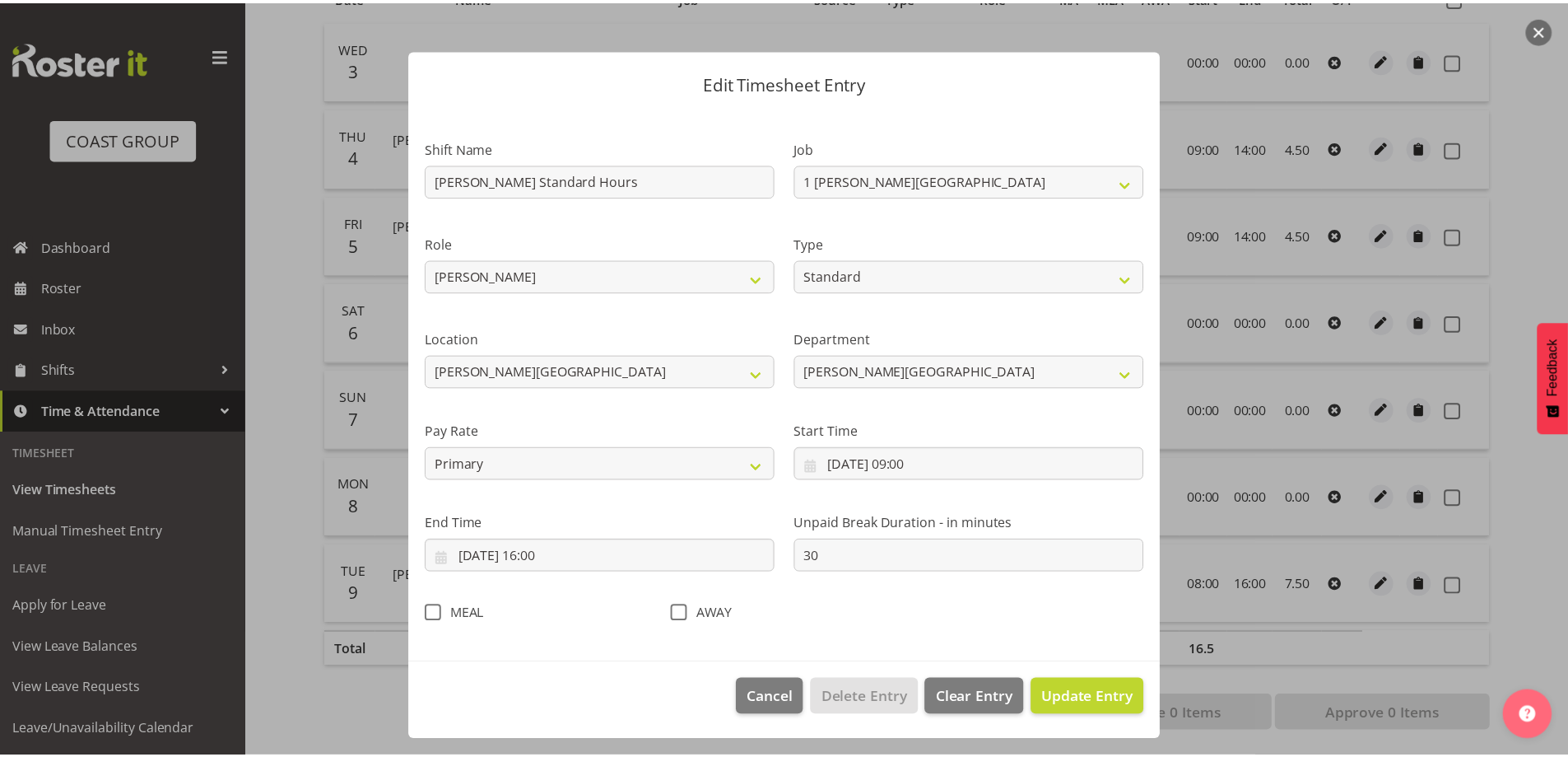
scroll to position [8, 0]
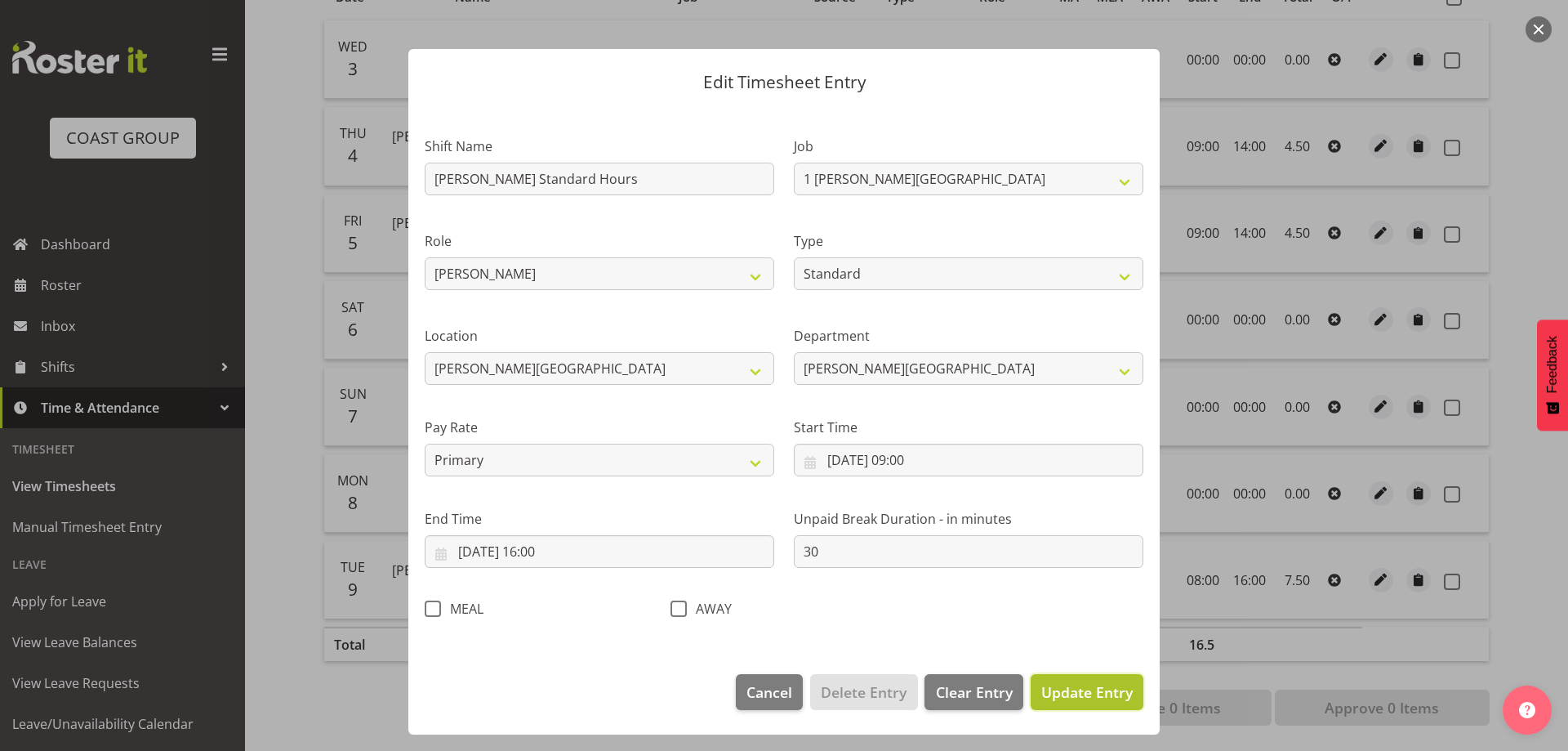
click at [1050, 695] on span "Update Entry" at bounding box center [1087, 691] width 91 height 19
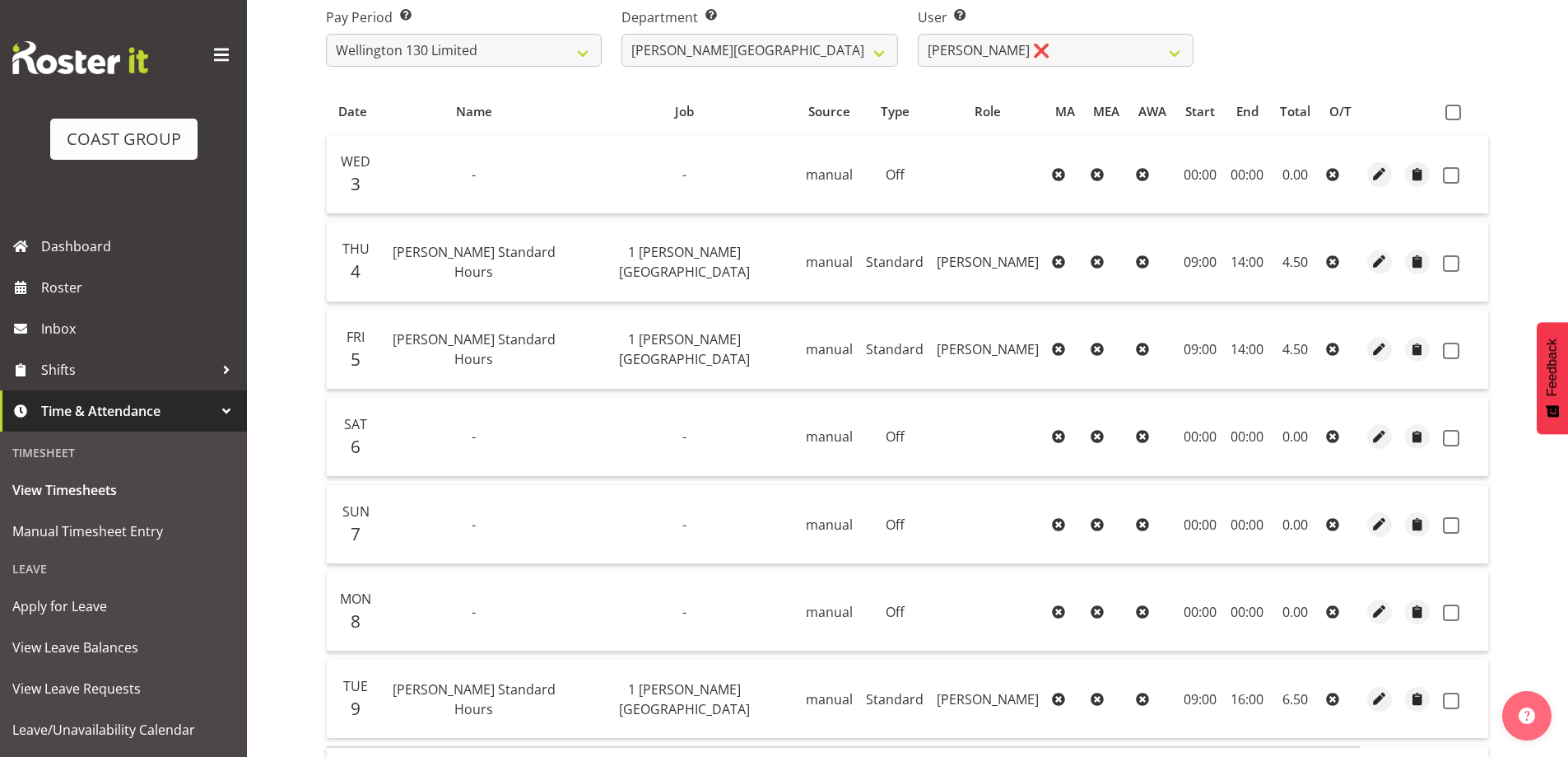
scroll to position [0, 0]
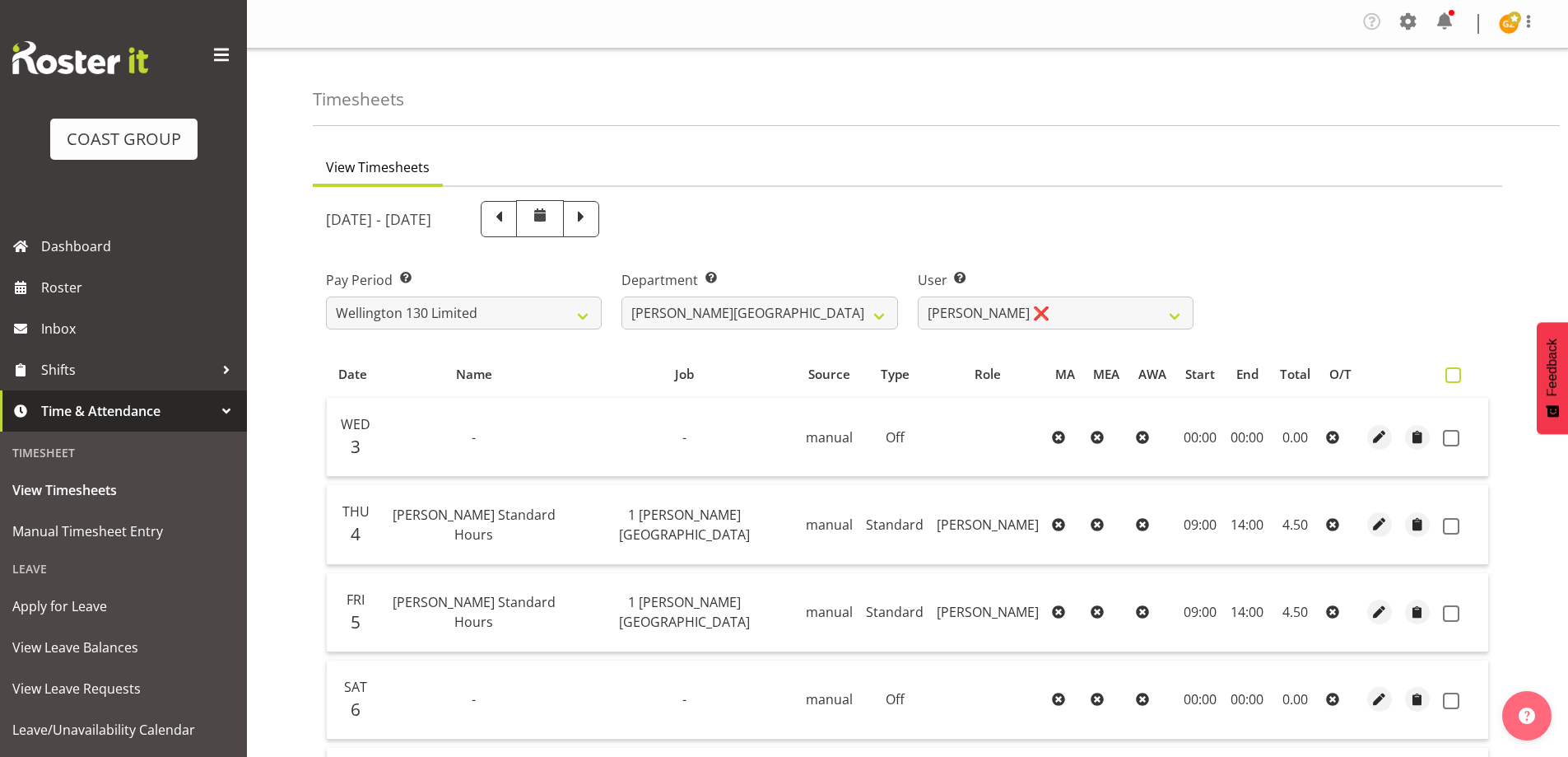
click at [1455, 373] on span at bounding box center [1453, 375] width 16 height 16
click at [1455, 373] on input "checkbox" at bounding box center [1451, 375] width 11 height 11
checkbox input "true"
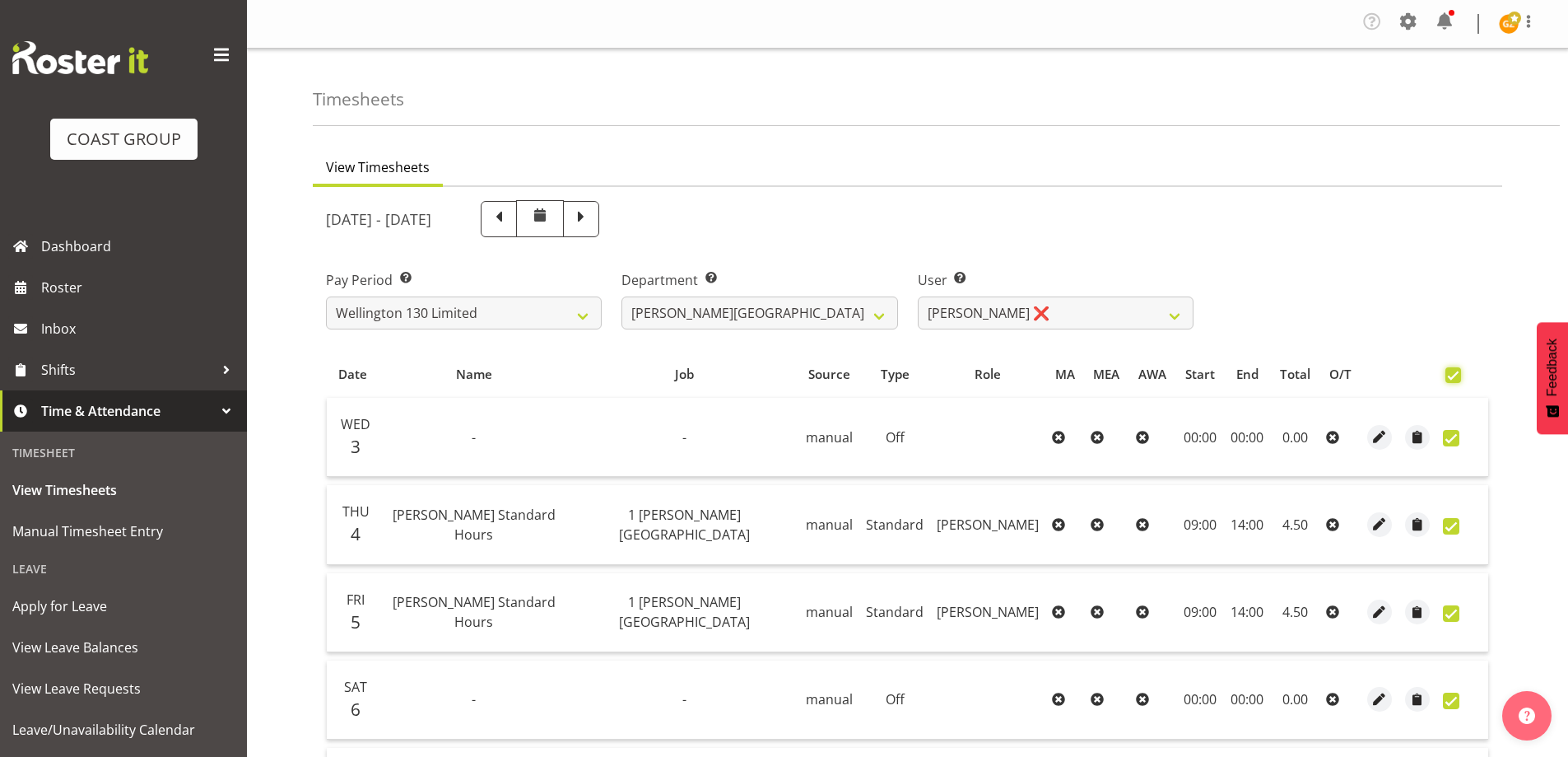
checkbox input "true"
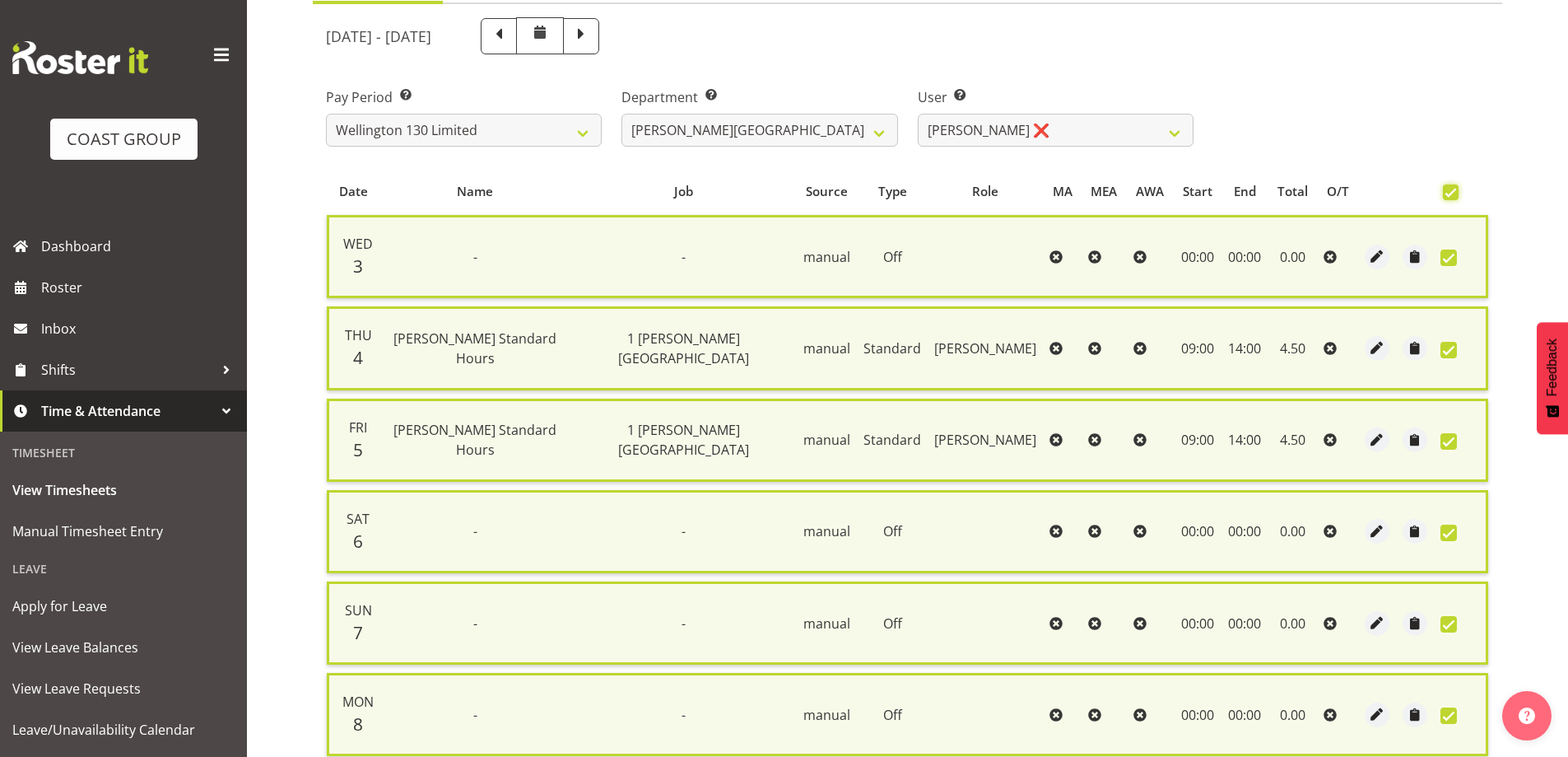
scroll to position [417, 0]
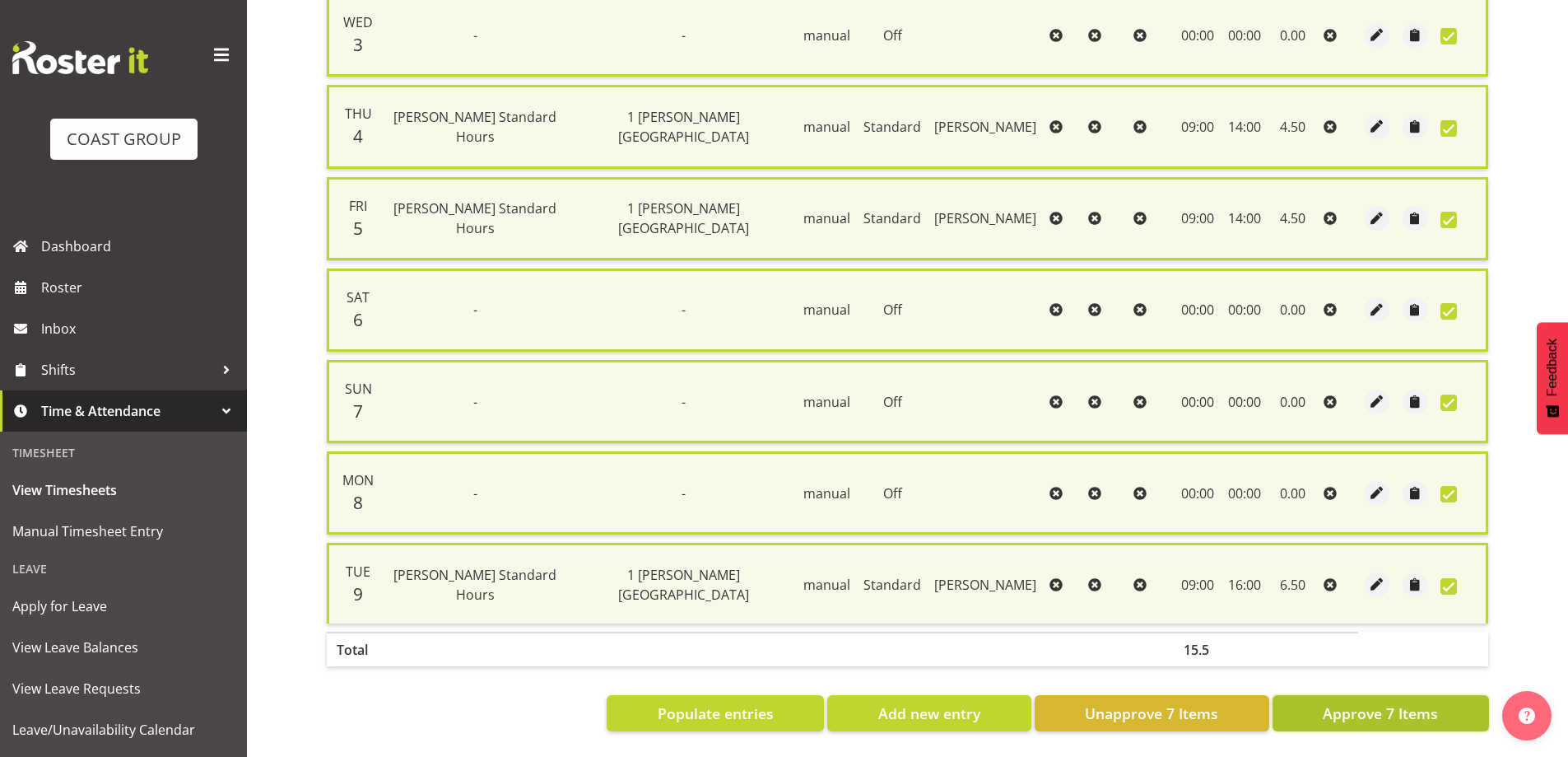
click at [1390, 705] on span "Approve 7 Items" at bounding box center [1381, 712] width 115 height 21
checkbox input "false"
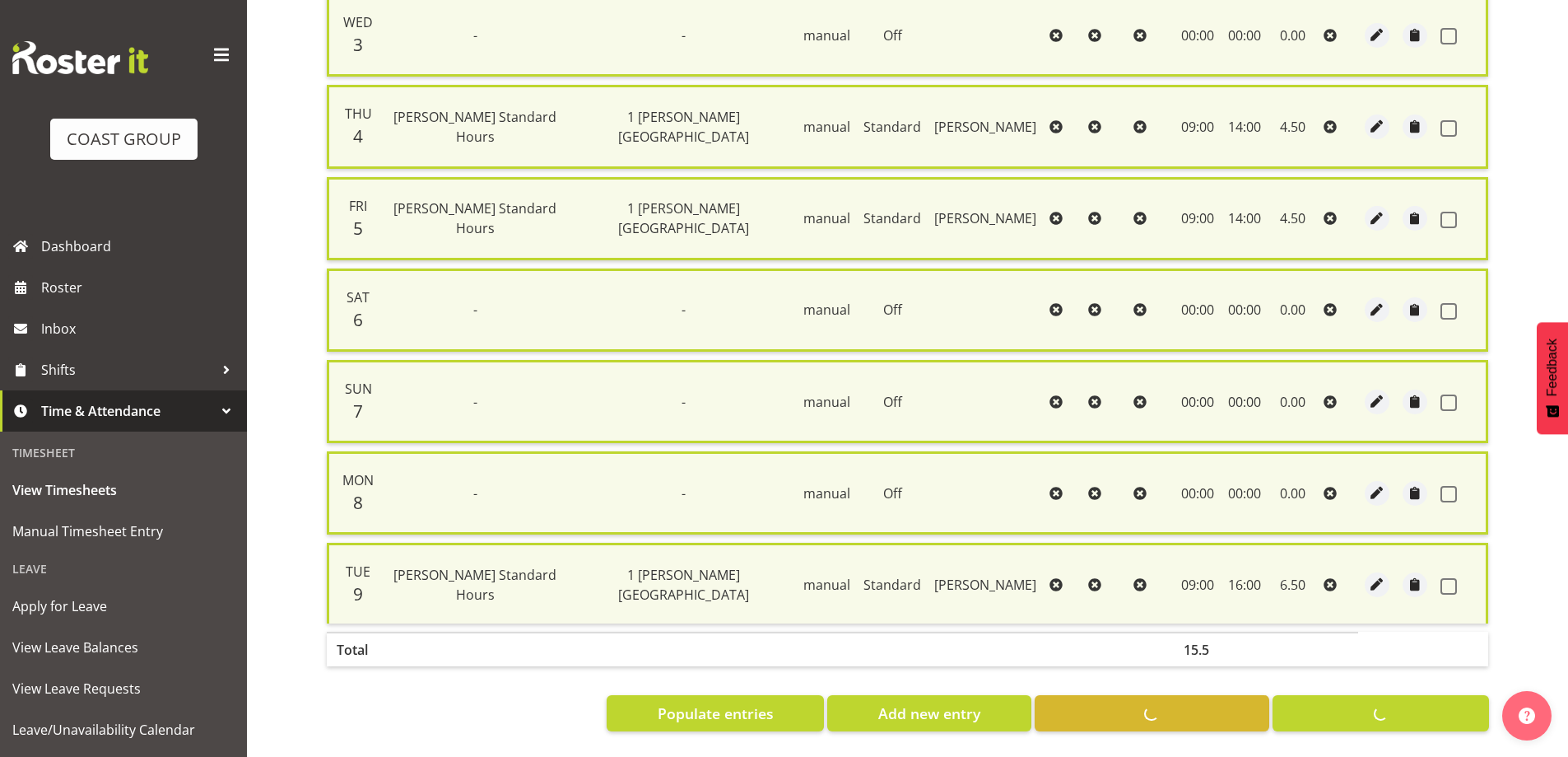
checkbox input "false"
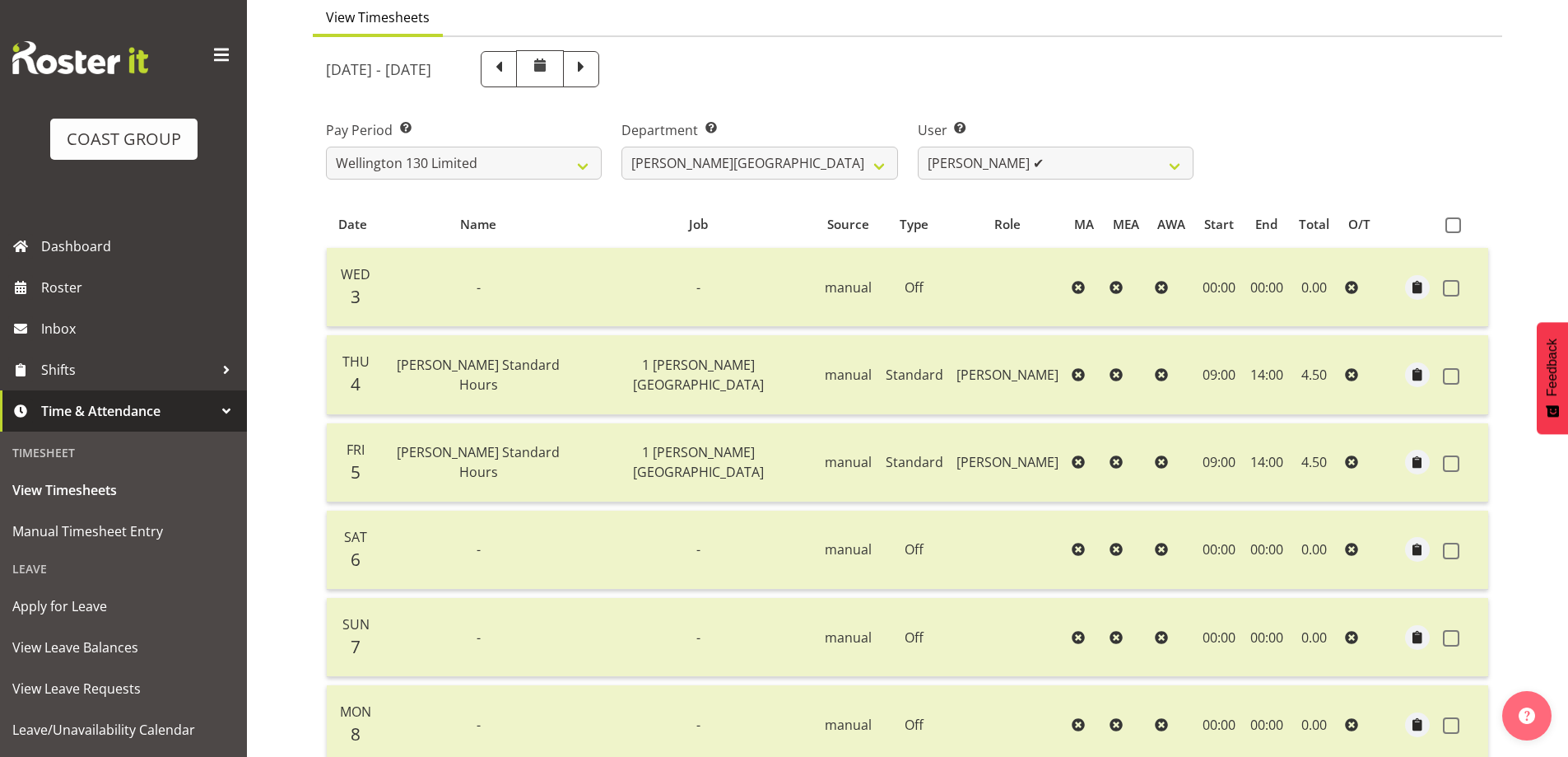
scroll to position [142, 0]
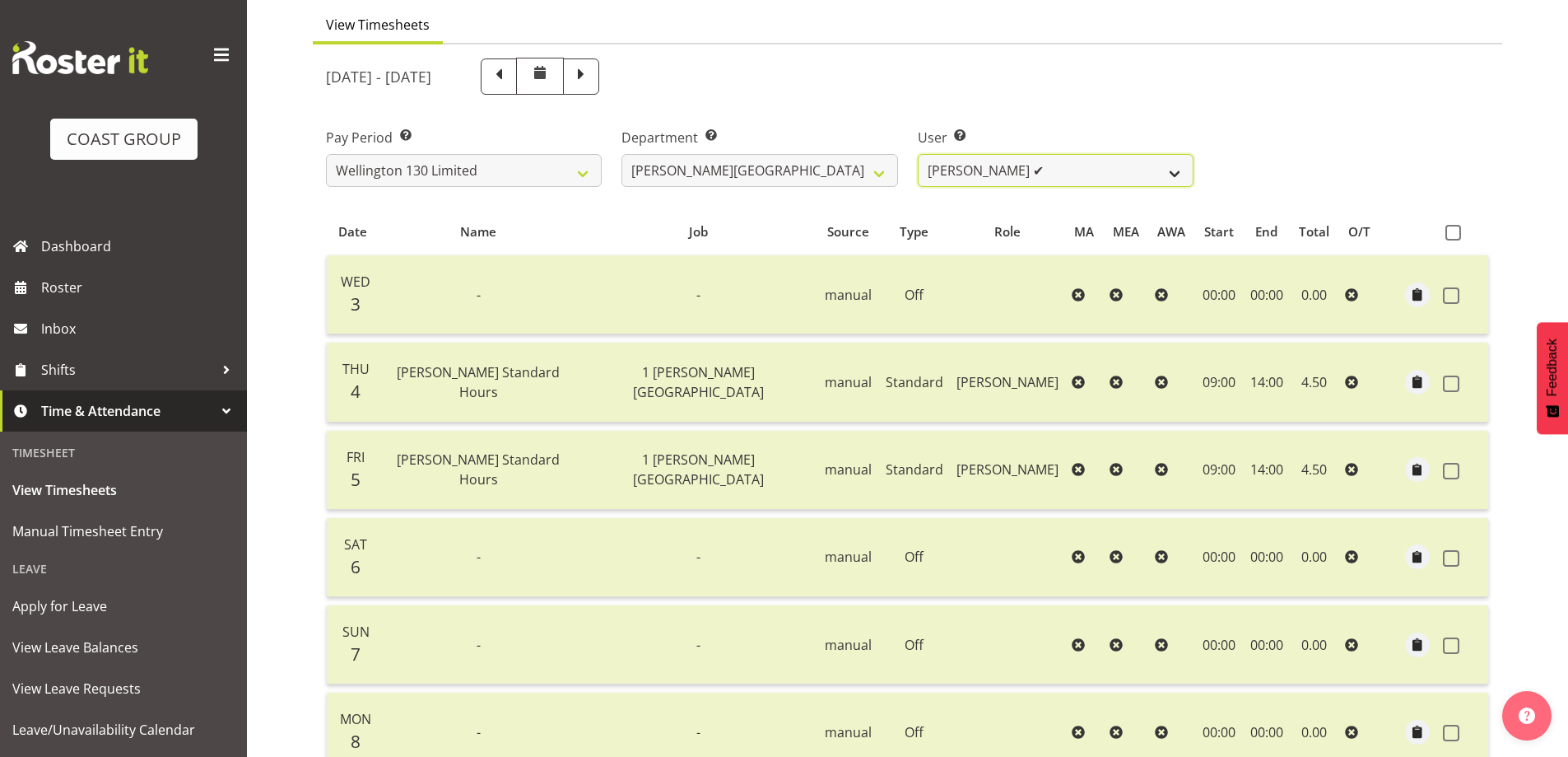
click at [1172, 160] on select "[PERSON_NAME] ✔ [PERSON_NAME] ✔ [PERSON_NAME] [PERSON_NAME] ❌ [PERSON_NAME] ✔ […" at bounding box center [1056, 170] width 276 height 33
select select "9950"
click at [918, 154] on select "[PERSON_NAME] ✔ [PERSON_NAME] ✔ [PERSON_NAME] [PERSON_NAME] ❌ [PERSON_NAME] ✔ […" at bounding box center [1056, 170] width 276 height 33
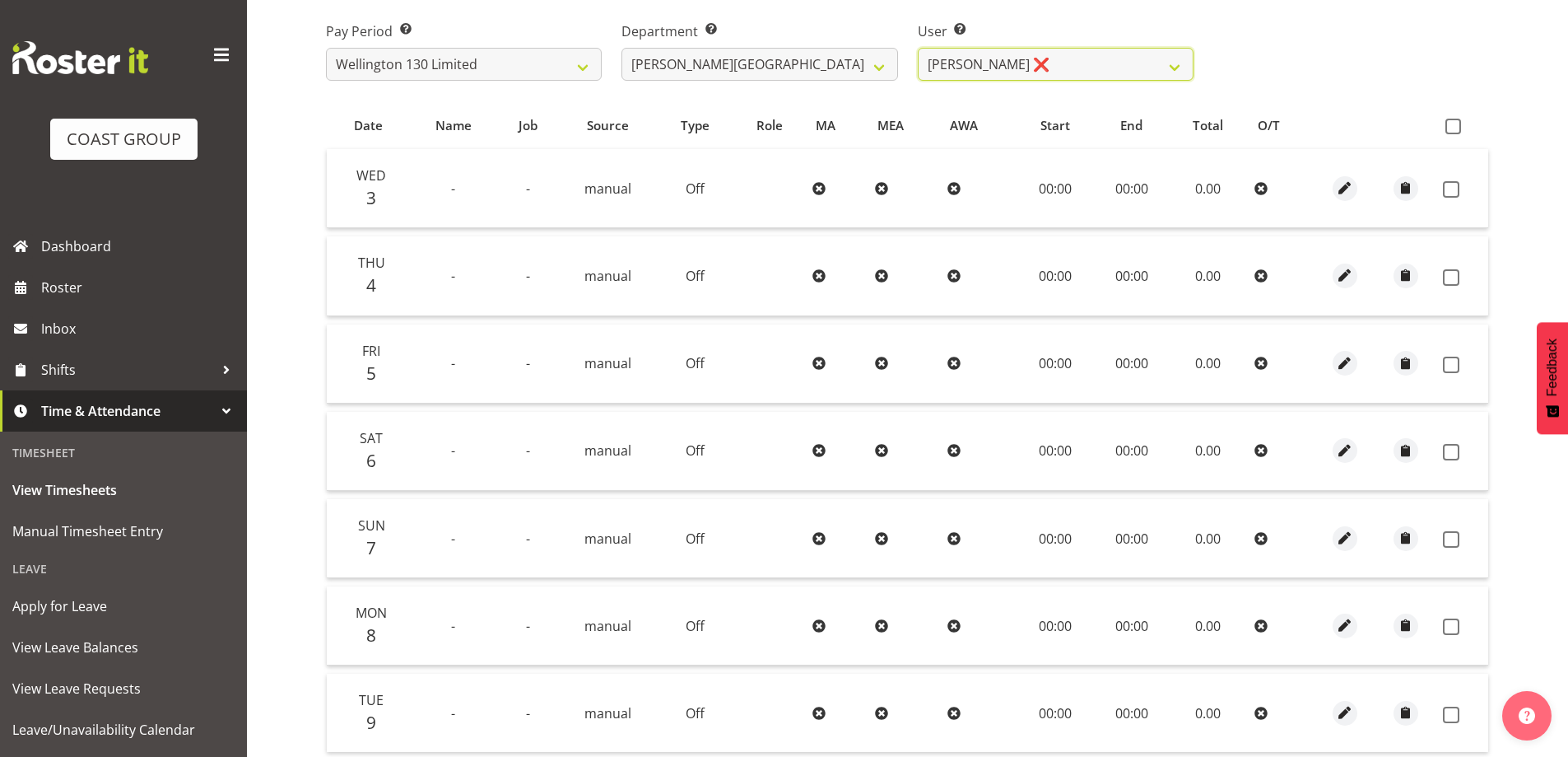
scroll to position [0, 0]
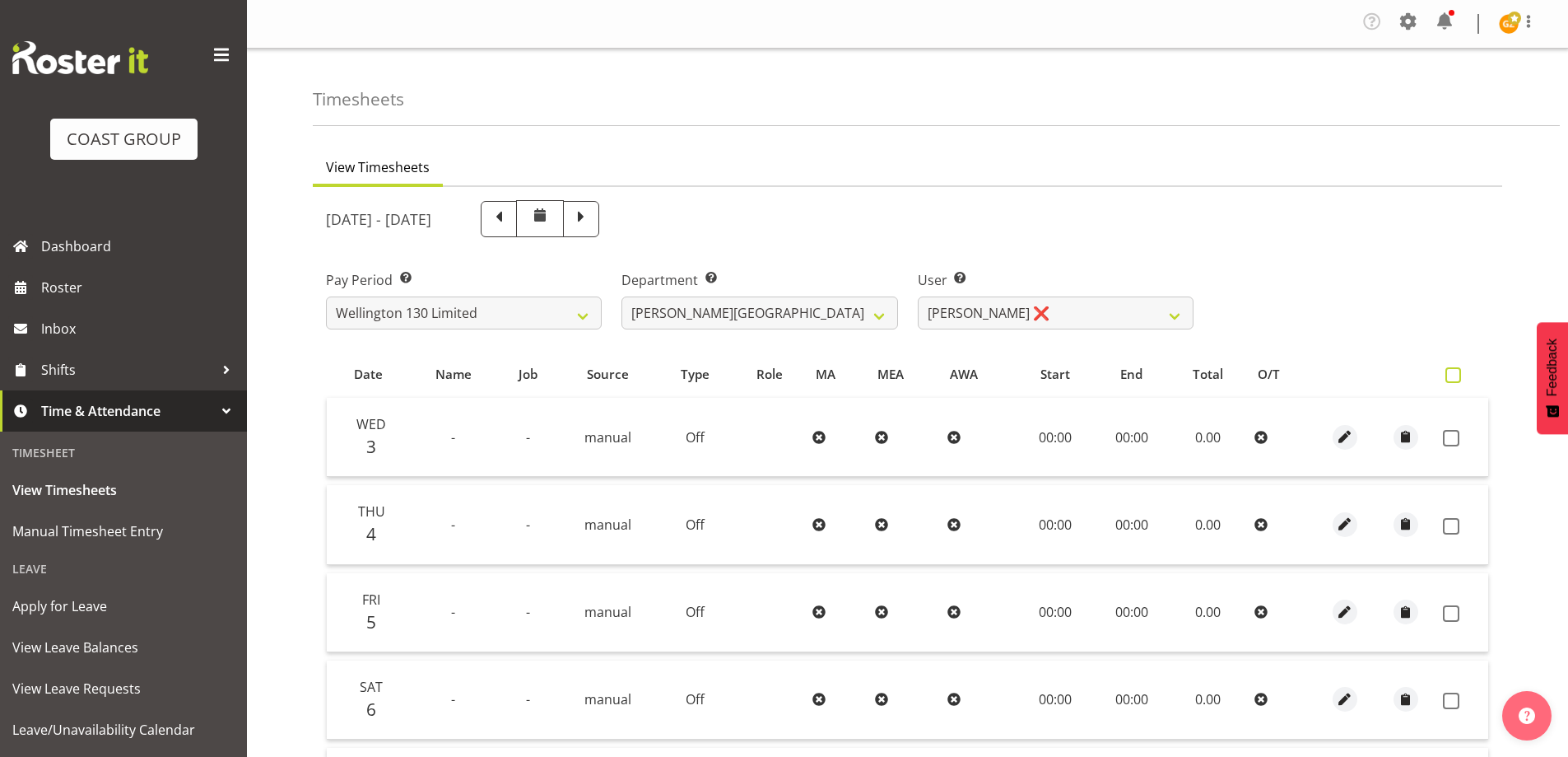
click at [1457, 377] on span at bounding box center [1453, 375] width 16 height 16
click at [1456, 377] on input "checkbox" at bounding box center [1451, 375] width 11 height 11
checkbox input "true"
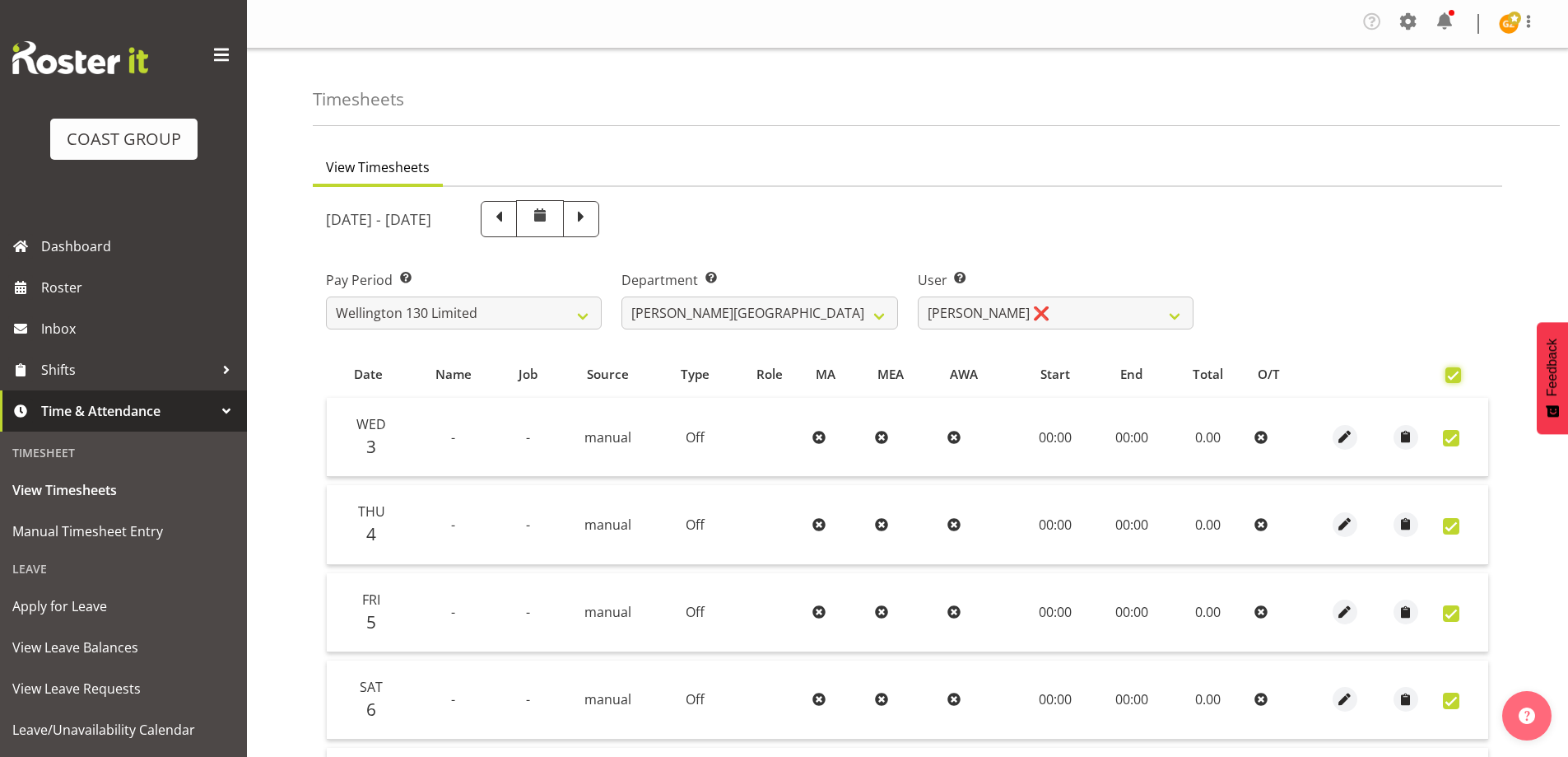
checkbox input "true"
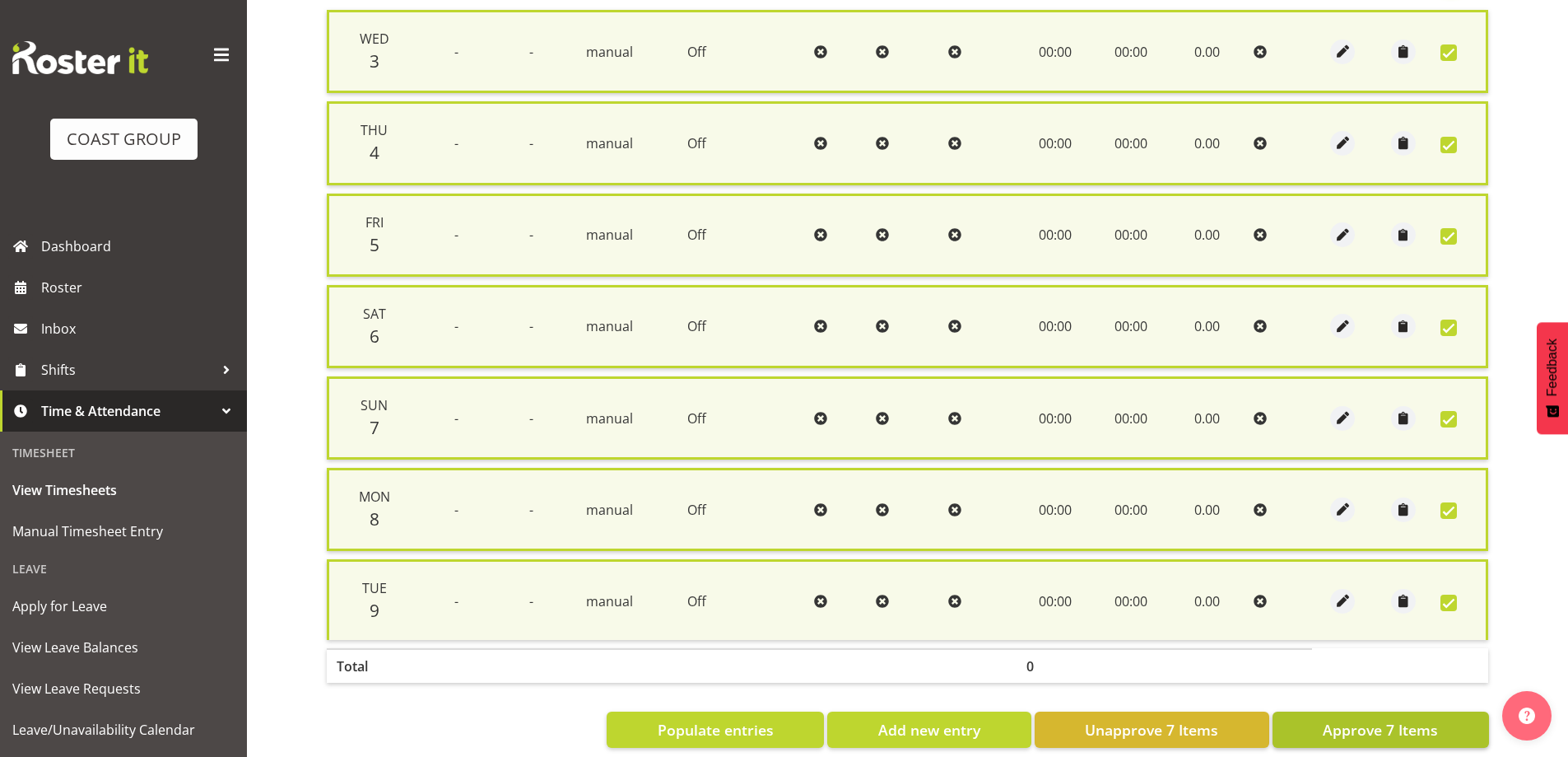
scroll to position [417, 0]
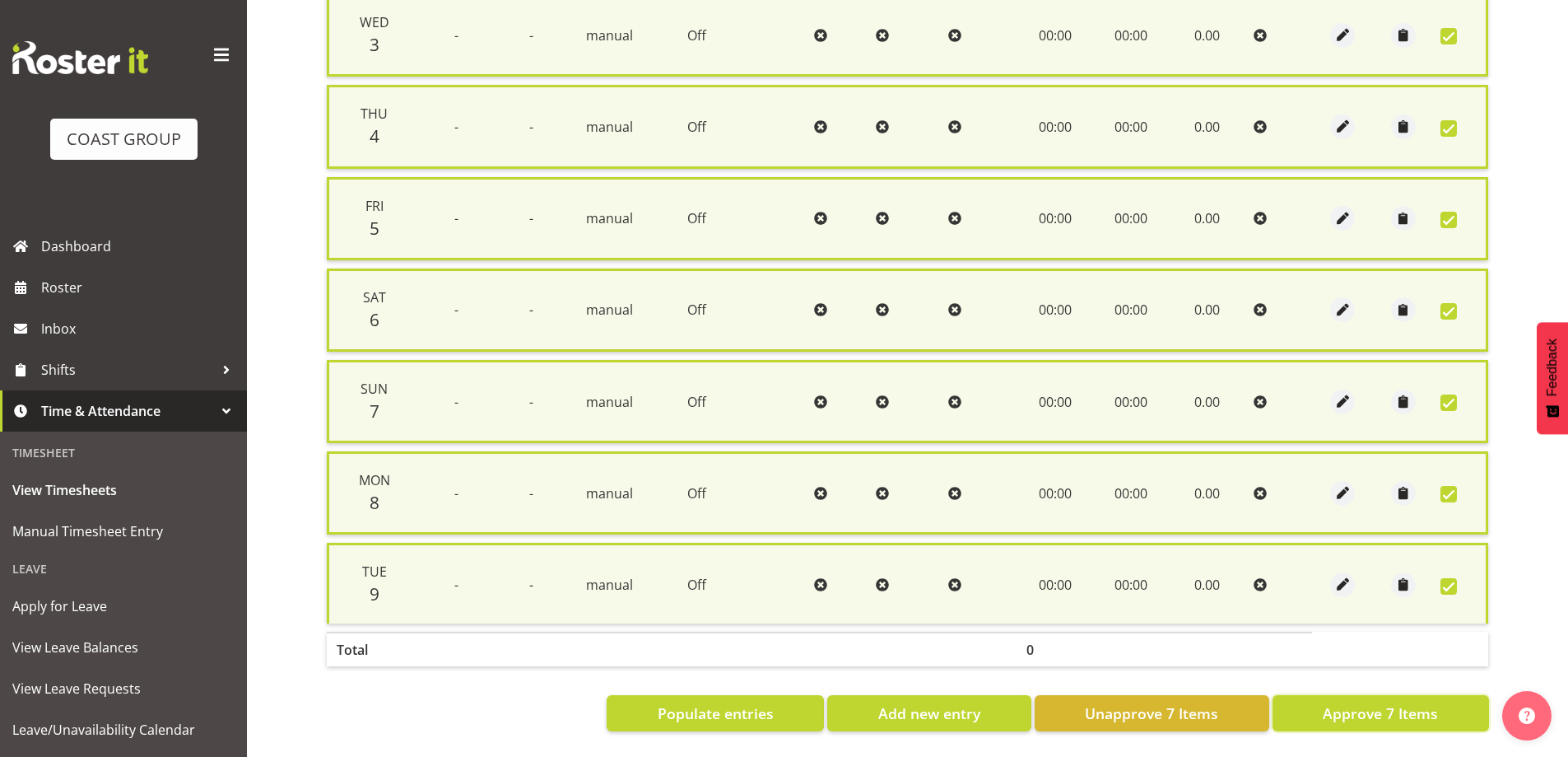
click at [1395, 703] on span "Approve 7 Items" at bounding box center [1381, 712] width 115 height 21
checkbox input "false"
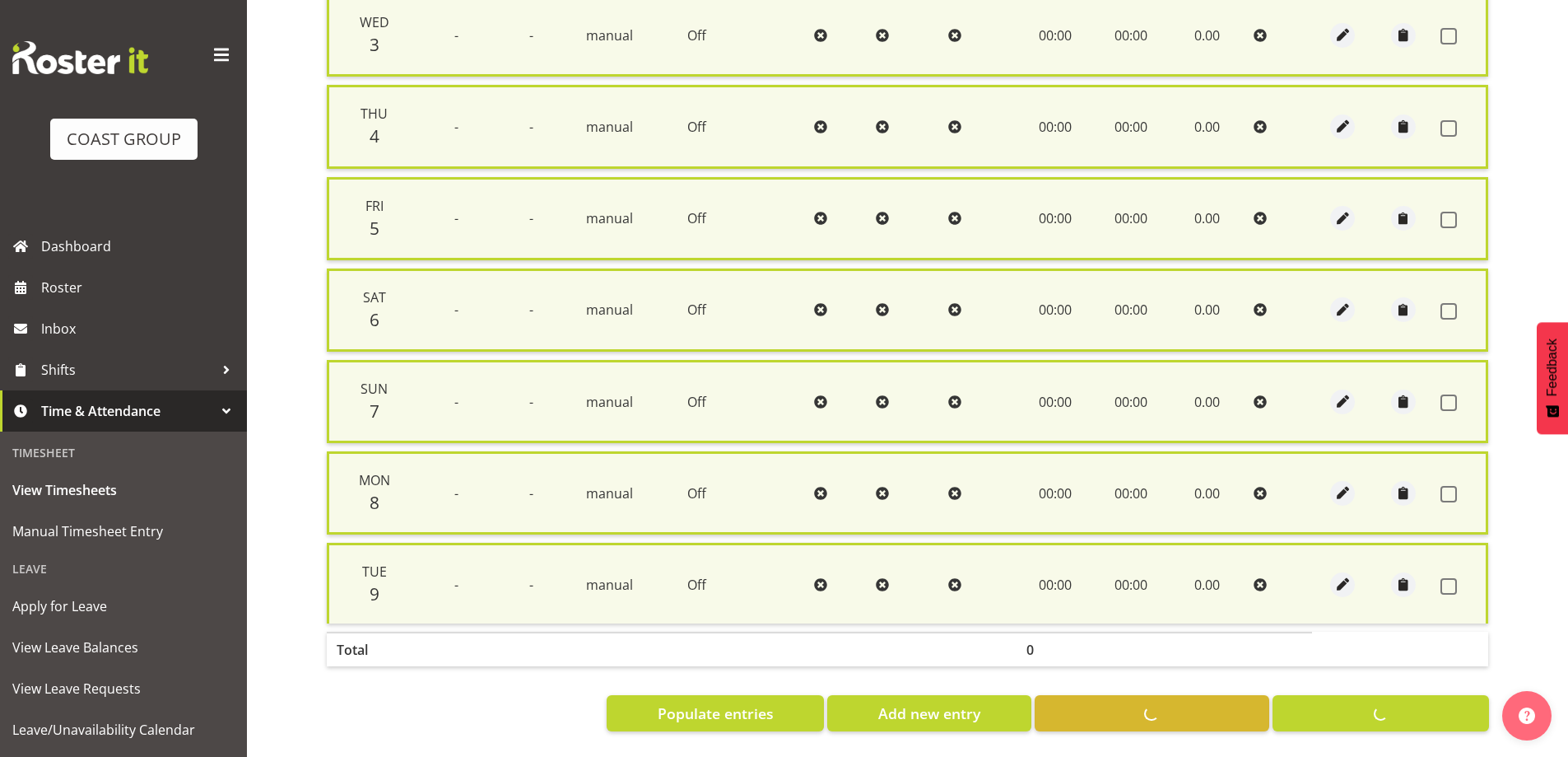
checkbox input "false"
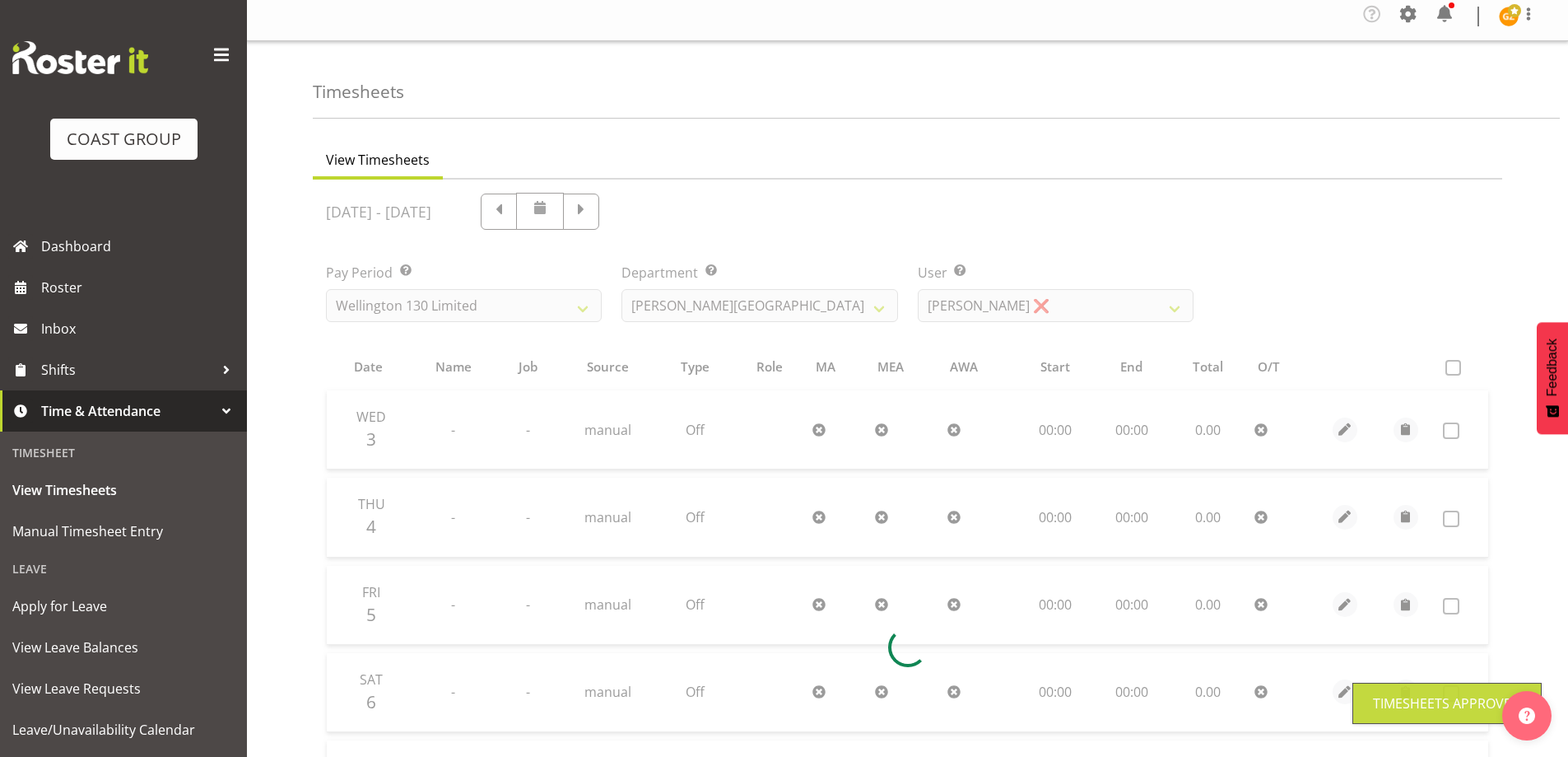
scroll to position [0, 0]
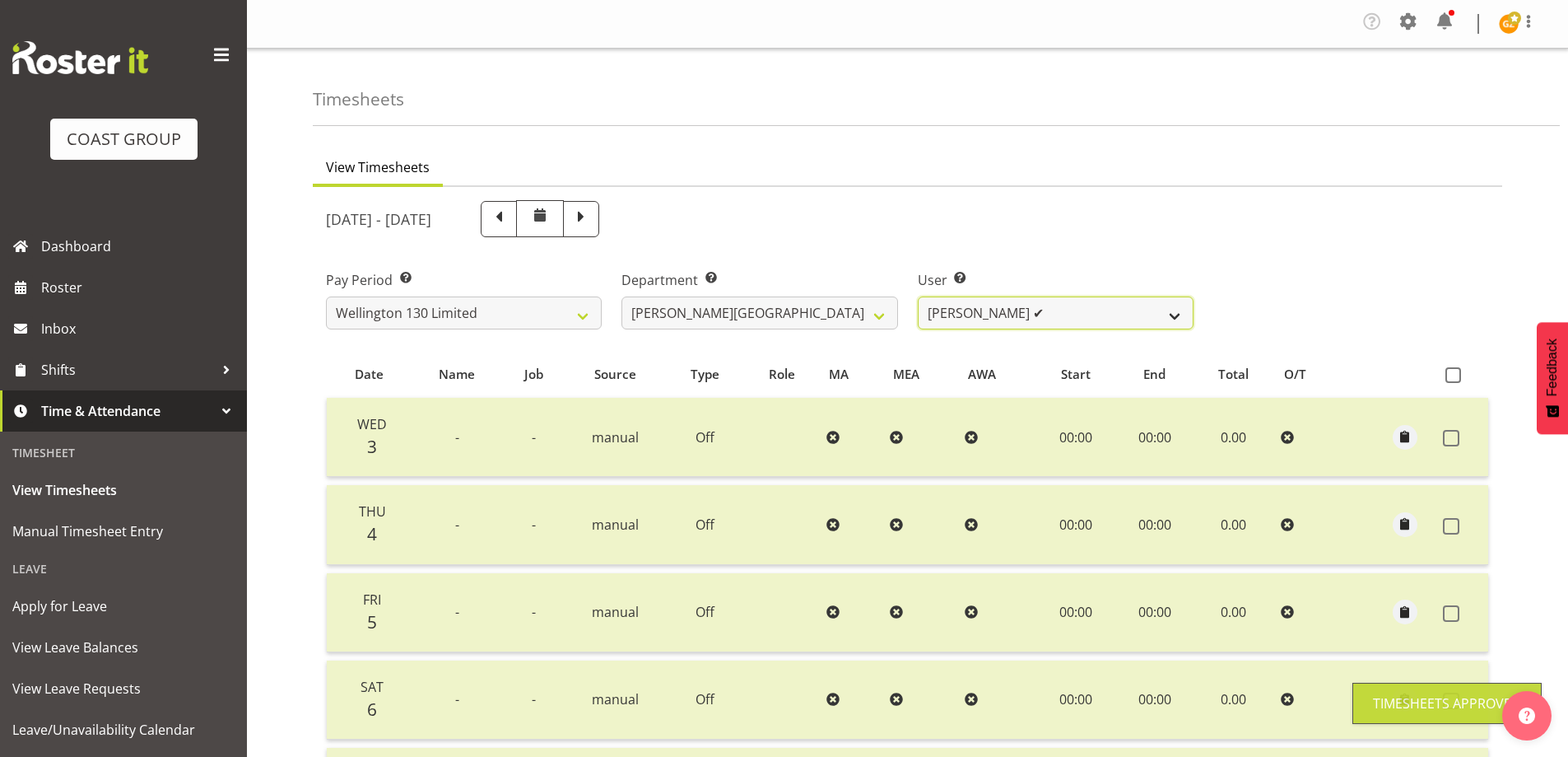
click at [1180, 317] on select "[PERSON_NAME] ✔ [PERSON_NAME] ✔ [PERSON_NAME] [PERSON_NAME] ❌ [PERSON_NAME] ✔ […" at bounding box center [1056, 312] width 276 height 33
select select "9951"
click at [918, 297] on select "[PERSON_NAME] ✔ [PERSON_NAME] ✔ [PERSON_NAME] [PERSON_NAME] ❌ [PERSON_NAME] ✔ […" at bounding box center [1056, 312] width 276 height 33
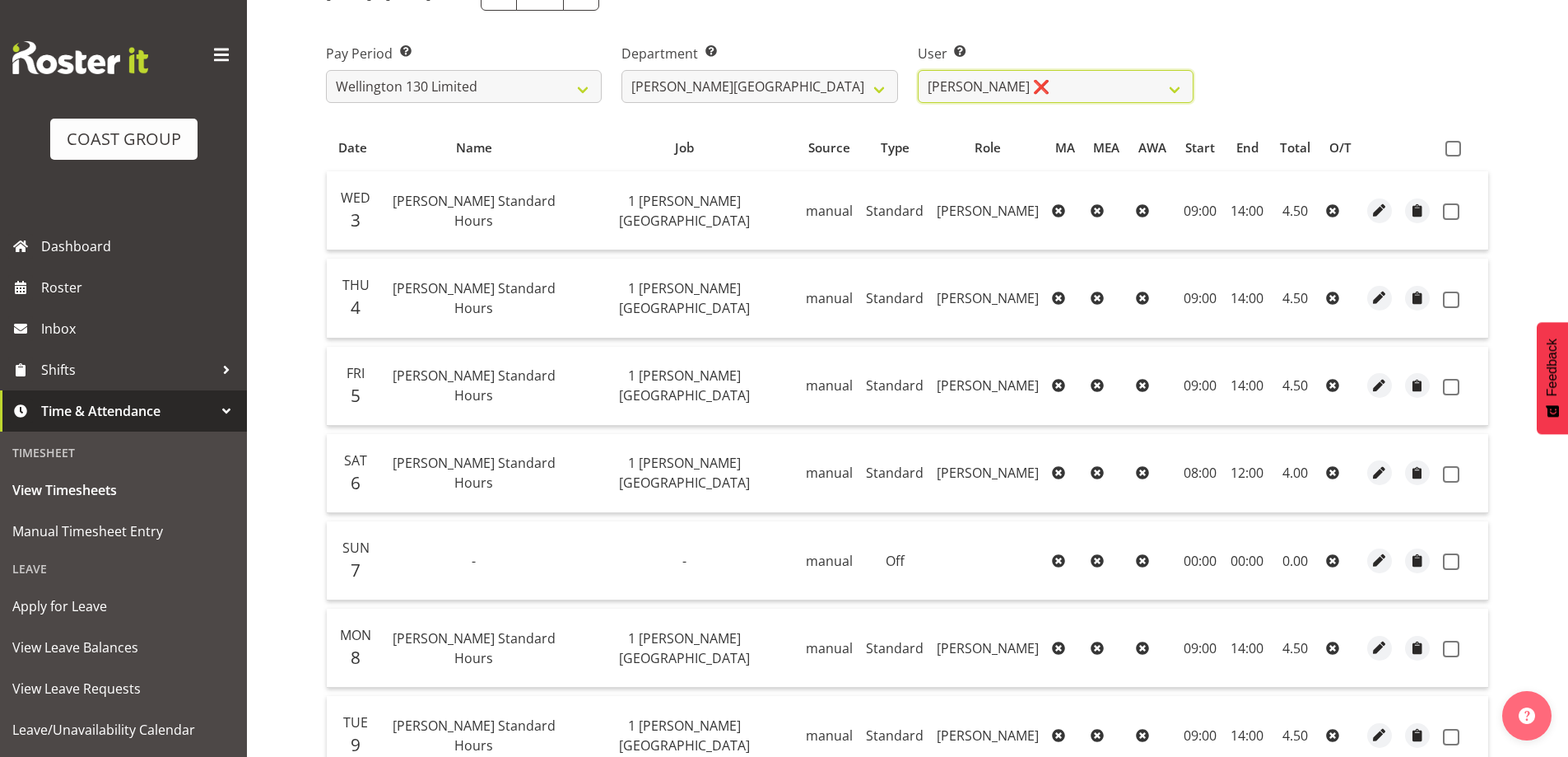
scroll to position [225, 0]
click at [1455, 155] on span at bounding box center [1453, 150] width 16 height 16
click at [1455, 155] on input "checkbox" at bounding box center [1451, 151] width 11 height 11
checkbox input "true"
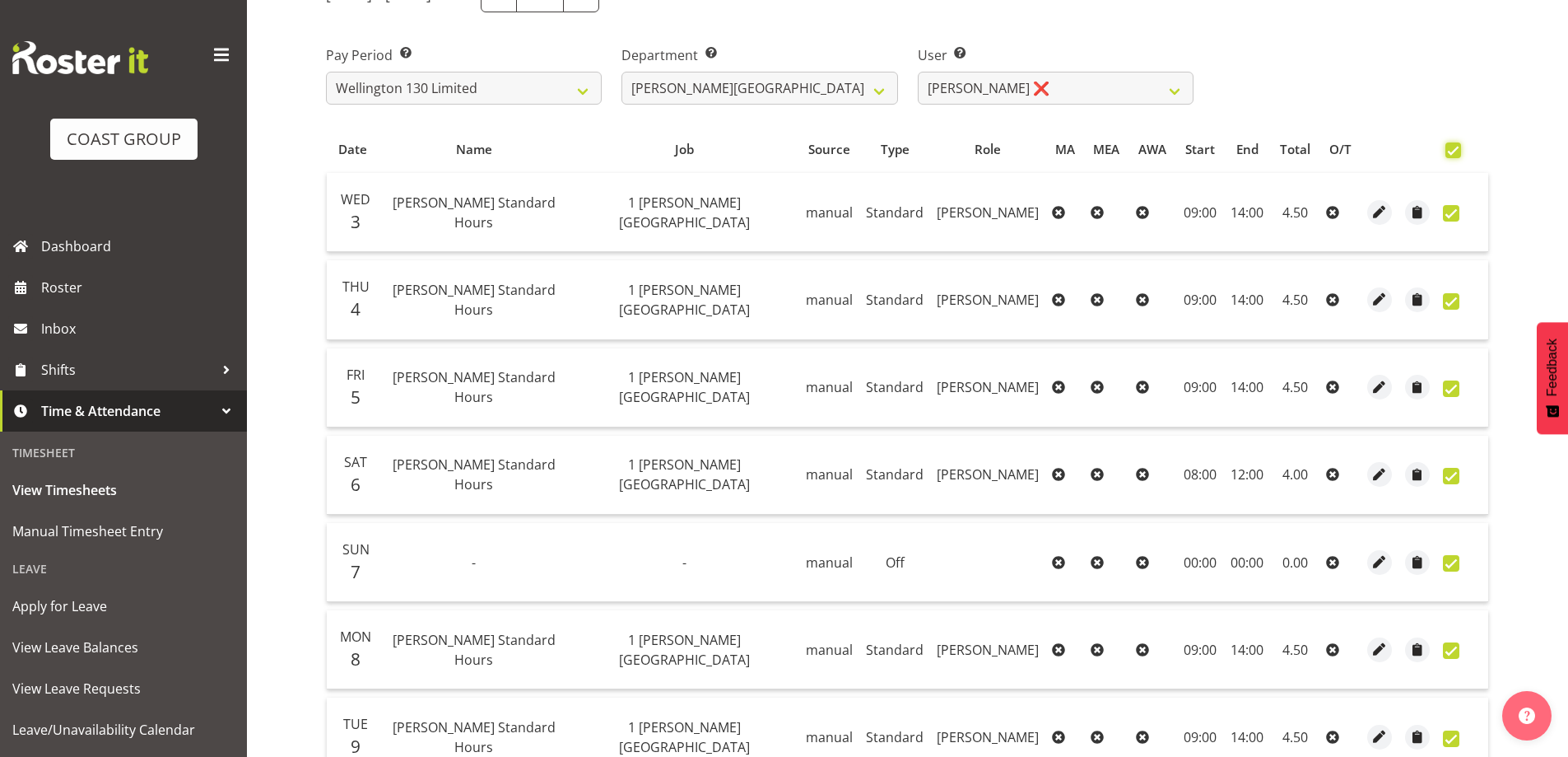
checkbox input "true"
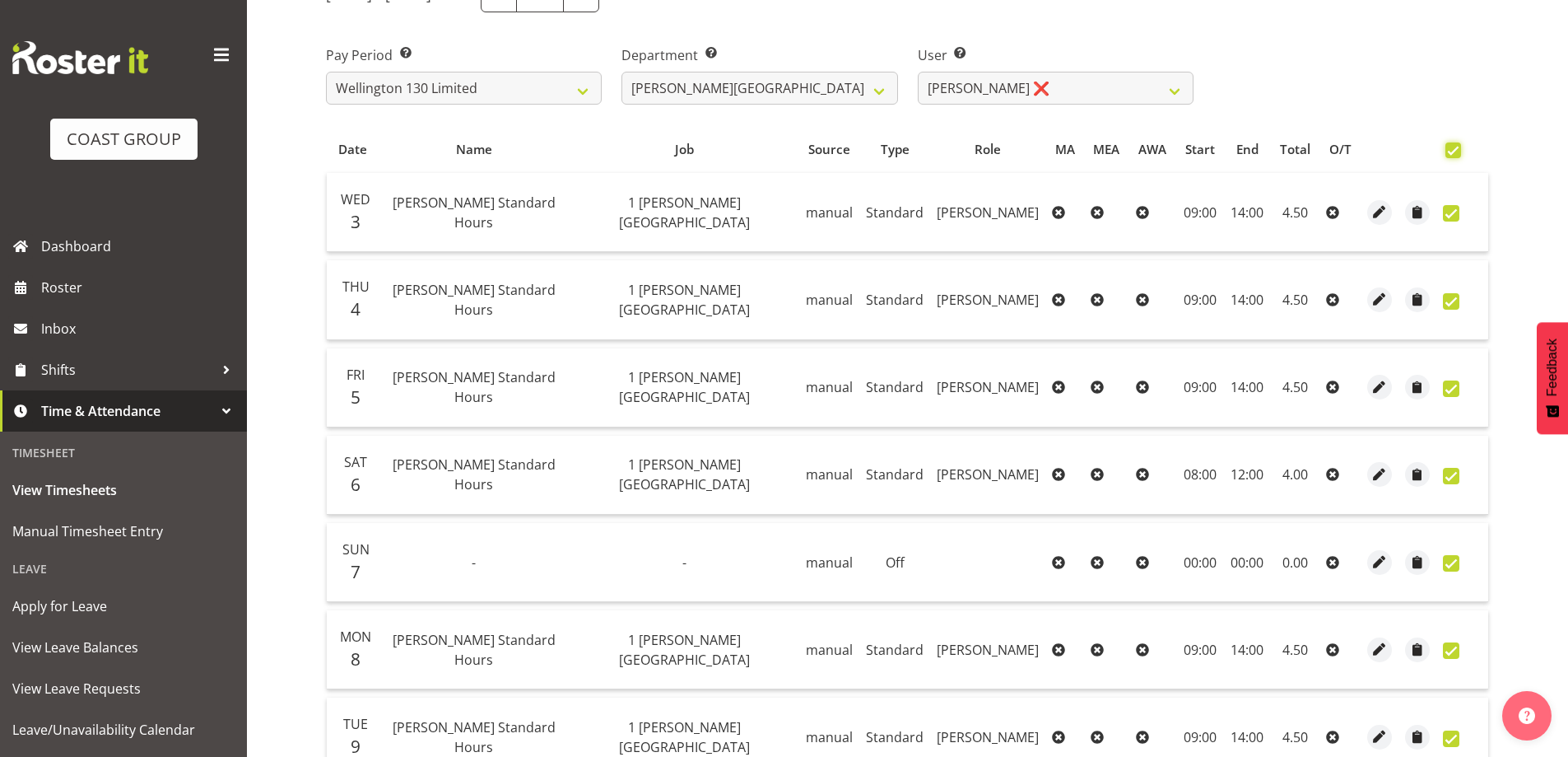
checkbox input "true"
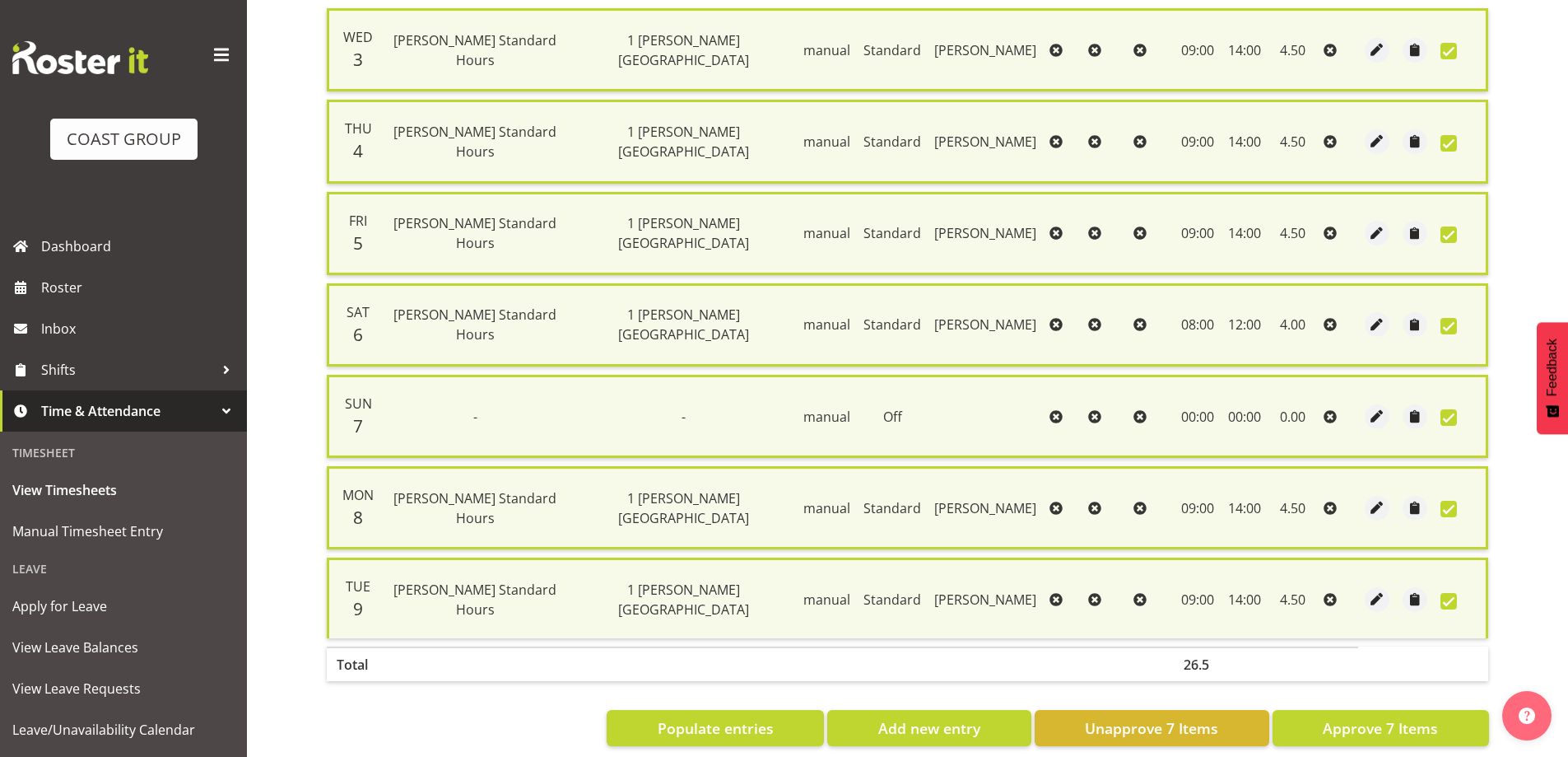
scroll to position [417, 0]
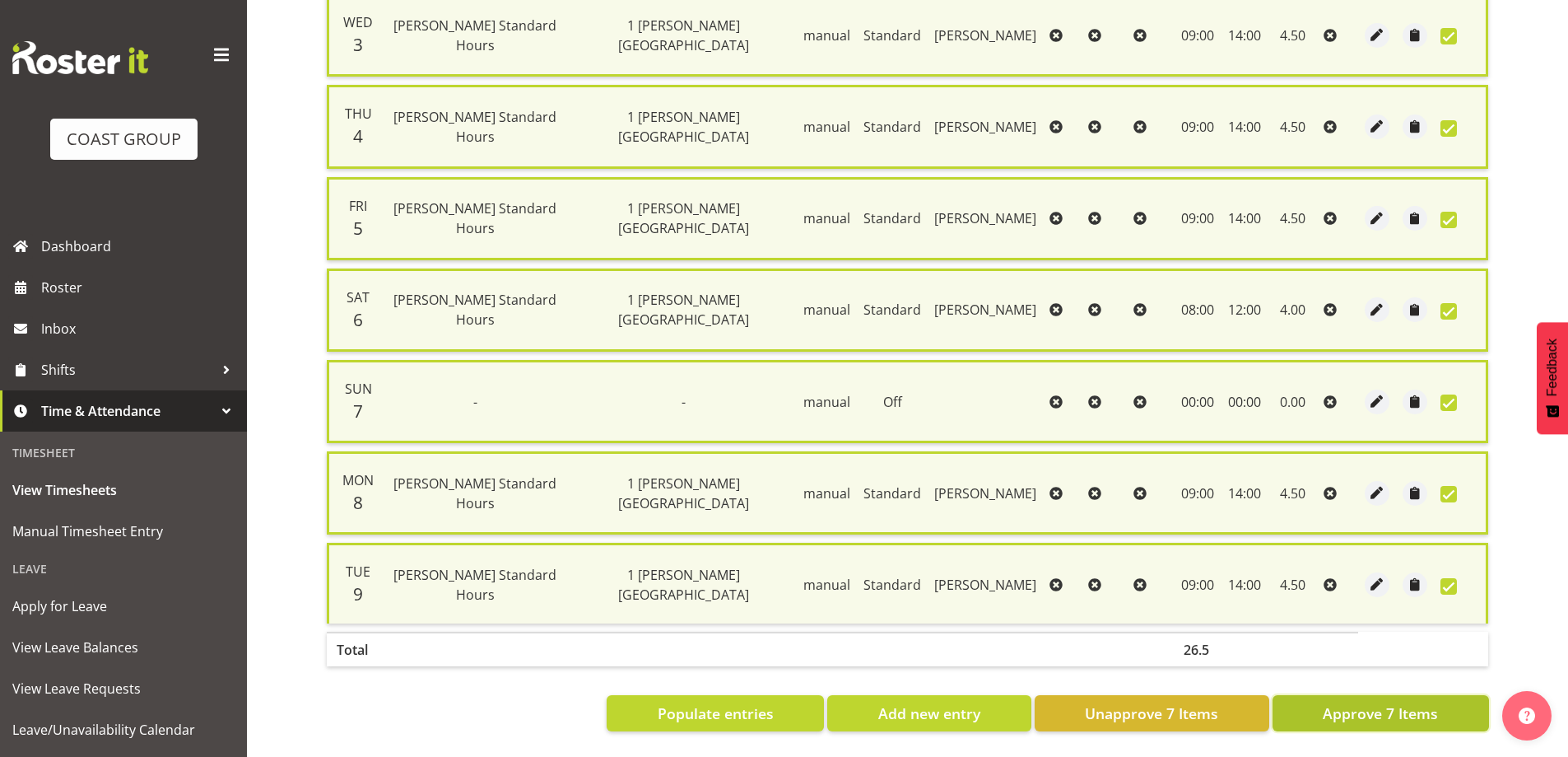
click at [1371, 710] on span "Approve 7 Items" at bounding box center [1381, 712] width 115 height 21
checkbox input "false"
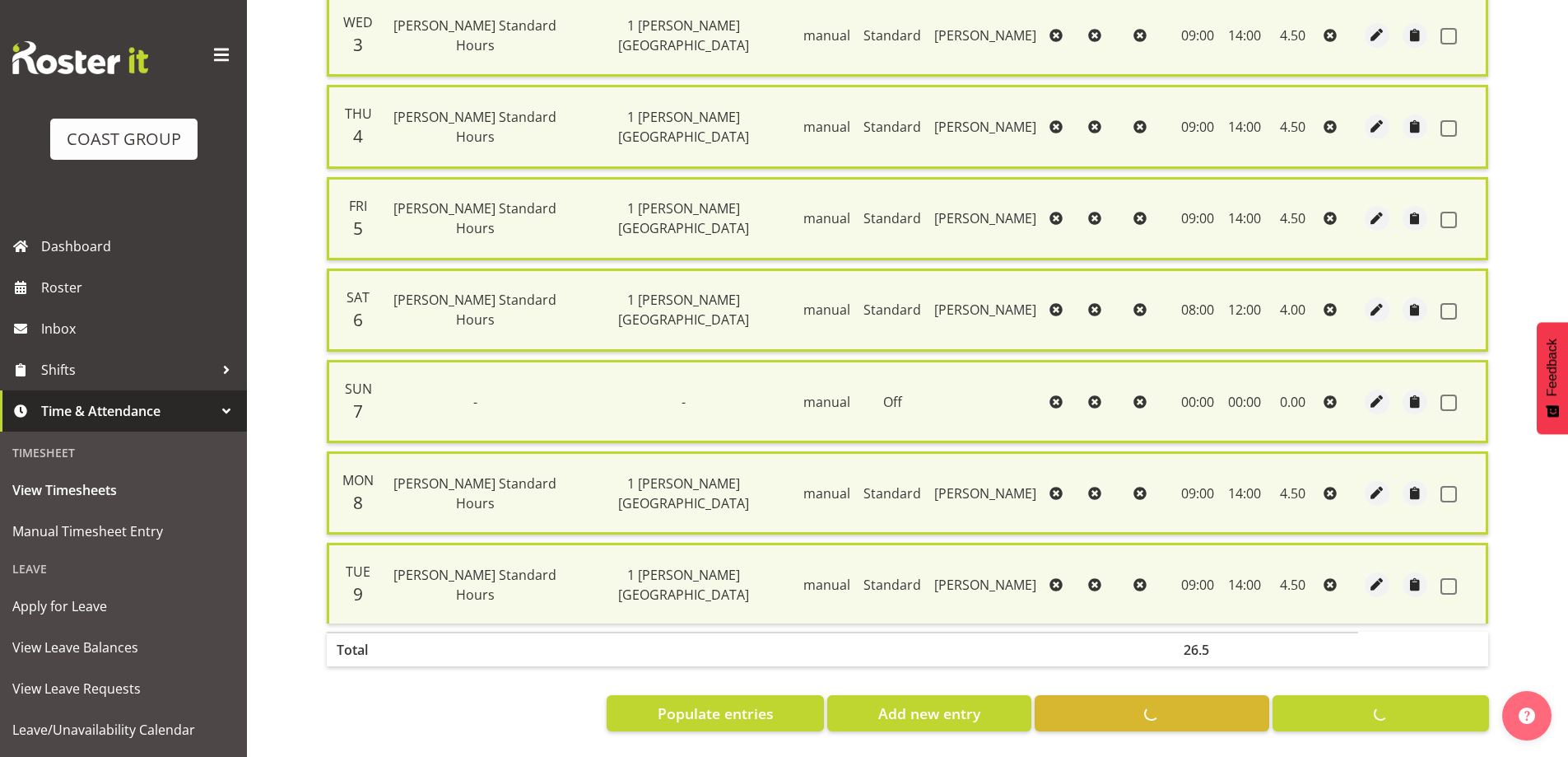
checkbox input "false"
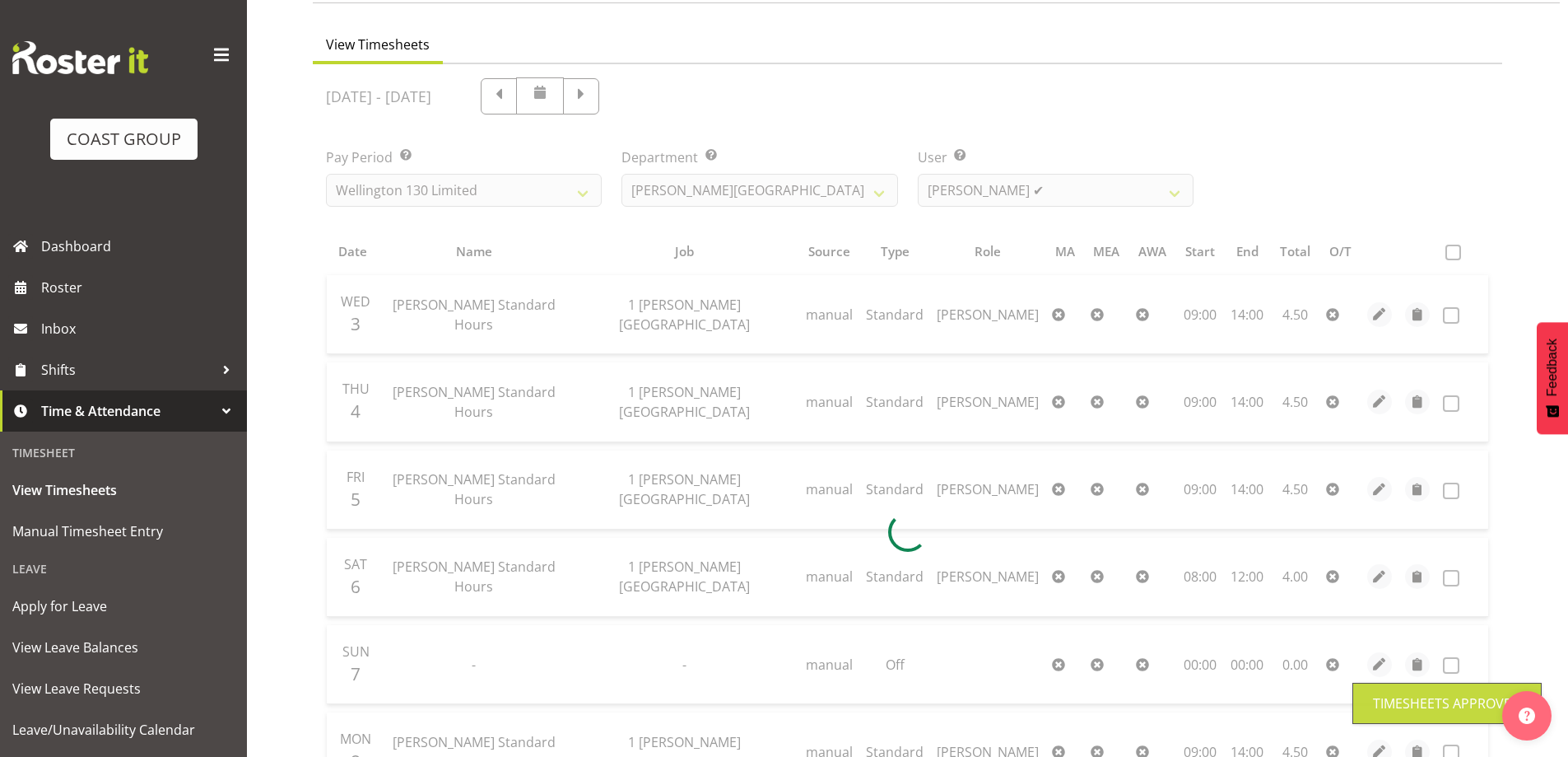
scroll to position [0, 0]
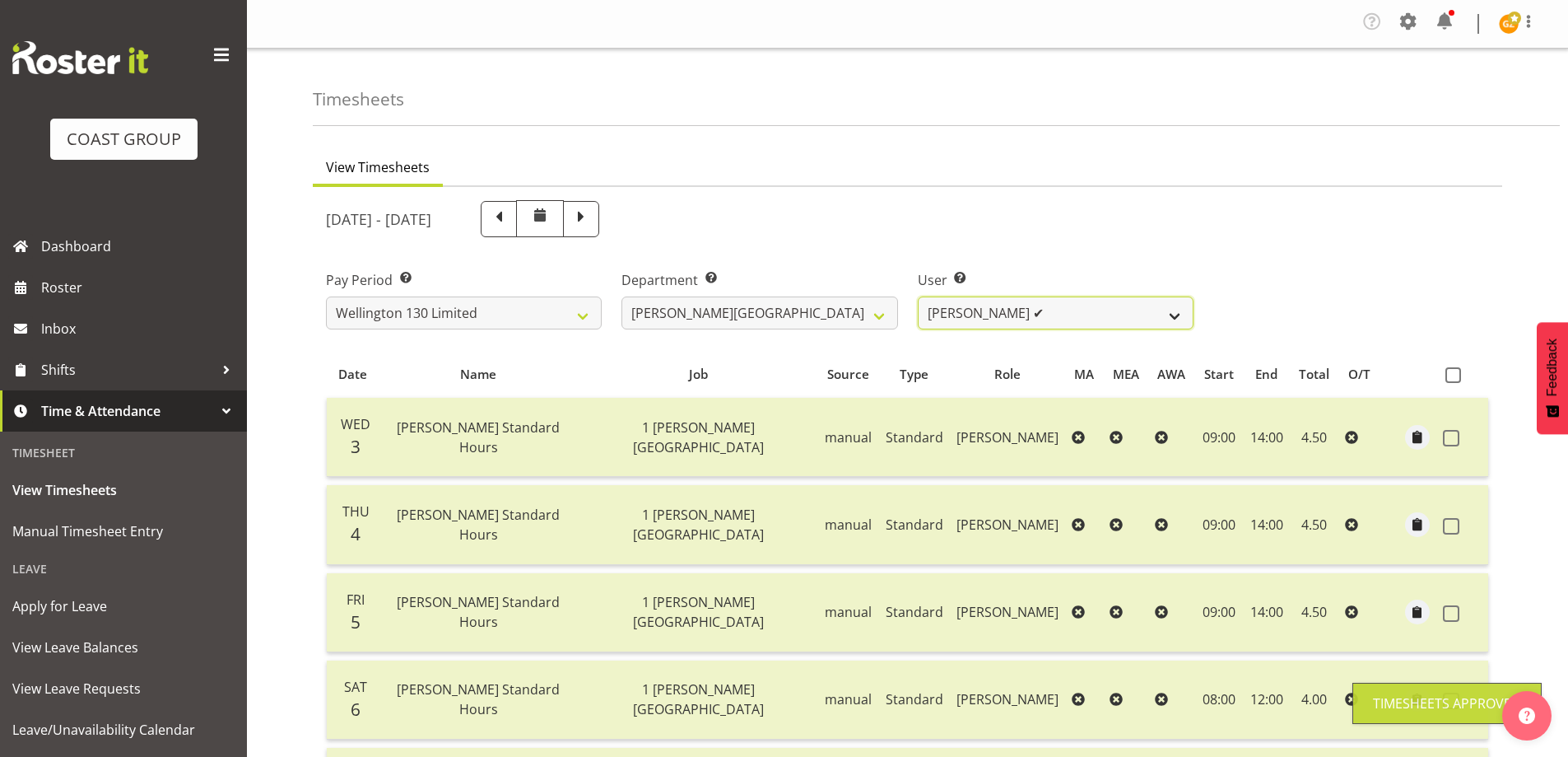
click at [1181, 310] on select "[PERSON_NAME] ✔ [PERSON_NAME] ✔ [PERSON_NAME] [PERSON_NAME] ❌ [PERSON_NAME] ✔ […" at bounding box center [1056, 312] width 276 height 33
click at [918, 297] on select "[PERSON_NAME] ✔ [PERSON_NAME] ✔ [PERSON_NAME] [PERSON_NAME] ❌ [PERSON_NAME] ✔ […" at bounding box center [1056, 312] width 276 height 33
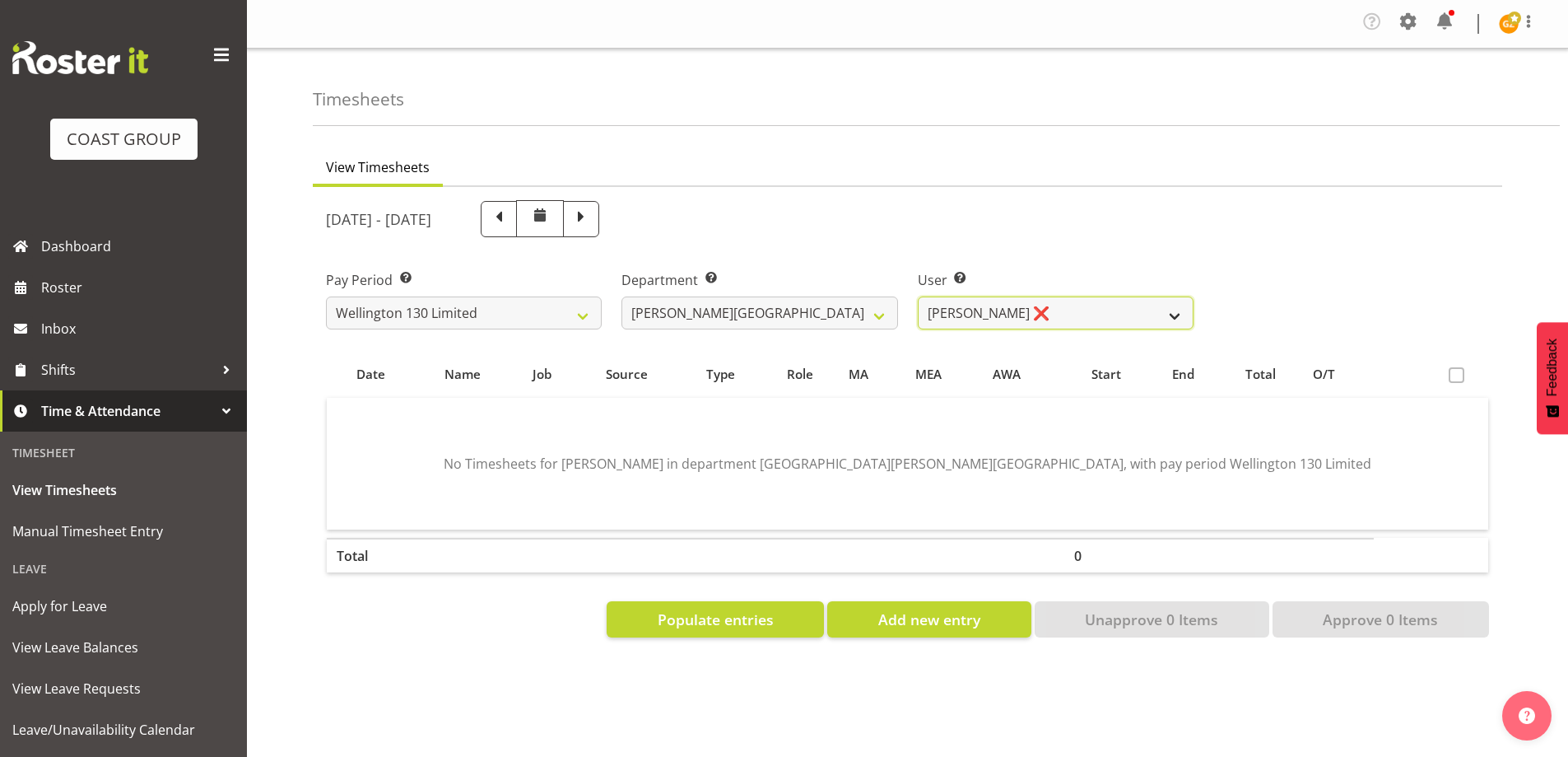
click at [1178, 317] on select "[PERSON_NAME] ✔ [PERSON_NAME] ✔ [PERSON_NAME] [PERSON_NAME] ❌ [PERSON_NAME] ✔ […" at bounding box center [1056, 312] width 276 height 33
select select "9954"
click at [918, 297] on select "[PERSON_NAME] ✔ [PERSON_NAME] ✔ [PERSON_NAME] [PERSON_NAME] ❌ [PERSON_NAME] ✔ […" at bounding box center [1056, 312] width 276 height 33
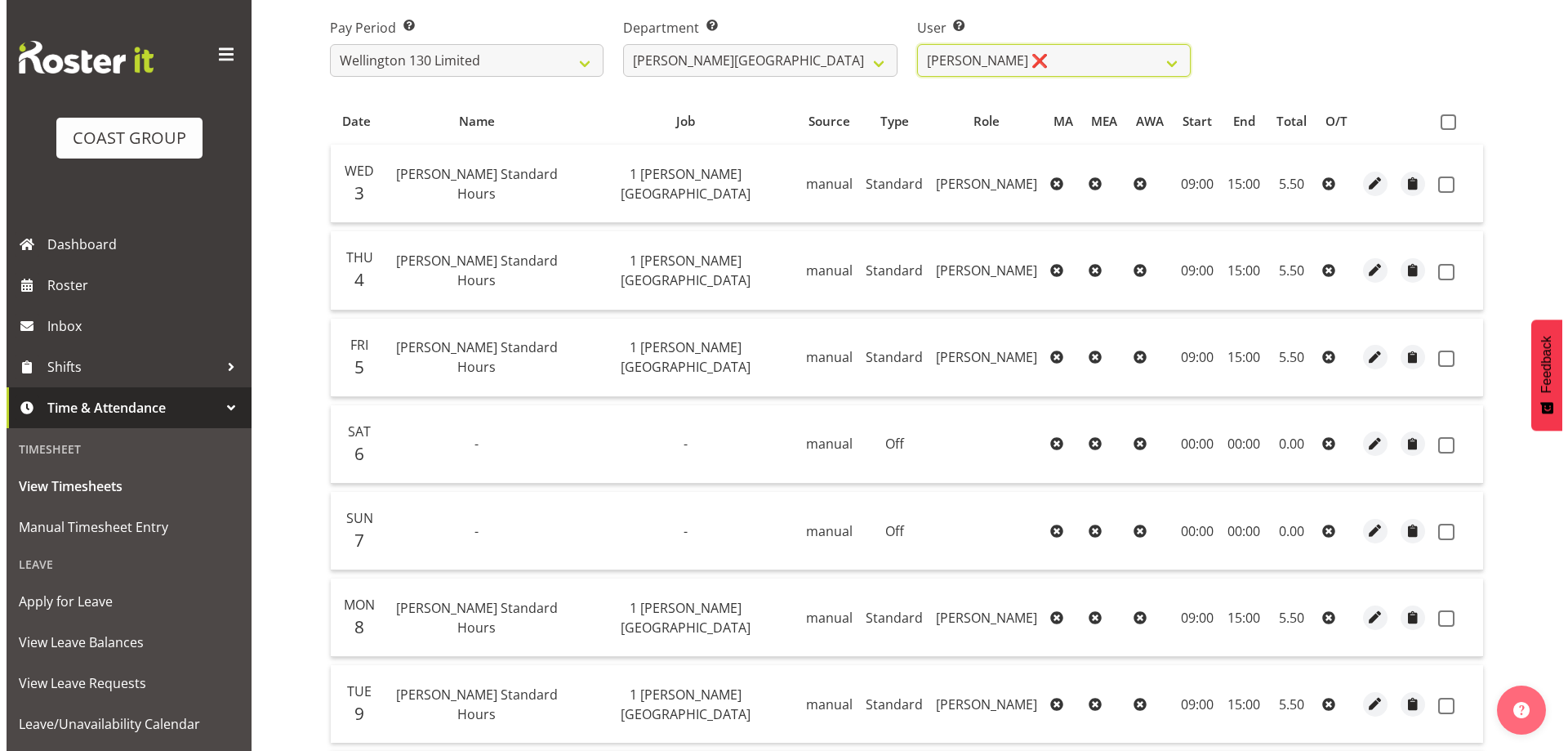
scroll to position [387, 0]
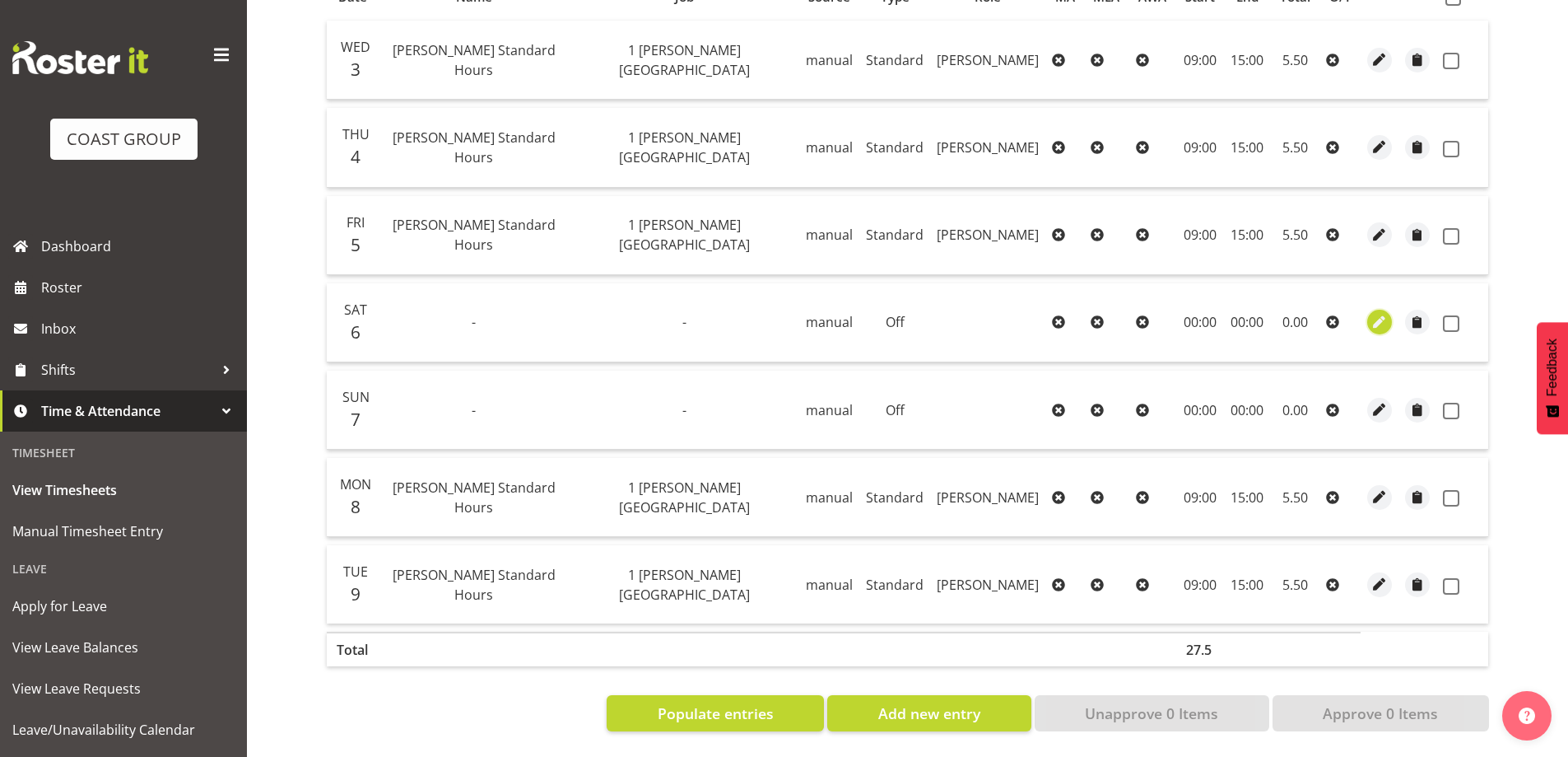
click at [1374, 312] on span "button" at bounding box center [1380, 322] width 19 height 19
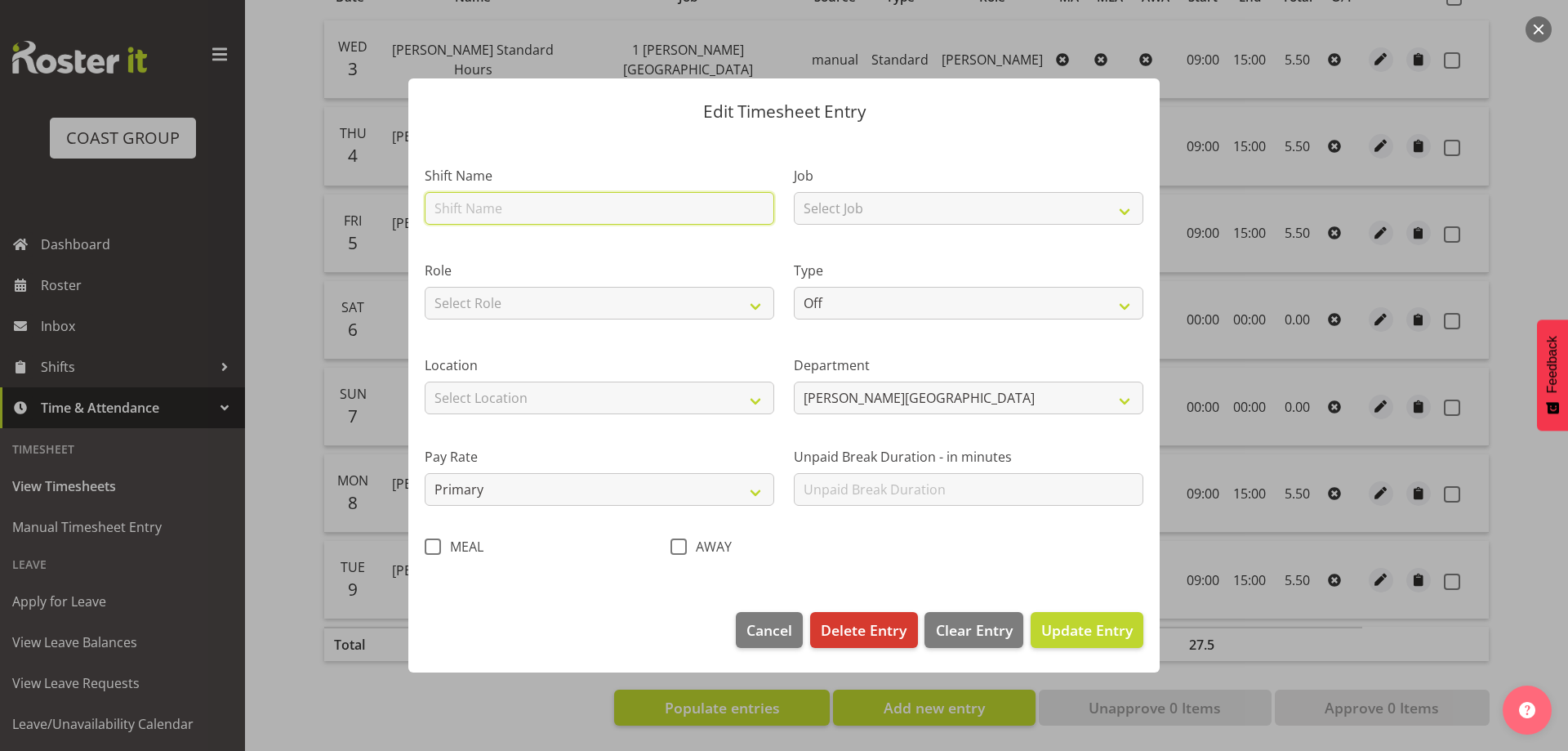
click at [502, 205] on input "text" at bounding box center [599, 208] width 350 height 32
type input "[PERSON_NAME] Standard Hours"
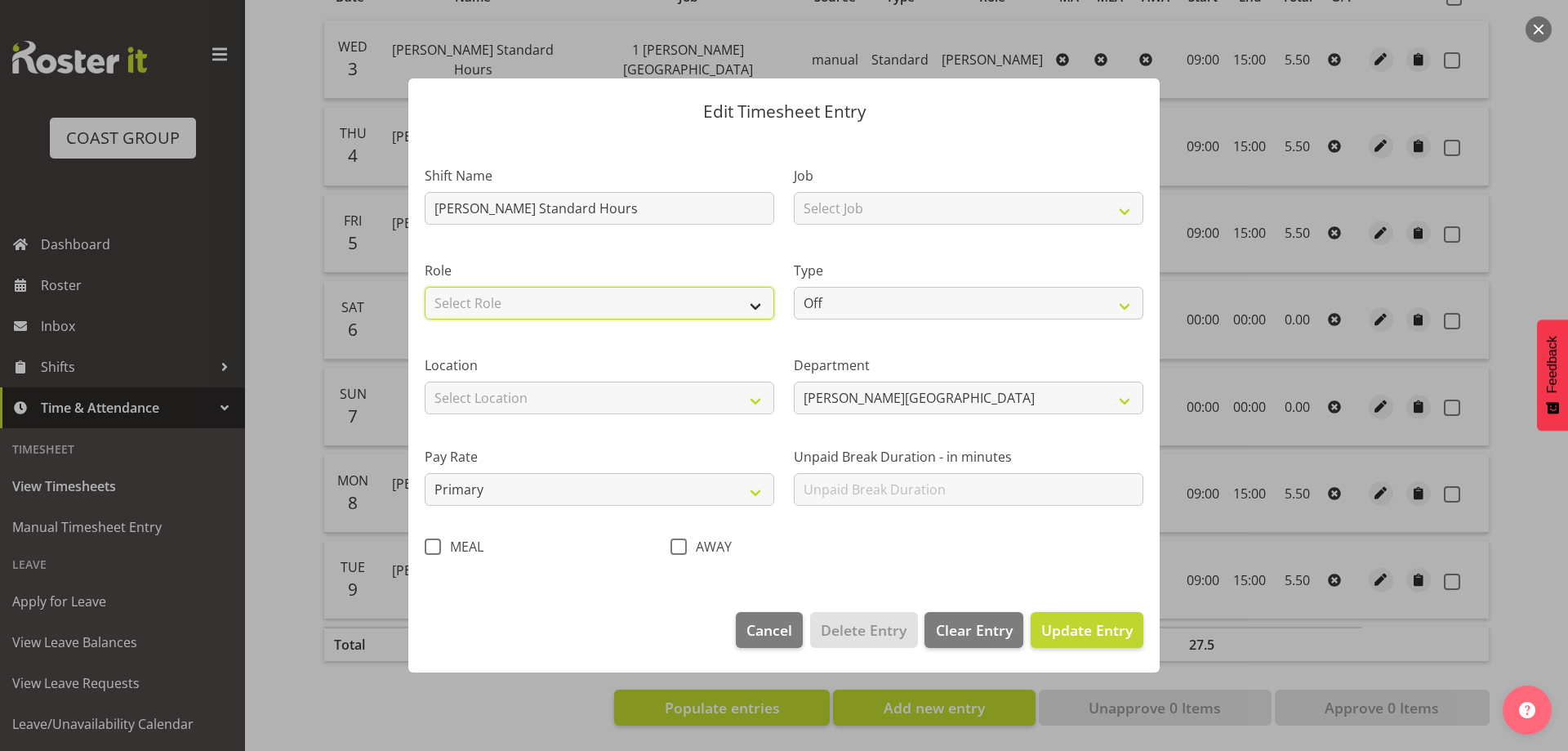
click at [603, 313] on select "Select Role [PERSON_NAME][GEOGRAPHIC_DATA]" at bounding box center [599, 303] width 350 height 32
select select "1339"
click at [424, 287] on select "Select Role [PERSON_NAME][GEOGRAPHIC_DATA]" at bounding box center [599, 303] width 350 height 32
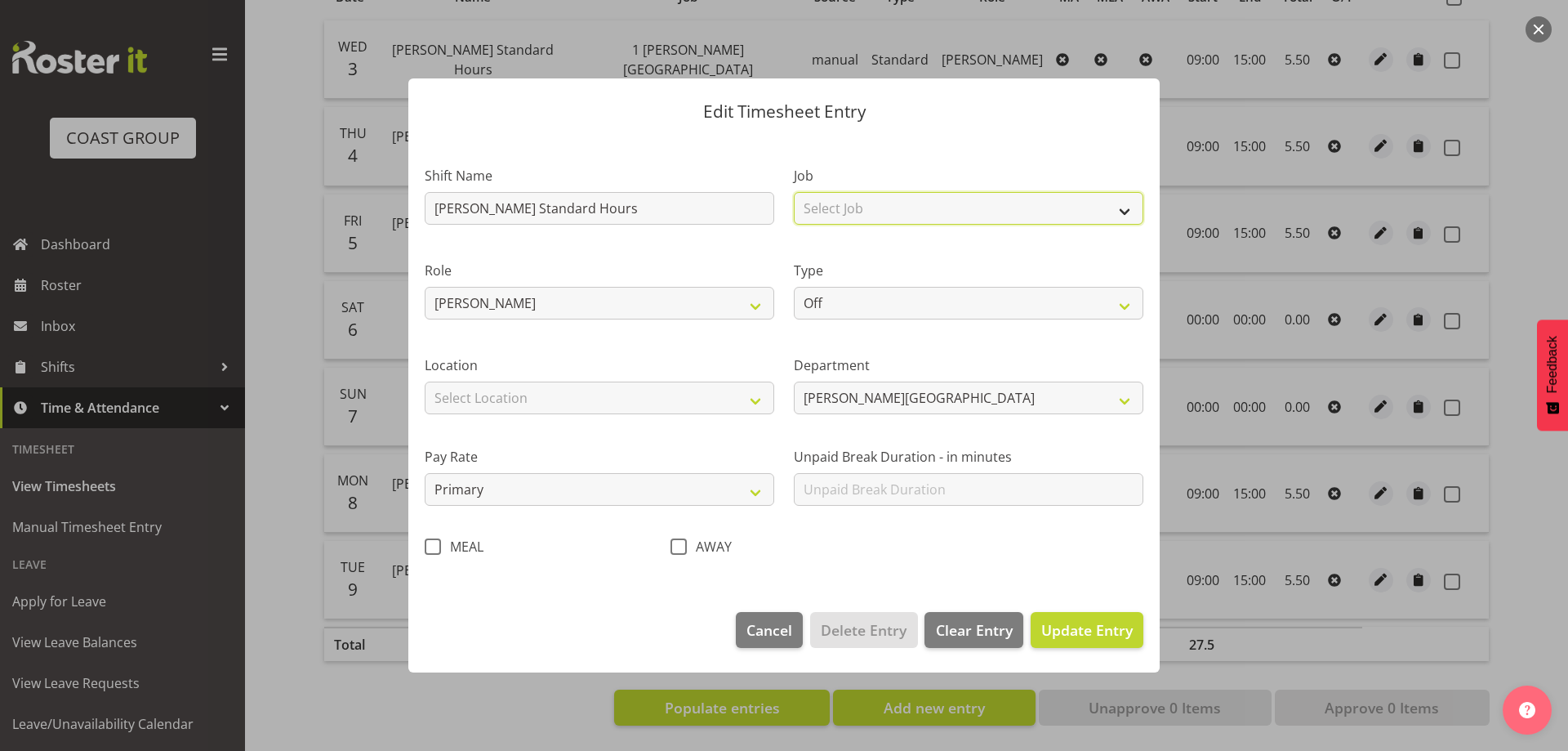
click at [953, 205] on select "Select Job 1 Carlton Events 1 [PERSON_NAME][GEOGRAPHIC_DATA] 1 [PERSON_NAME][GE…" at bounding box center [968, 208] width 350 height 32
select select "7032"
click at [793, 192] on select "Select Job 1 Carlton Events 1 [PERSON_NAME][GEOGRAPHIC_DATA] 1 [PERSON_NAME][GE…" at bounding box center [968, 208] width 350 height 32
click at [1067, 626] on span "Update Entry" at bounding box center [1087, 629] width 91 height 19
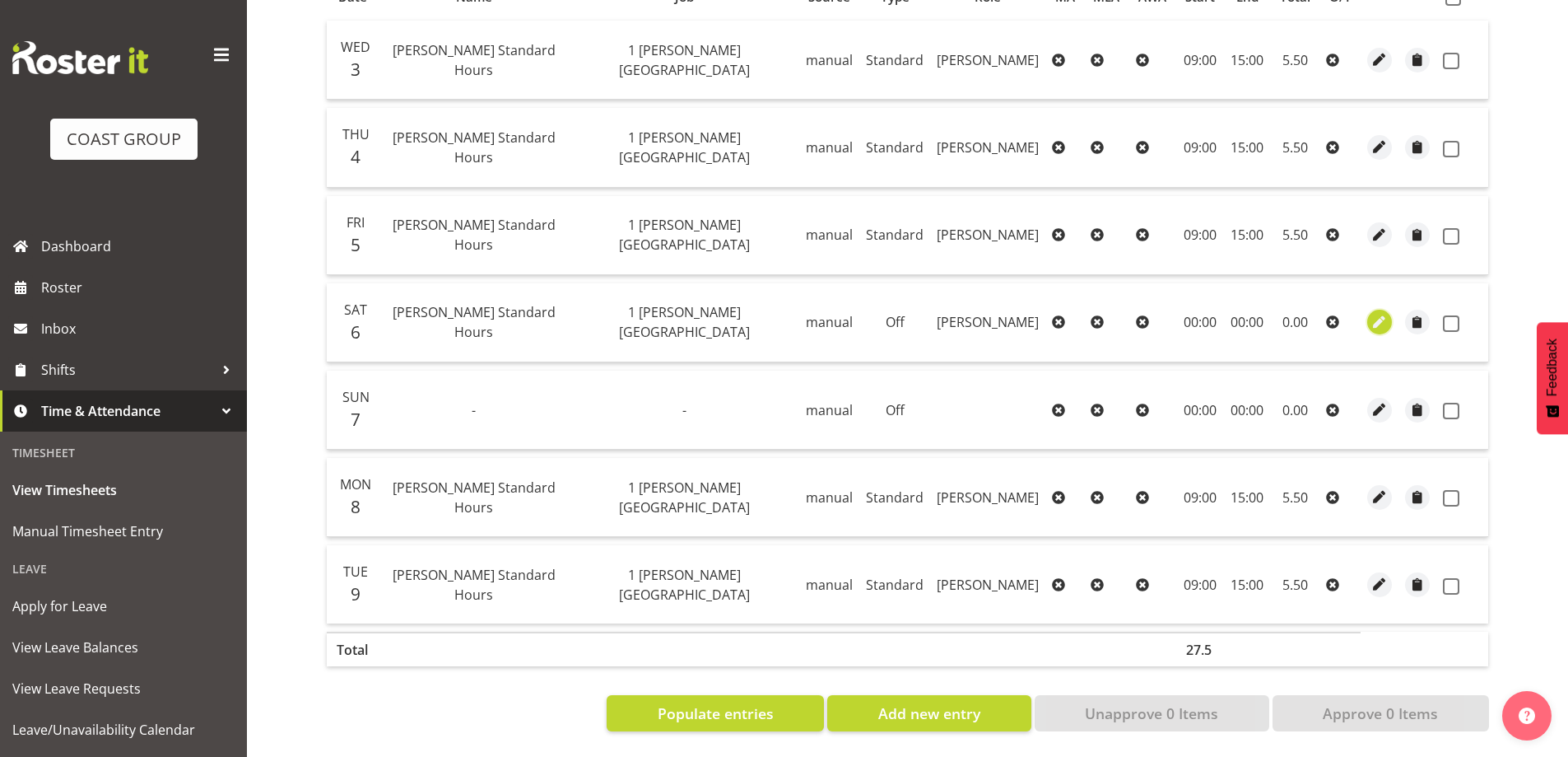
click at [1376, 312] on span "button" at bounding box center [1380, 322] width 19 height 19
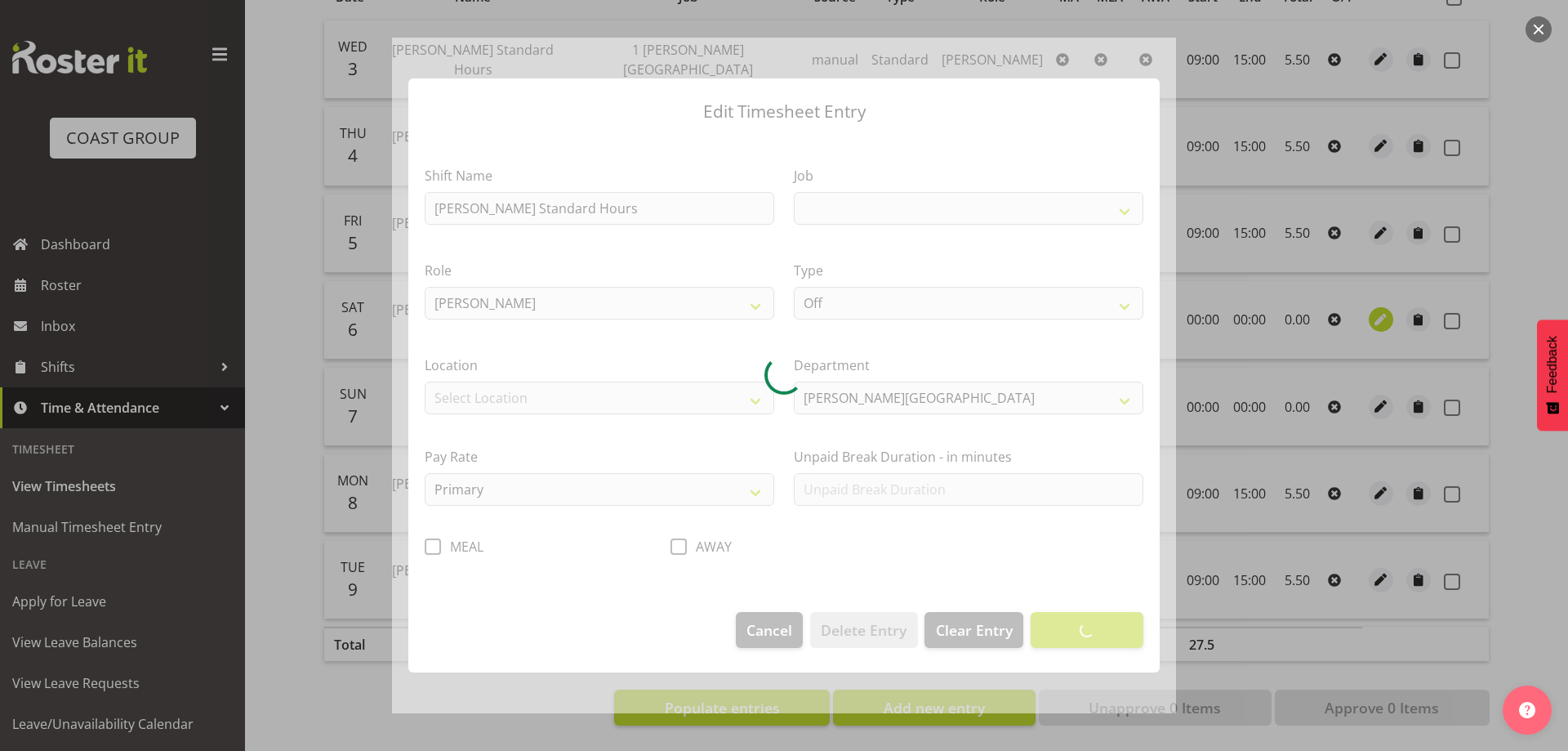
select select "7032"
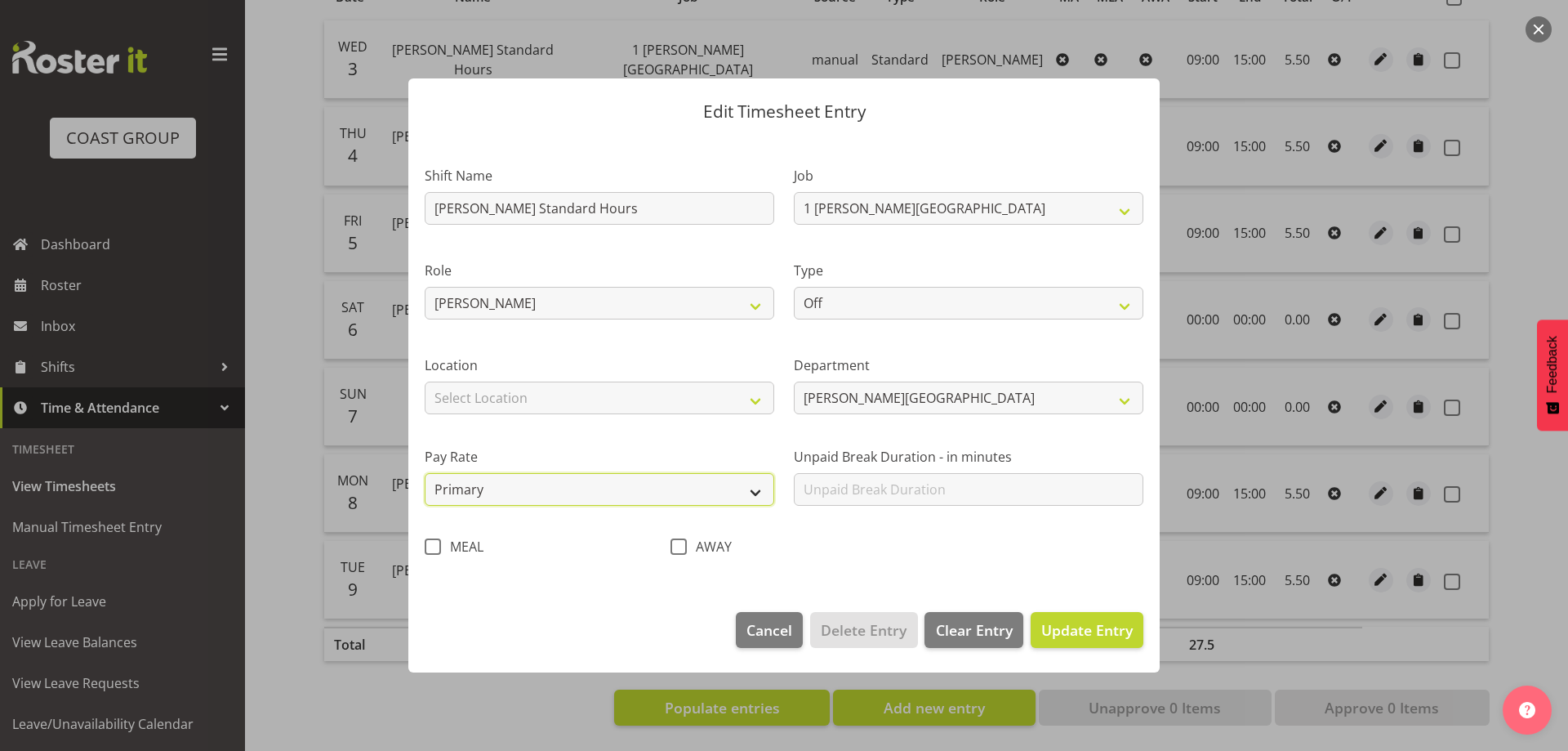
click at [585, 486] on select "Primary Secondary Tertiary Fourth Fifth" at bounding box center [599, 489] width 350 height 32
click at [1005, 568] on div "Shift Name [PERSON_NAME][GEOGRAPHIC_DATA] Standard Hours Job 1 Carlton Events 1…" at bounding box center [784, 356] width 738 height 426
click at [1083, 630] on span "Update Entry" at bounding box center [1087, 629] width 91 height 19
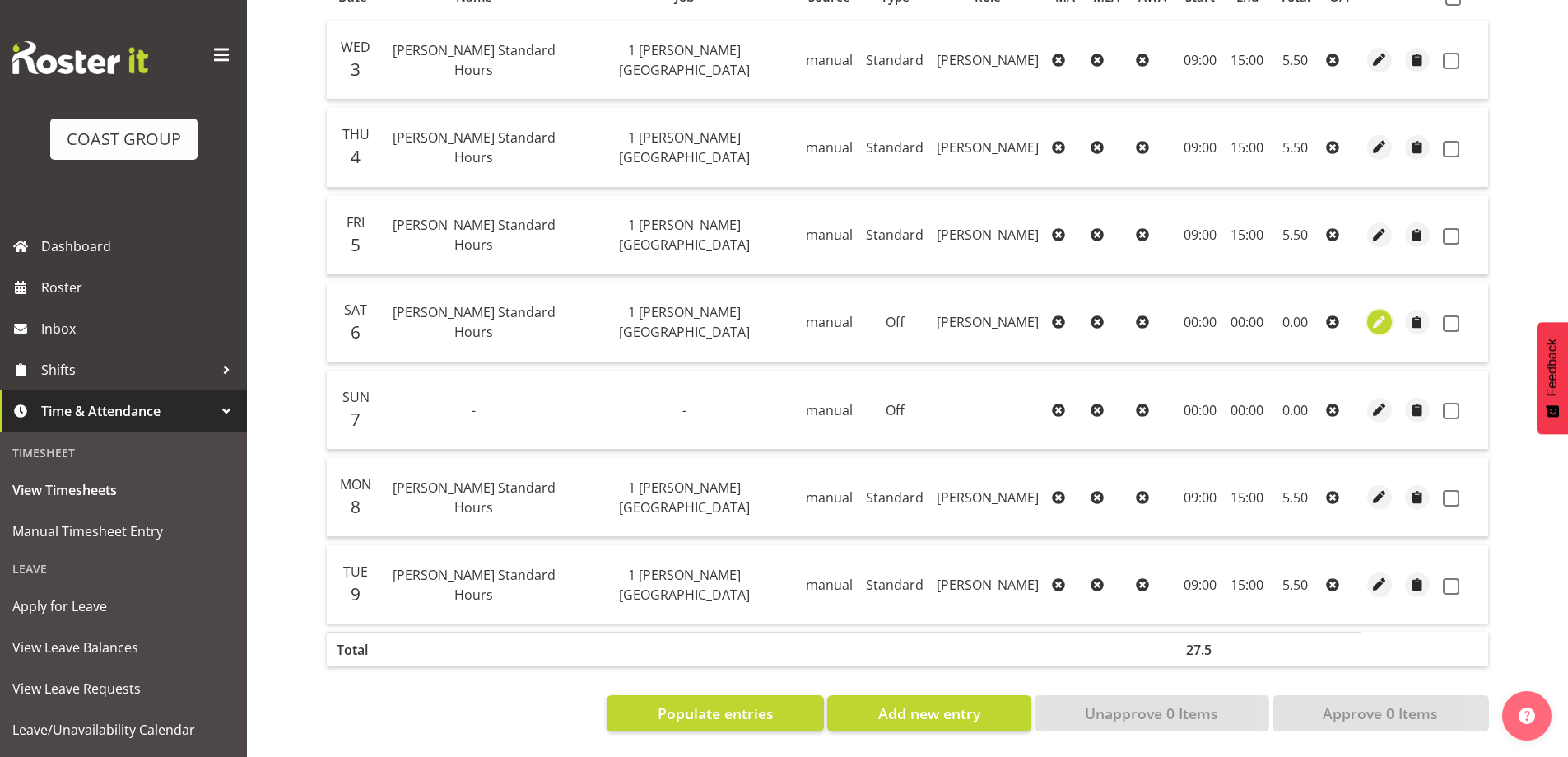
click at [1376, 312] on span "button" at bounding box center [1380, 322] width 19 height 19
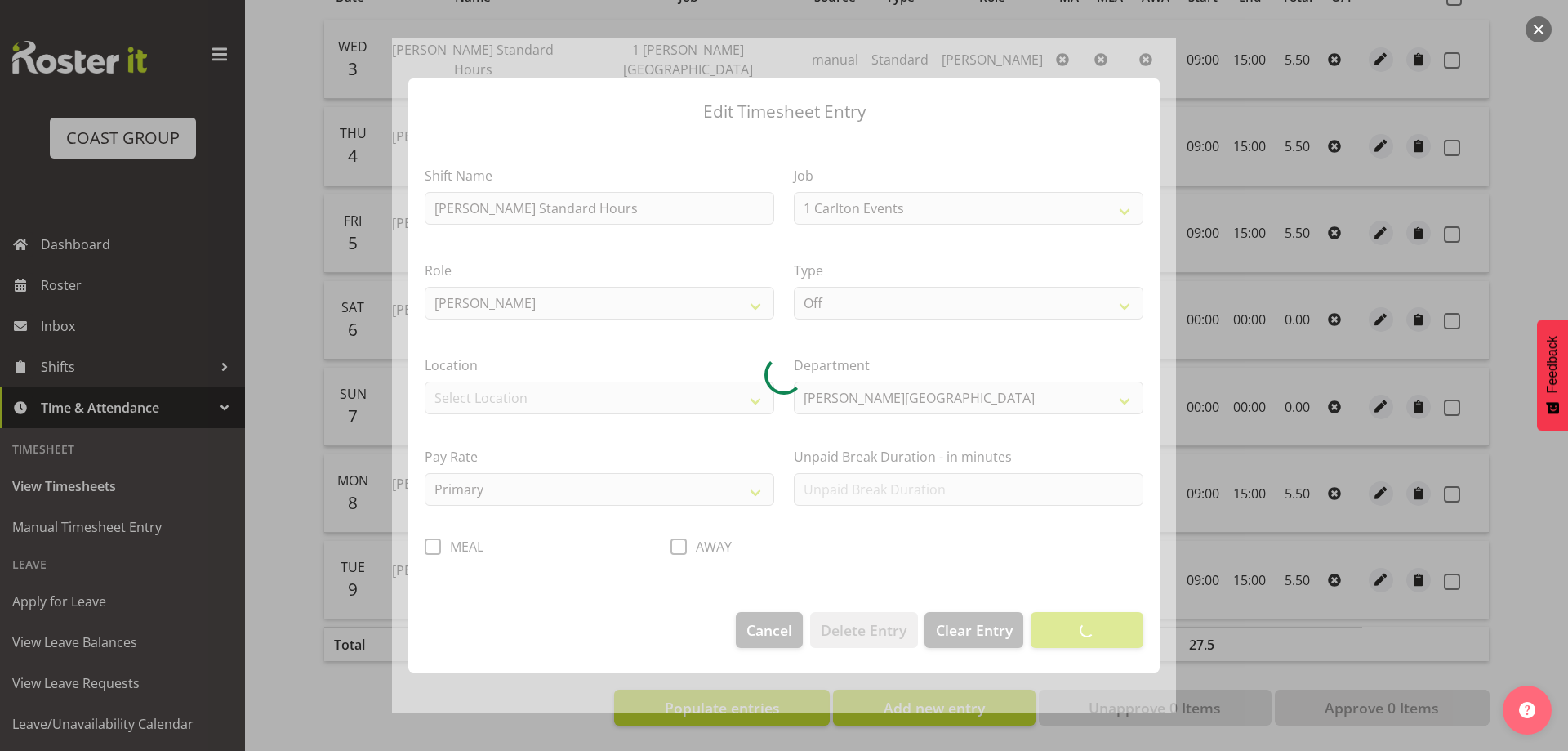
select select "7032"
click at [1123, 303] on section "Shift Name [PERSON_NAME][GEOGRAPHIC_DATA] Standard Hours Job 1 Carlton Events 1…" at bounding box center [784, 366] width 751 height 459
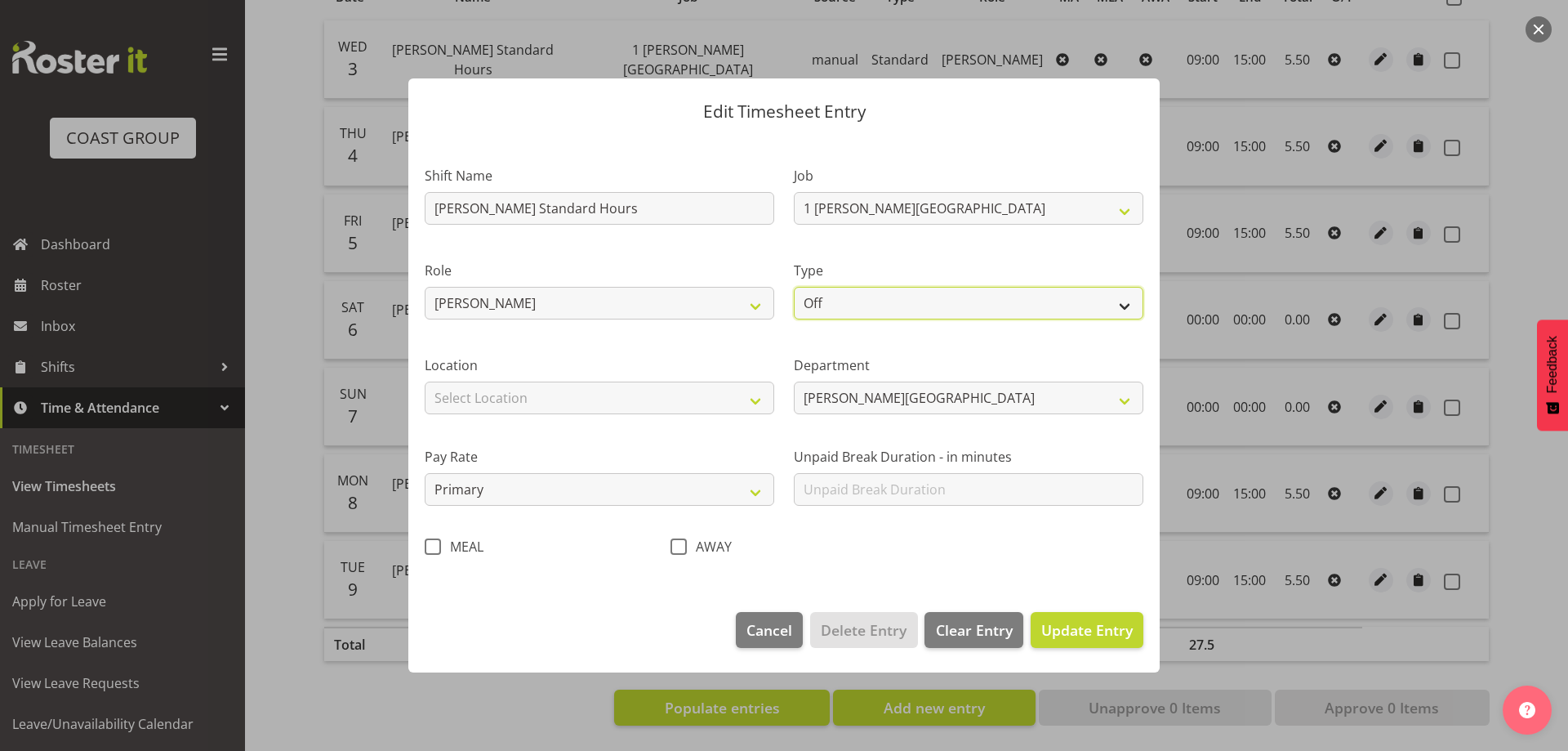
click at [1124, 303] on select "Off Standard Public Holiday Public Holiday (Worked) Day In Lieu Annual Leave Si…" at bounding box center [968, 303] width 350 height 32
select select "Standard"
click at [793, 287] on select "Off Standard Public Holiday Public Holiday (Worked) Day In Lieu Annual Leave Si…" at bounding box center [968, 303] width 350 height 32
select select "8"
select select "2025"
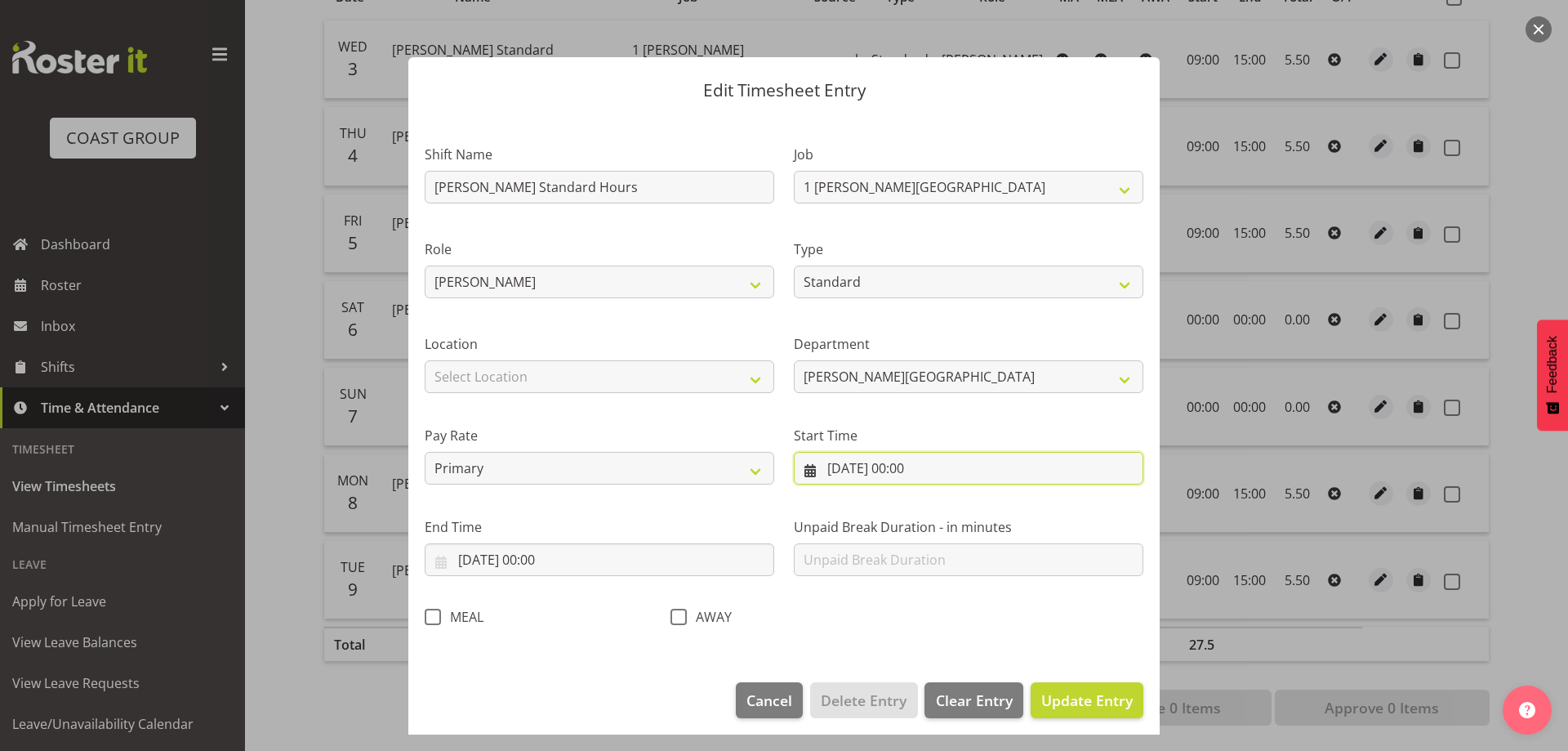
click at [1064, 460] on input "[DATE] 00:00" at bounding box center [968, 468] width 350 height 32
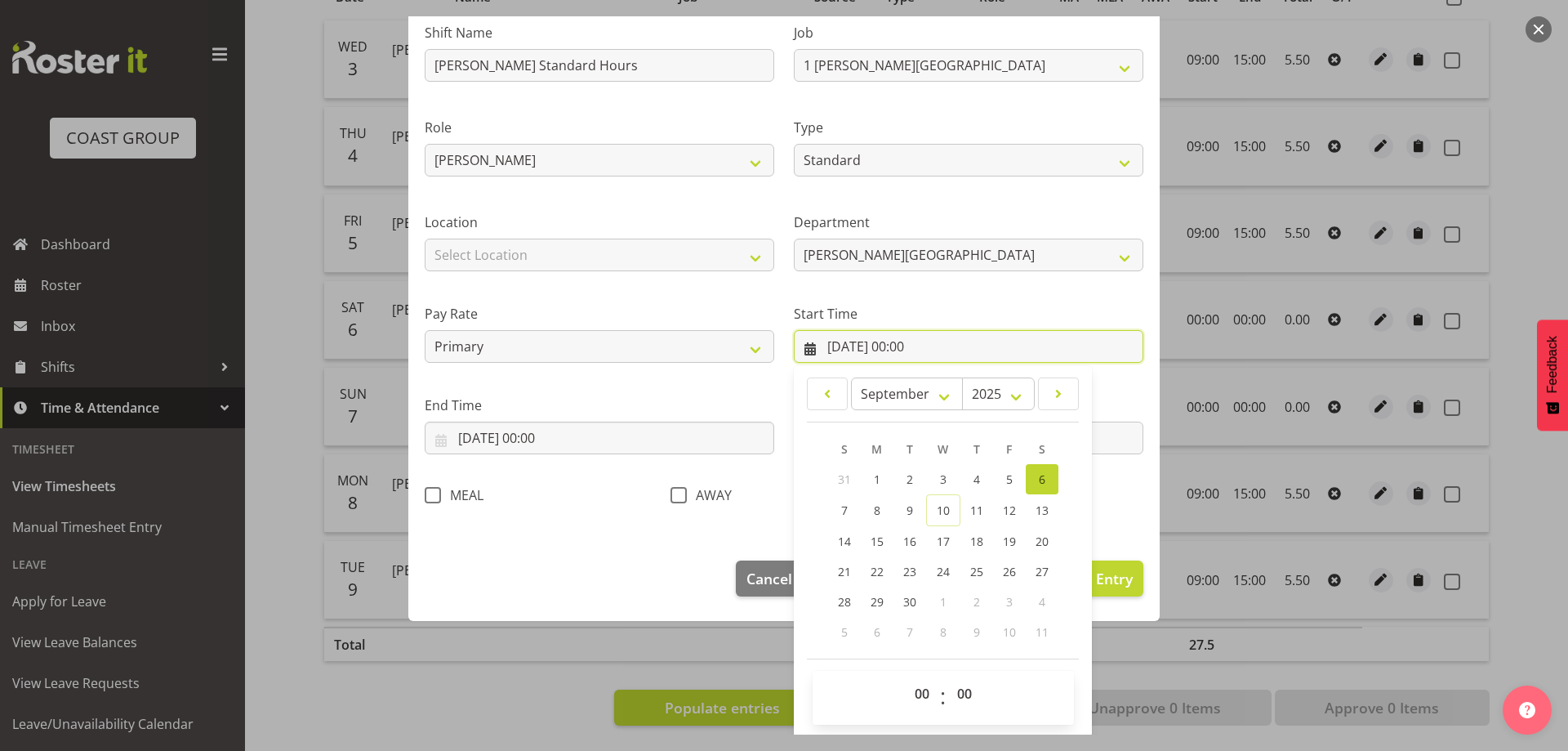
scroll to position [124, 0]
drag, startPoint x: 912, startPoint y: 695, endPoint x: 912, endPoint y: 684, distance: 11.0
click at [912, 694] on select "00 01 02 03 04 05 06 07 08 09 10 11 12 13 14 15 16 17 18 19 20 21 22 23" at bounding box center [924, 691] width 37 height 32
select select "8"
click at [906, 675] on select "00 01 02 03 04 05 06 07 08 09 10 11 12 13 14 15 16 17 18 19 20 21 22 23" at bounding box center [924, 691] width 37 height 32
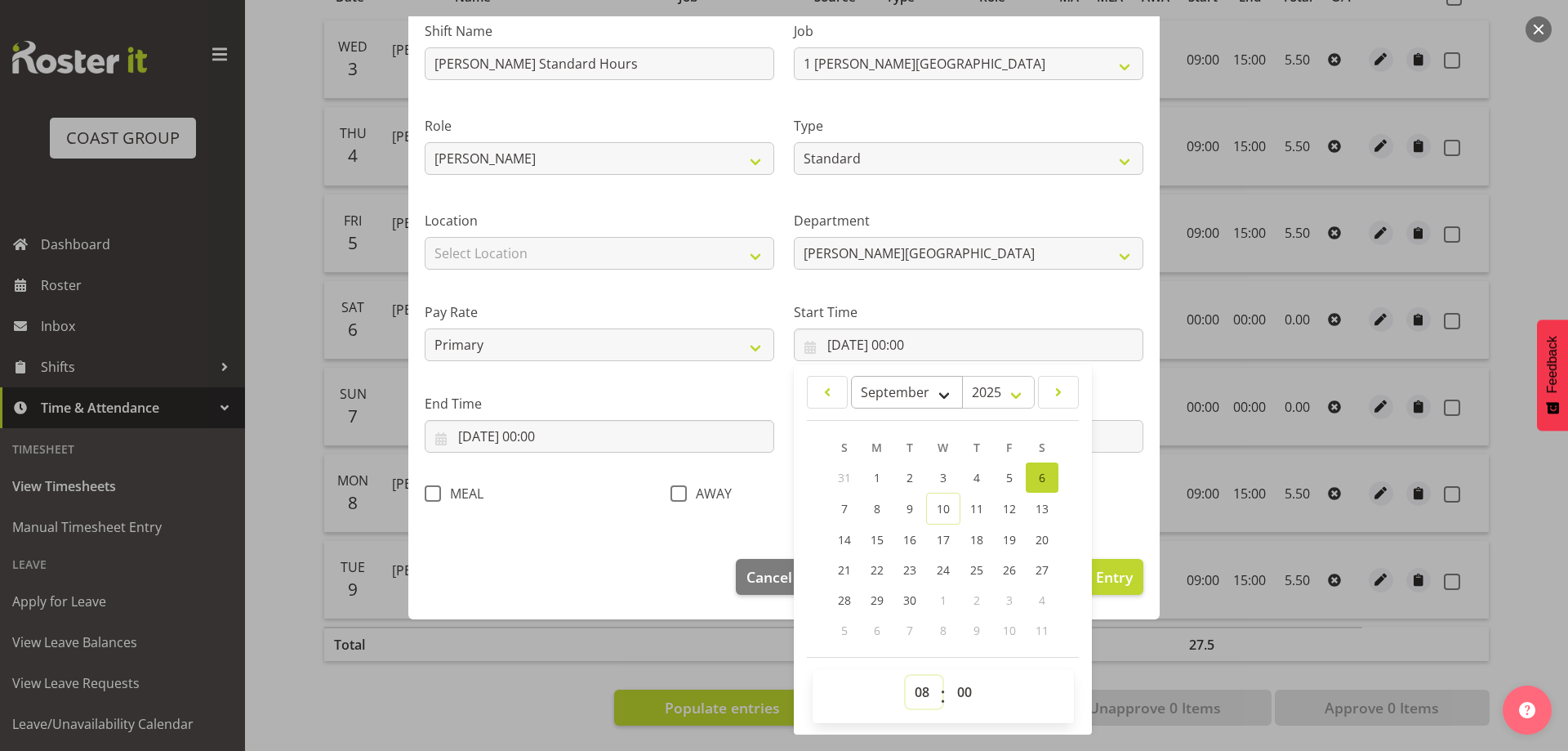
type input "[DATE] 08:00"
click at [1121, 576] on button "Update Entry" at bounding box center [1087, 577] width 113 height 36
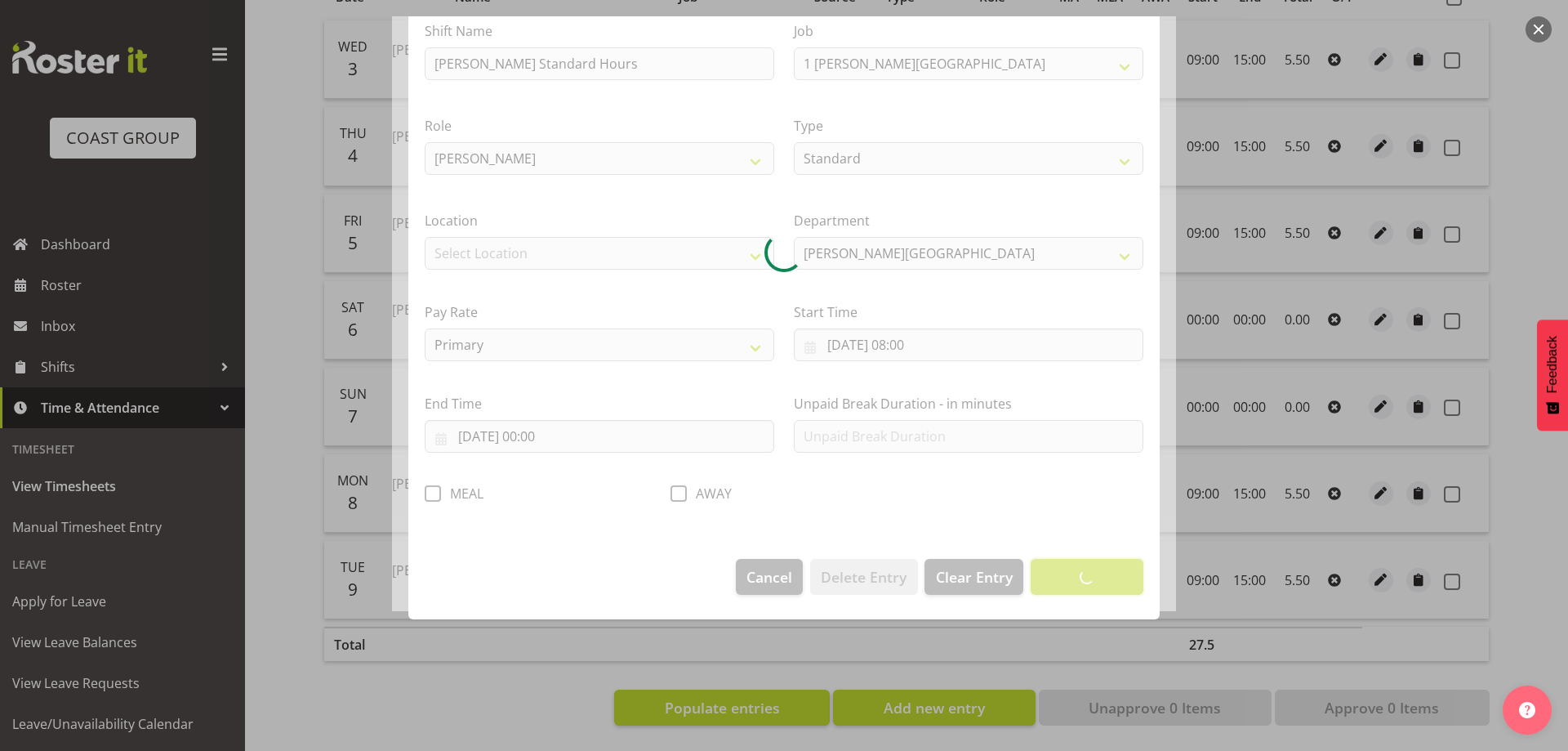
scroll to position [8, 0]
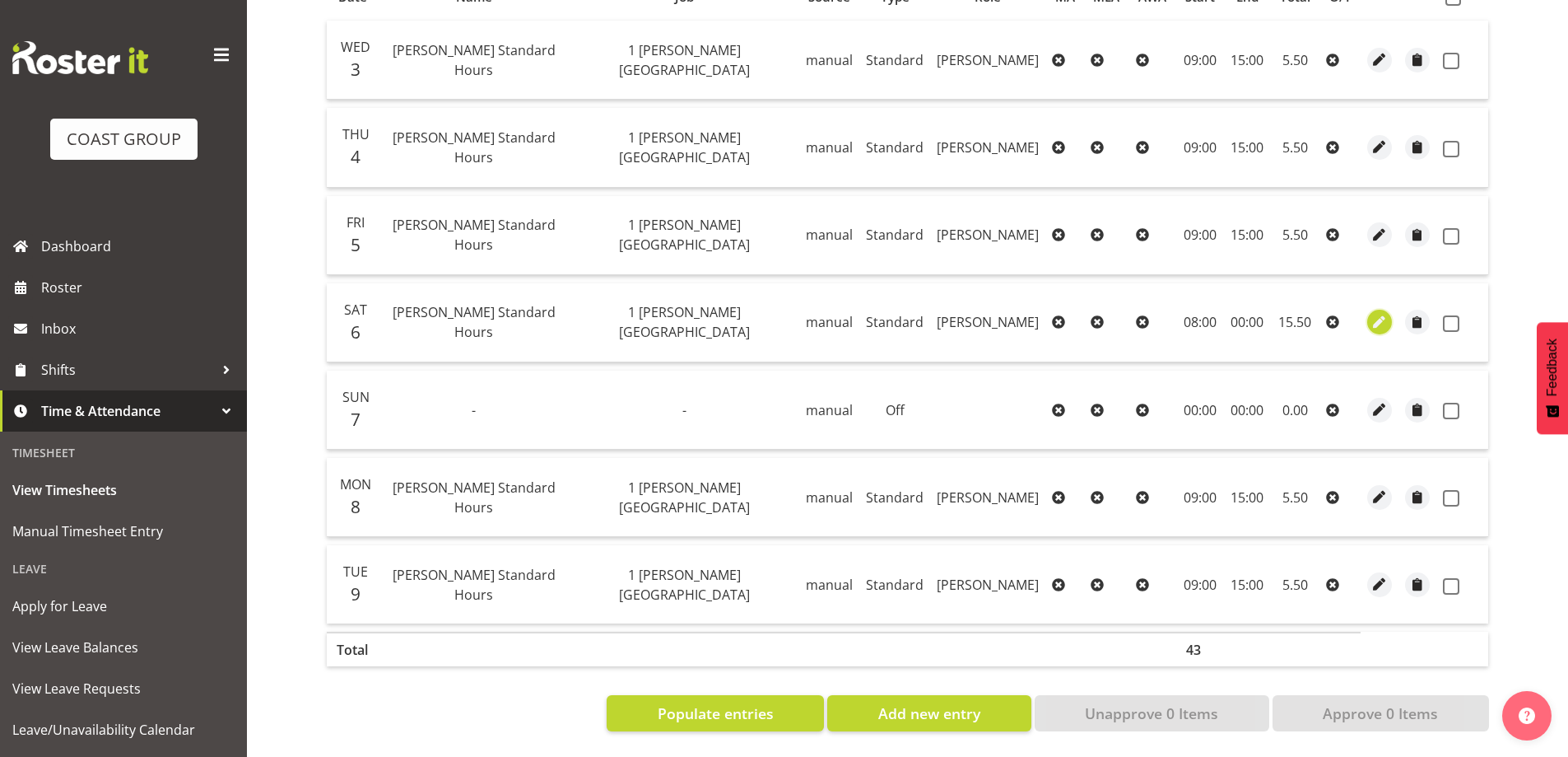
click at [1373, 312] on span "button" at bounding box center [1380, 322] width 19 height 19
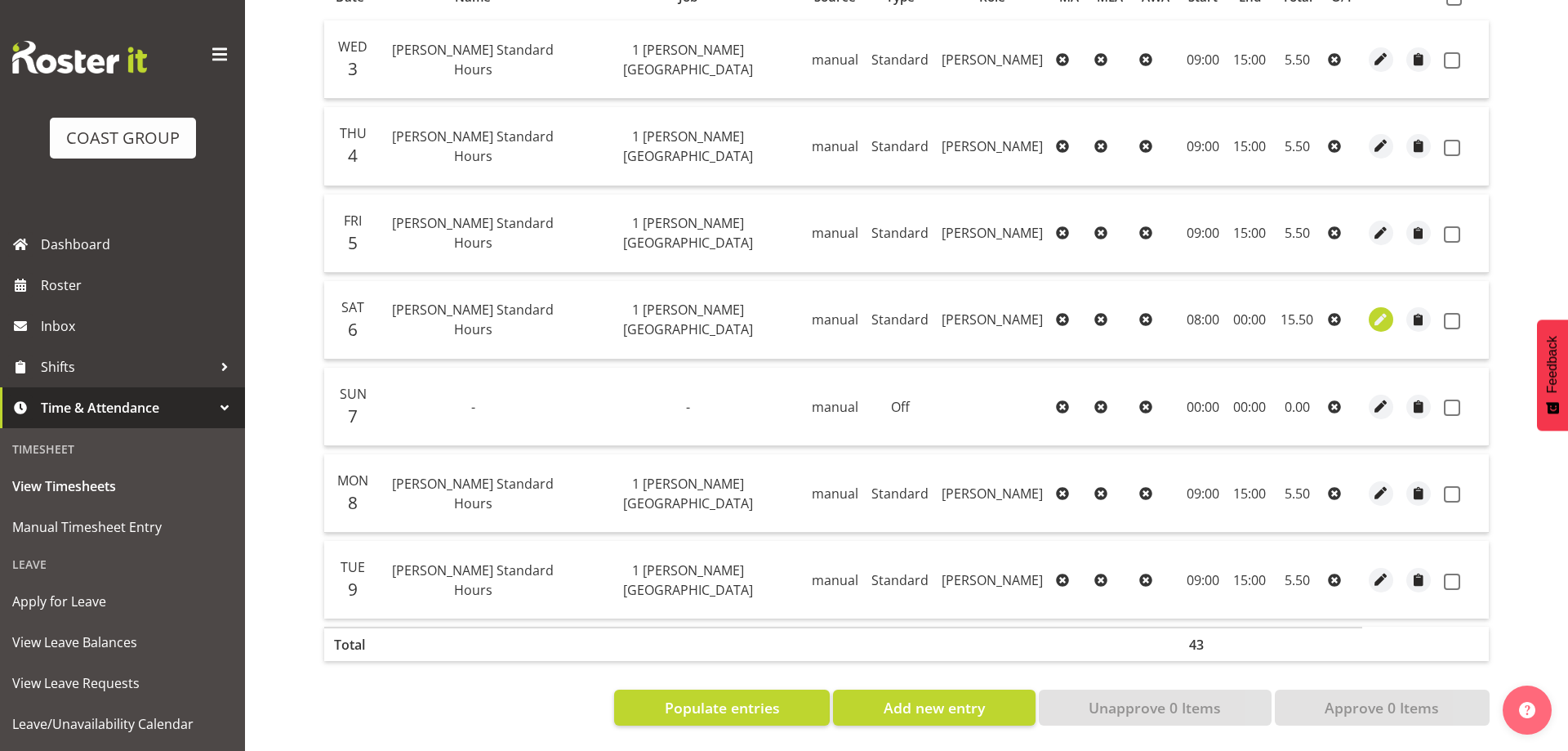
select select "Standard"
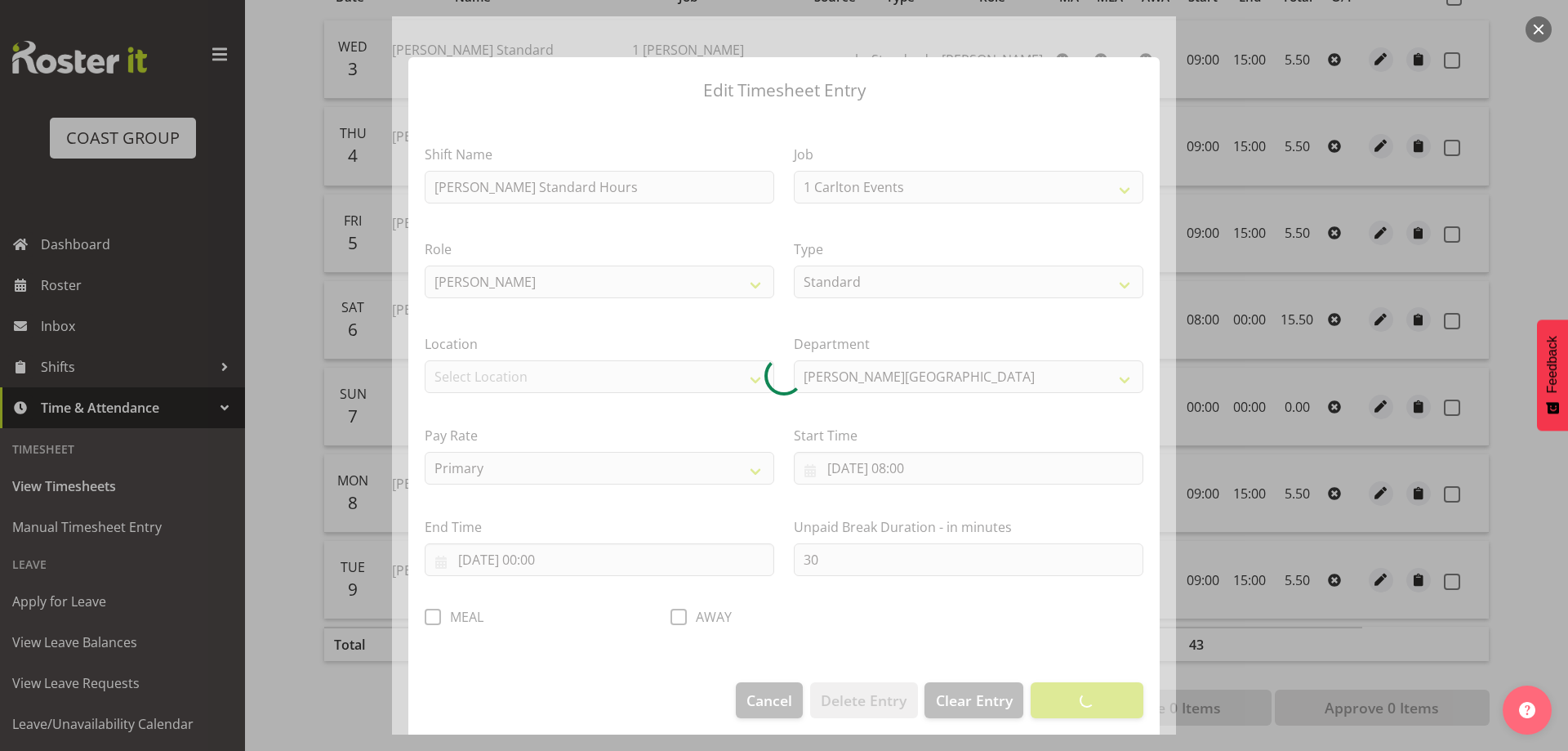
select select "7032"
click at [633, 565] on div at bounding box center [784, 376] width 784 height 718
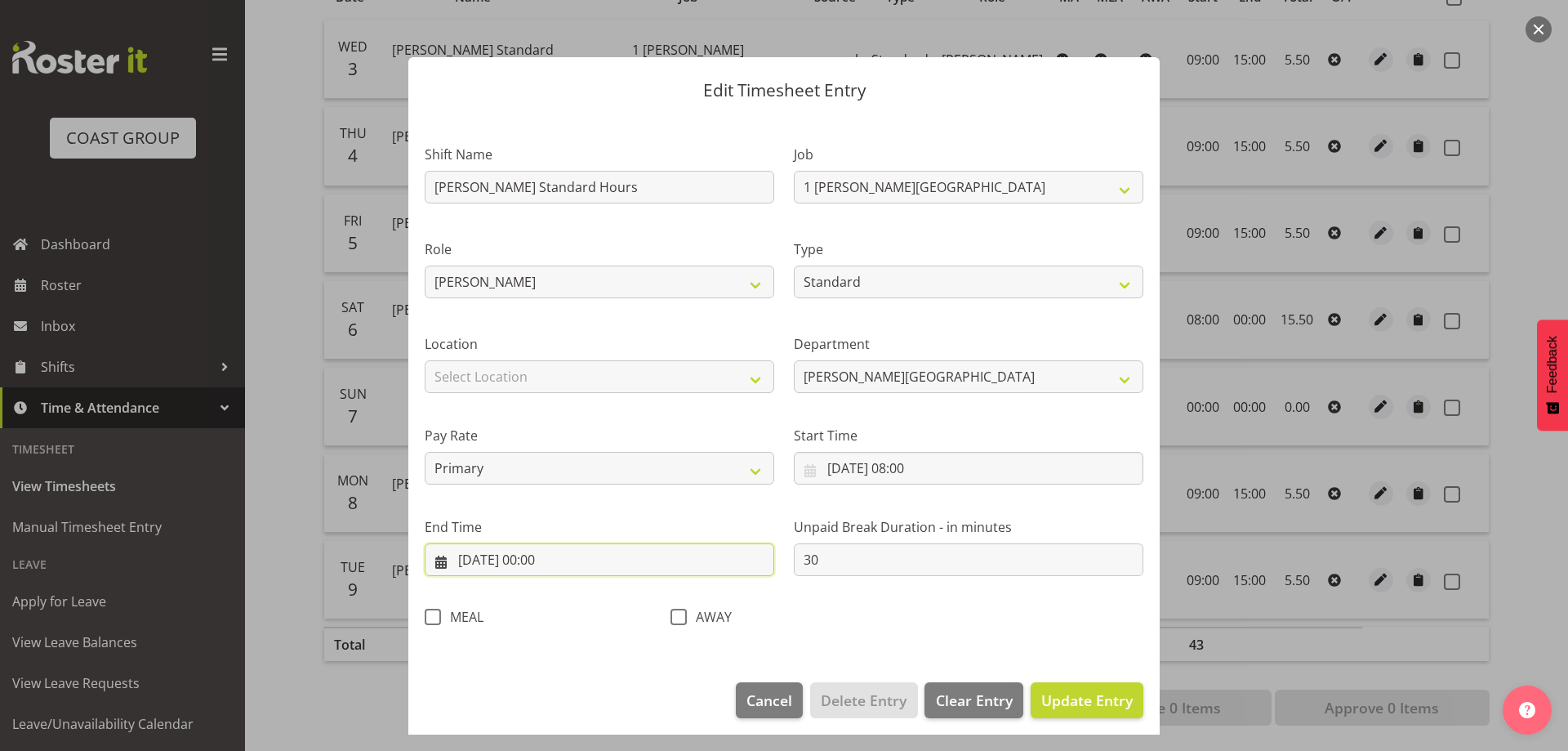
click at [630, 564] on input "[DATE] 00:00" at bounding box center [599, 559] width 350 height 32
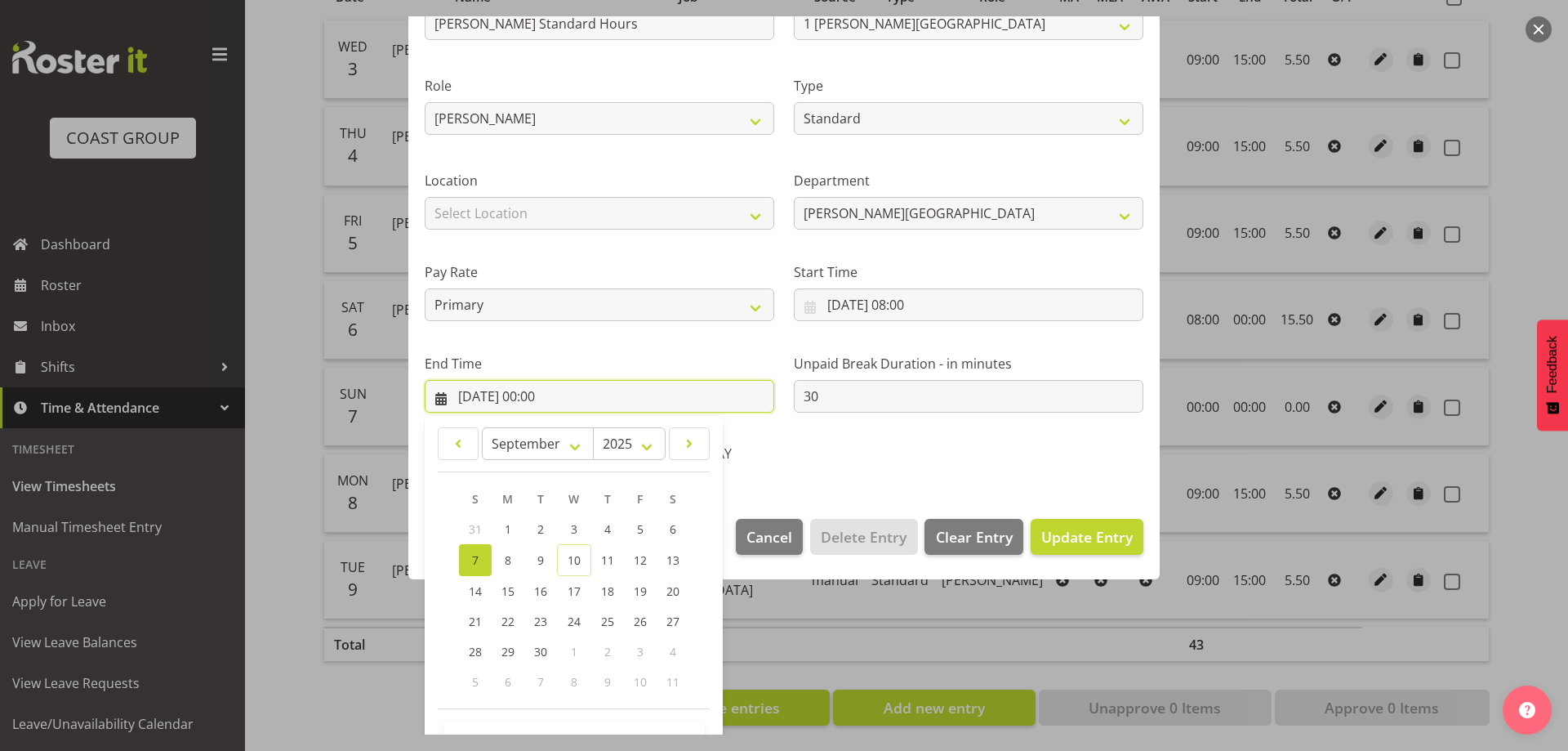
scroll to position [215, 0]
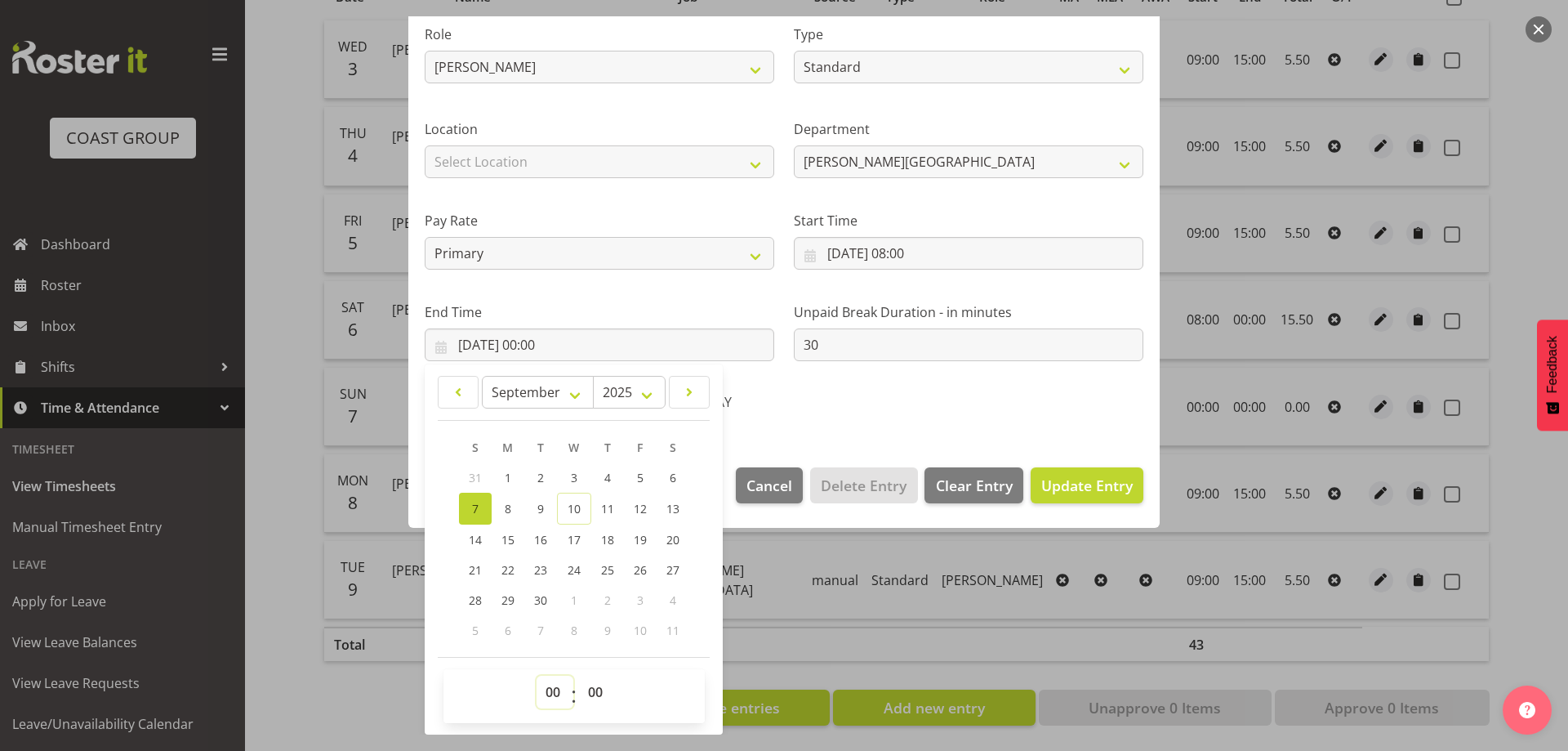
click at [551, 689] on select "00 01 02 03 04 05 06 07 08 09 10 11 12 13 14 15 16 17 18 19 20 21 22 23" at bounding box center [555, 691] width 37 height 32
select select "12"
click at [537, 675] on select "00 01 02 03 04 05 06 07 08 09 10 11 12 13 14 15 16 17 18 19 20 21 22 23" at bounding box center [555, 691] width 37 height 32
type input "[DATE] 12:00"
click at [1025, 427] on section "Shift Name [PERSON_NAME][GEOGRAPHIC_DATA] Standard Hours Job 1 Carlton Events 1…" at bounding box center [784, 175] width 751 height 551
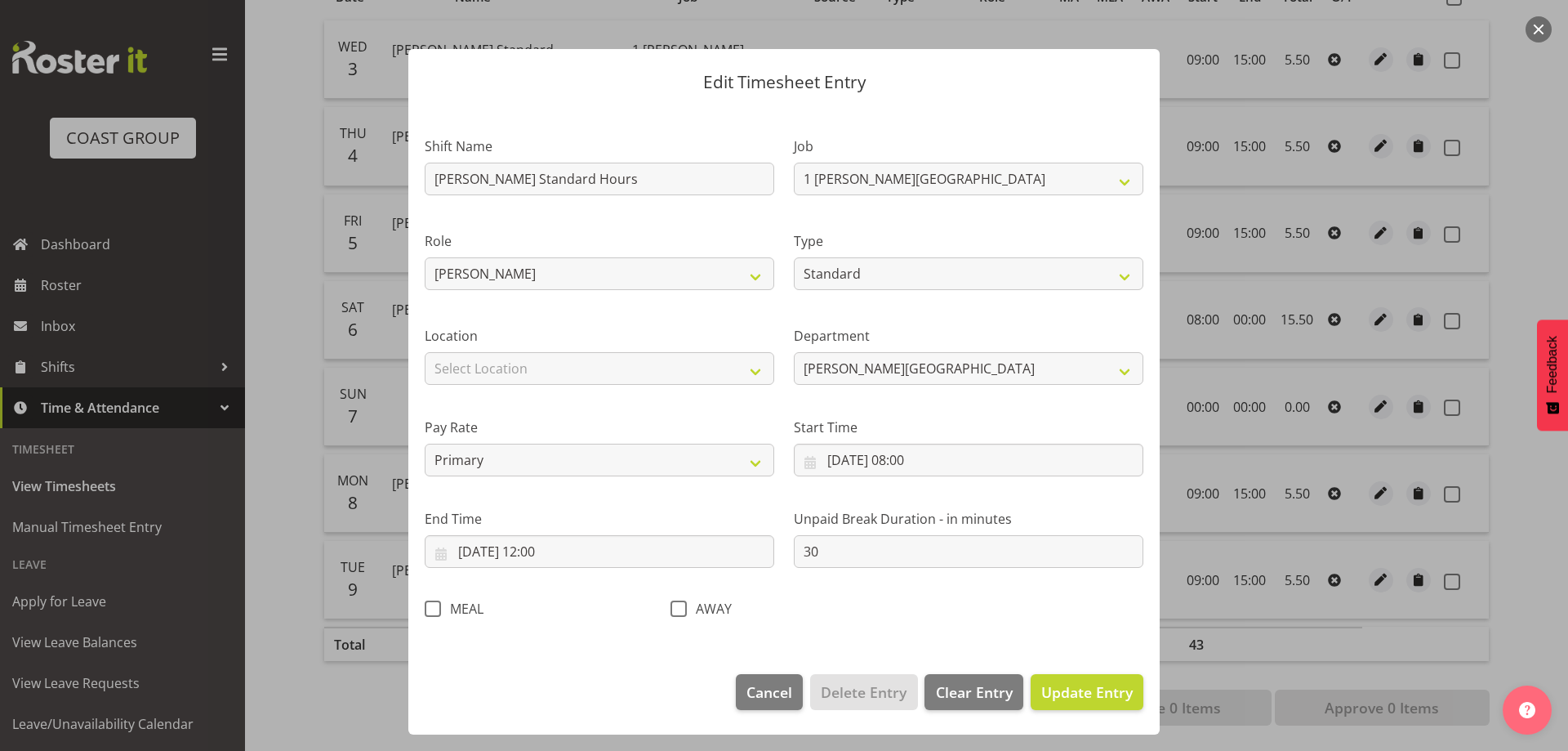
scroll to position [8, 0]
click at [1062, 694] on span "Update Entry" at bounding box center [1087, 691] width 91 height 19
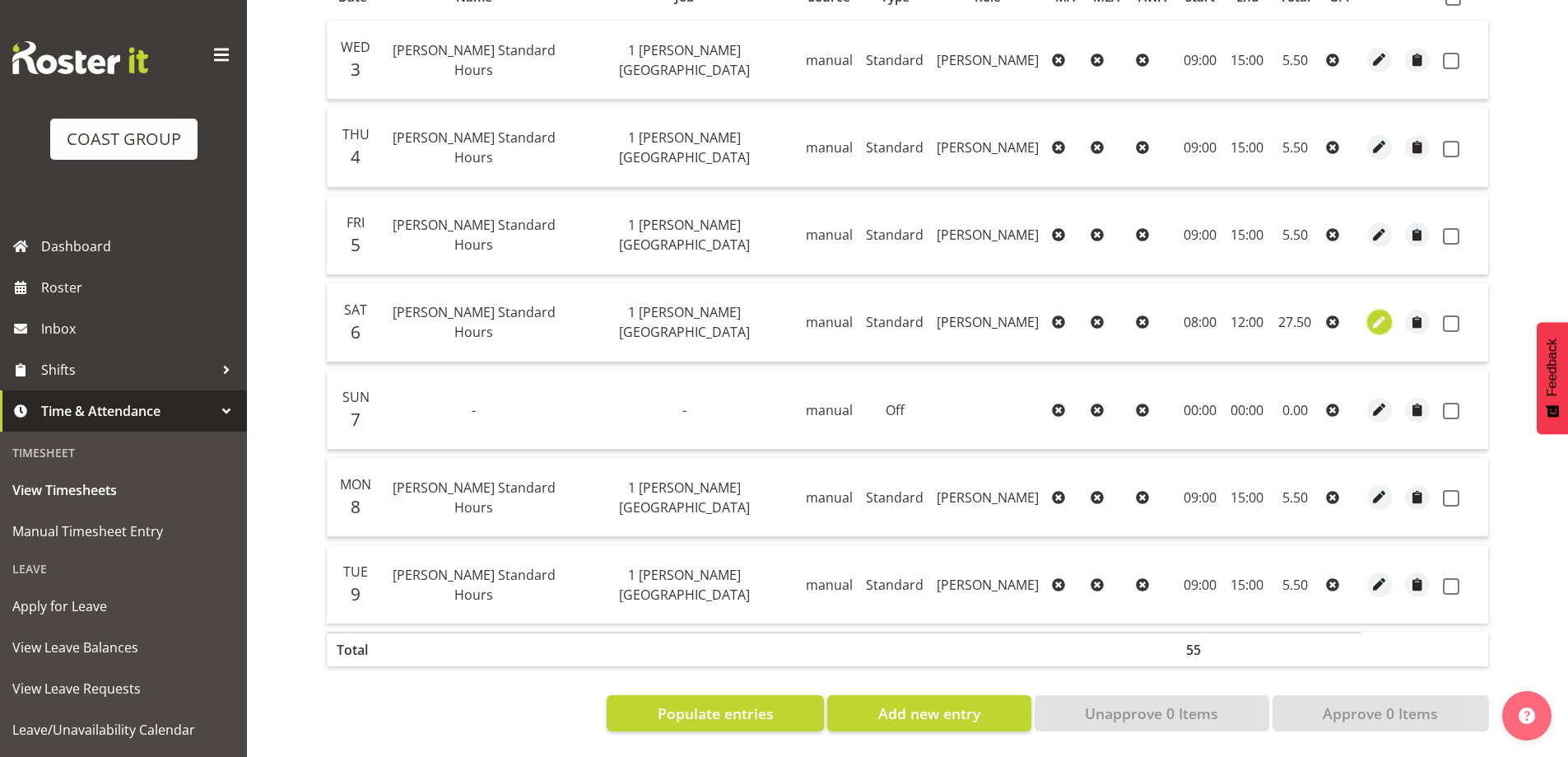
click at [1376, 312] on span "button" at bounding box center [1380, 322] width 19 height 19
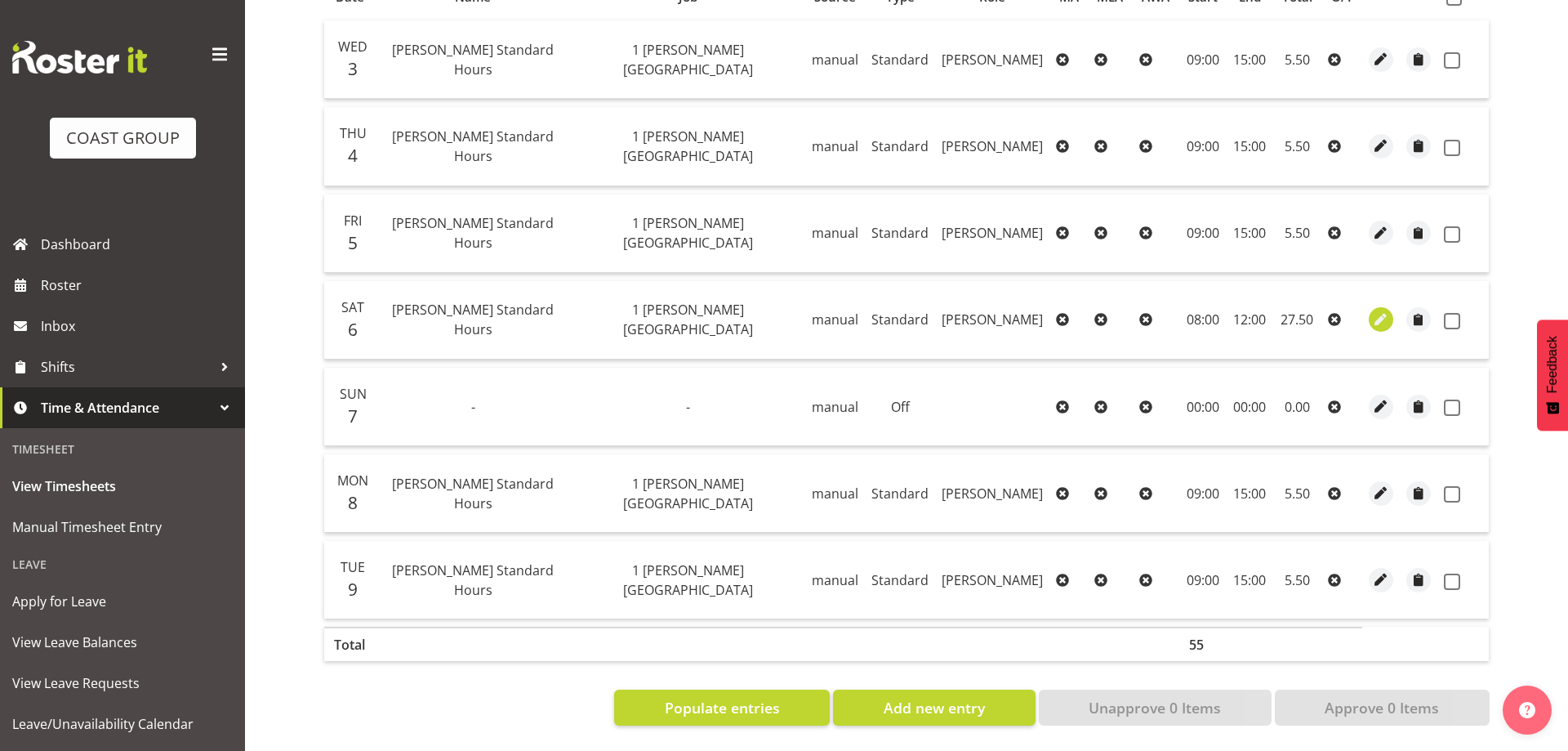
select select "Standard"
select select "8"
select select "2025"
select select "12"
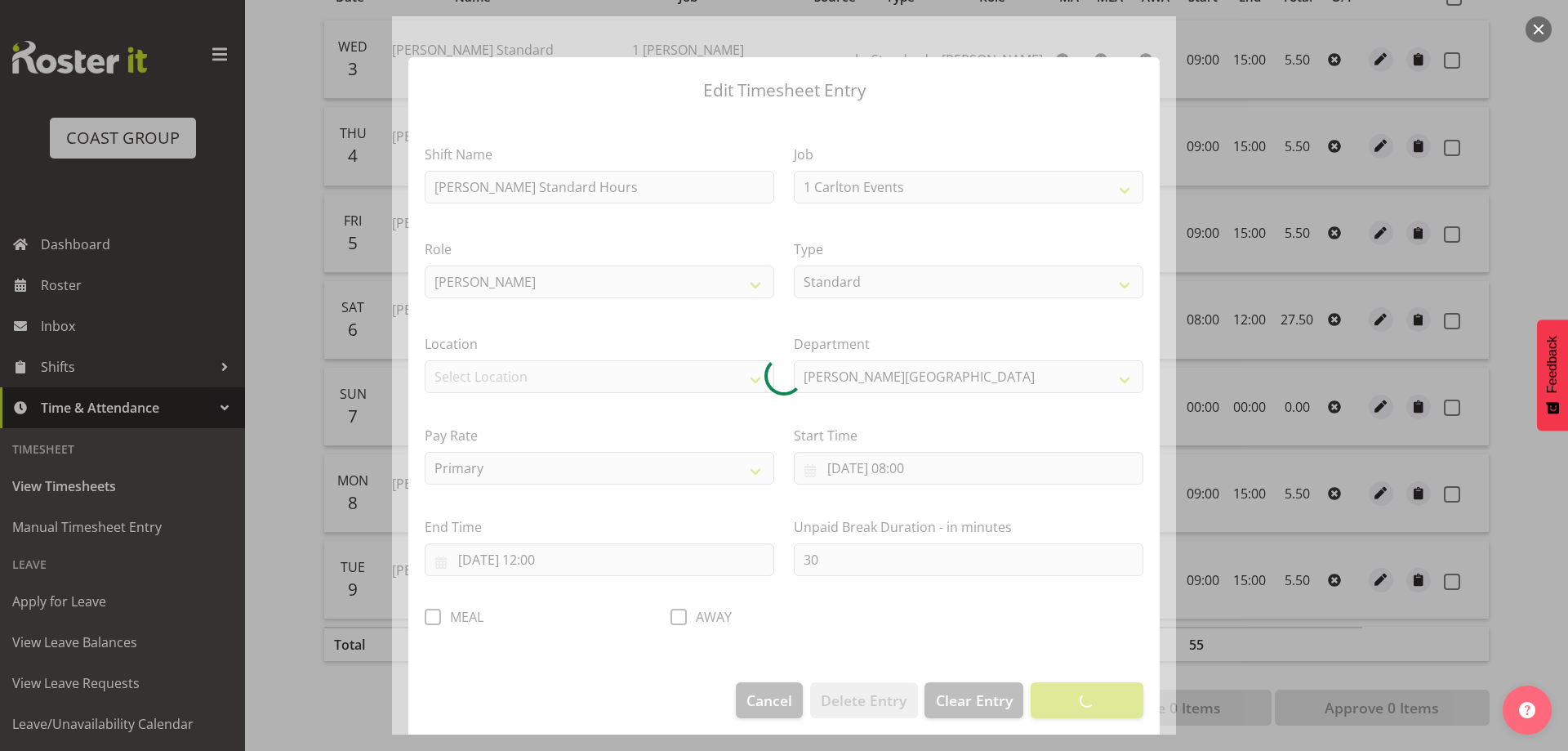
select select "7032"
click at [604, 560] on div at bounding box center [784, 376] width 784 height 718
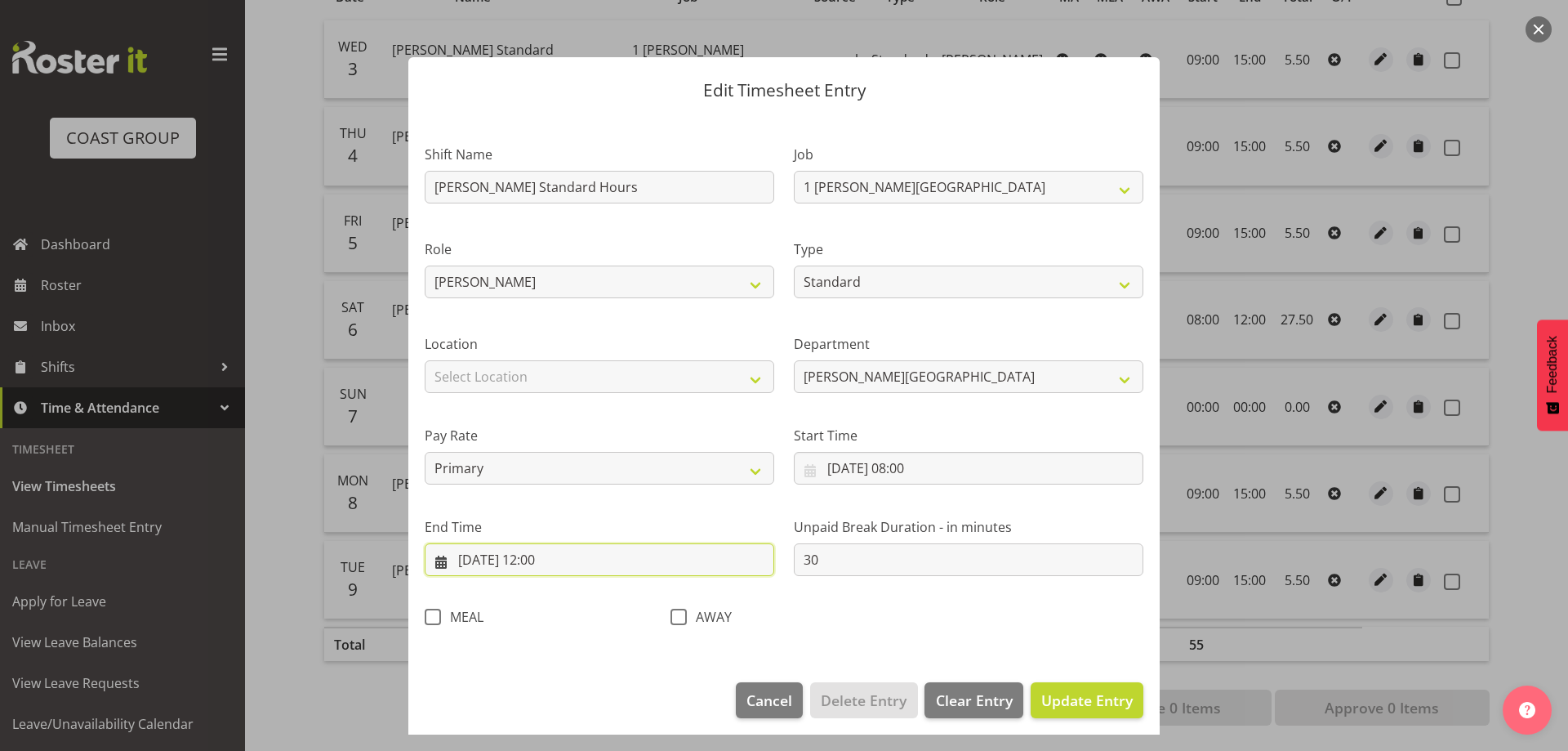
click at [604, 560] on input "[DATE] 12:00" at bounding box center [599, 559] width 350 height 32
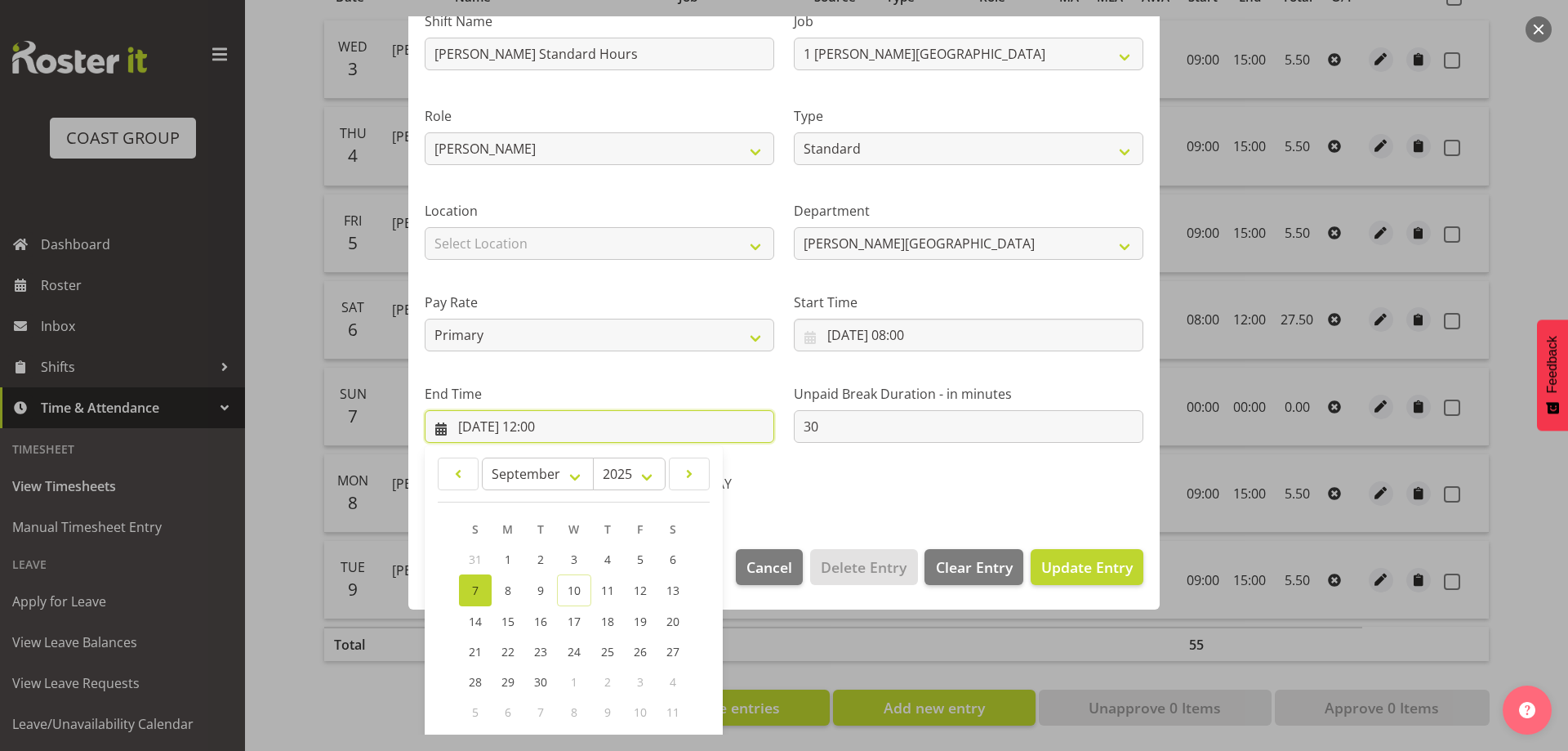
scroll to position [215, 0]
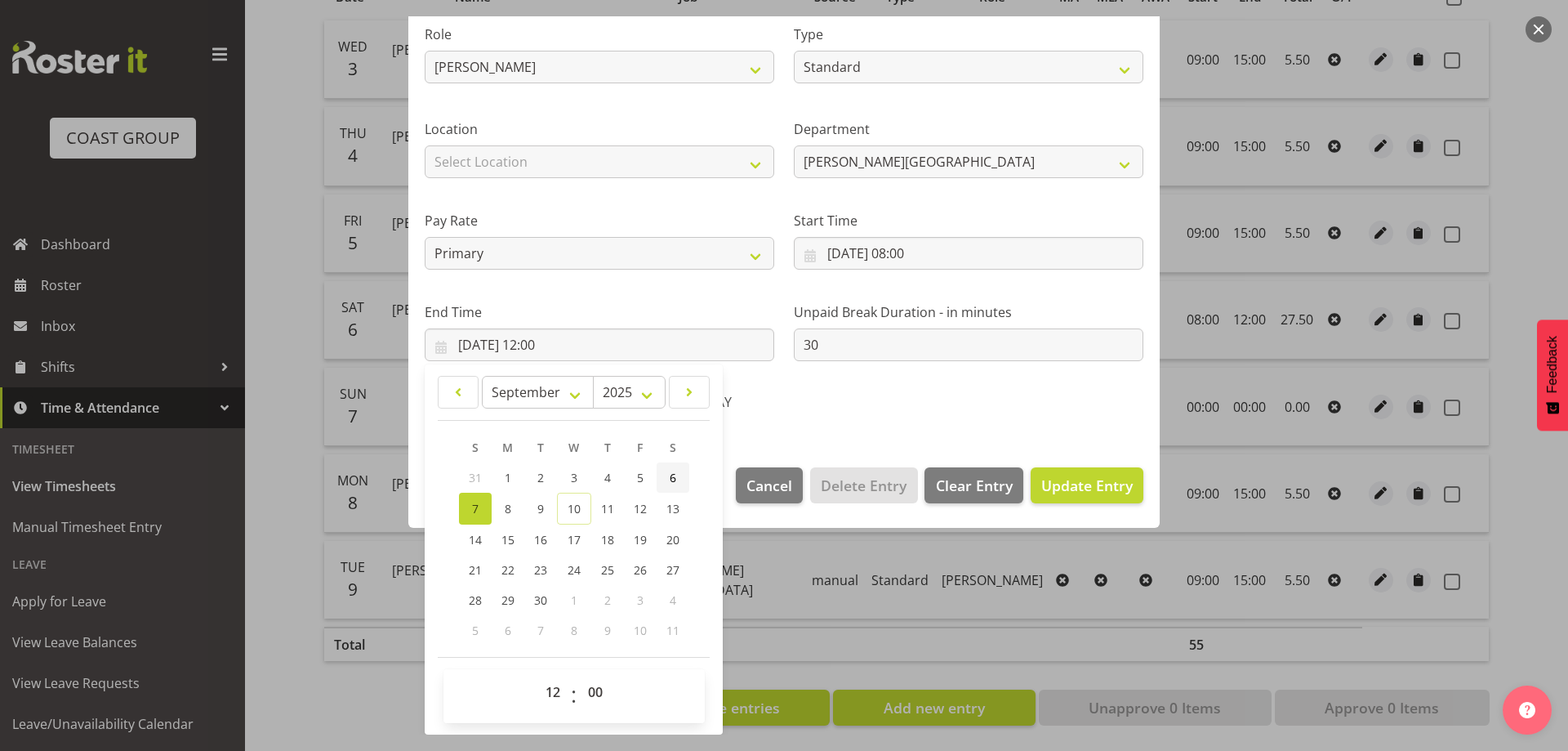
click at [673, 475] on span "6" at bounding box center [672, 477] width 6 height 16
type input "[DATE] 12:00"
click at [1076, 485] on span "Update Entry" at bounding box center [1087, 484] width 91 height 19
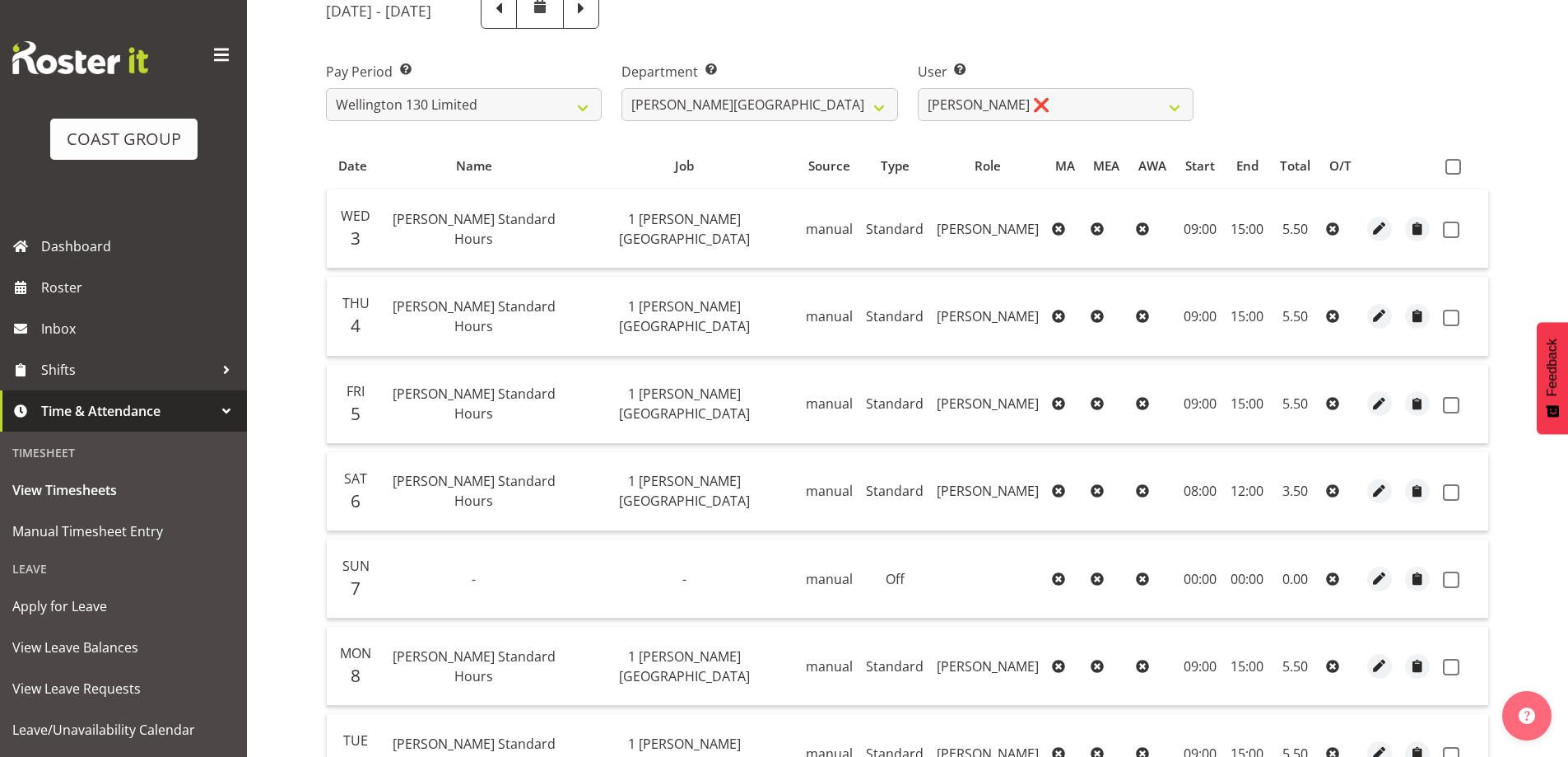
scroll to position [0, 0]
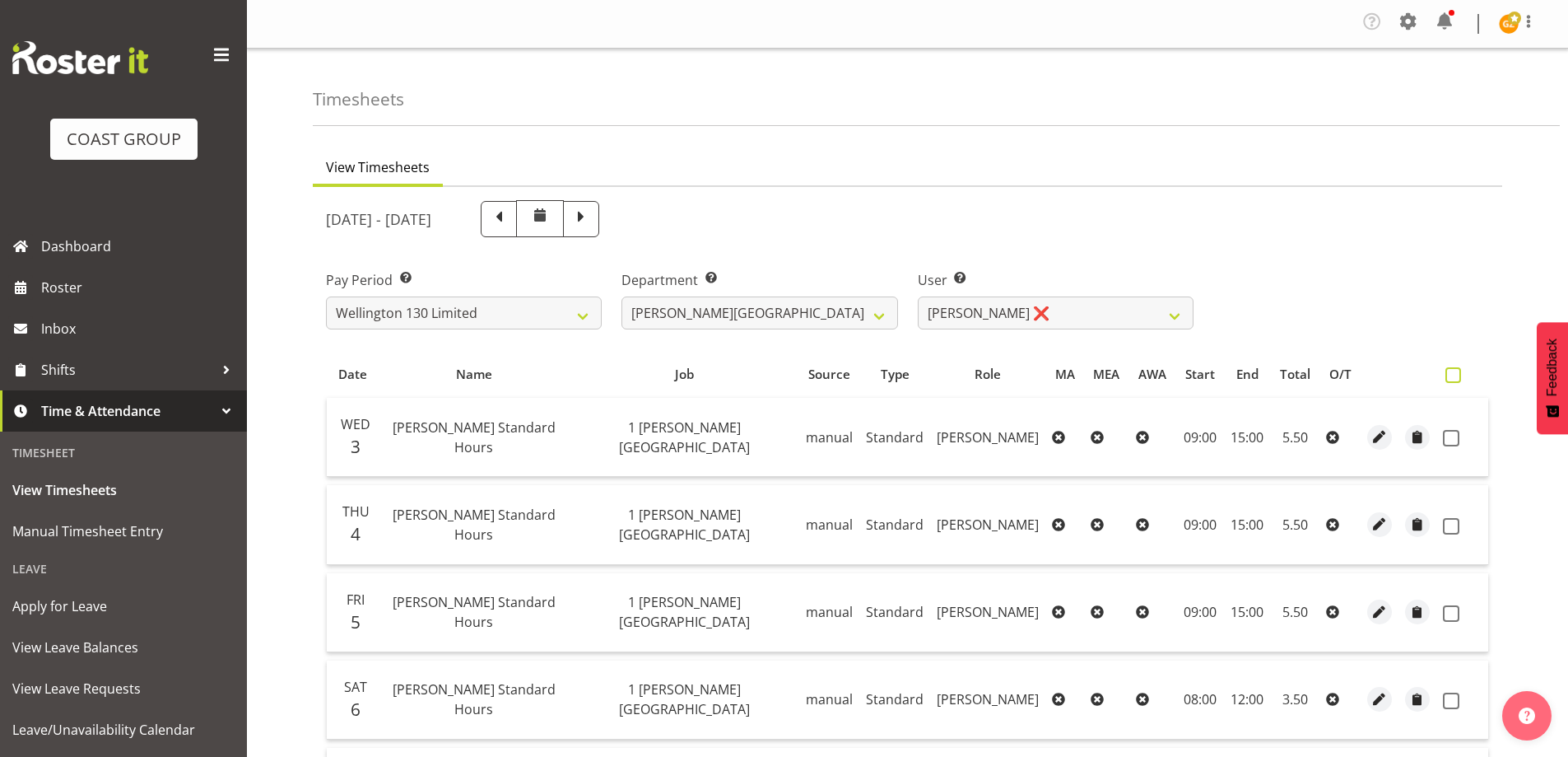
click at [1456, 369] on span at bounding box center [1453, 375] width 16 height 16
click at [1456, 369] on input "checkbox" at bounding box center [1451, 375] width 11 height 11
checkbox input "true"
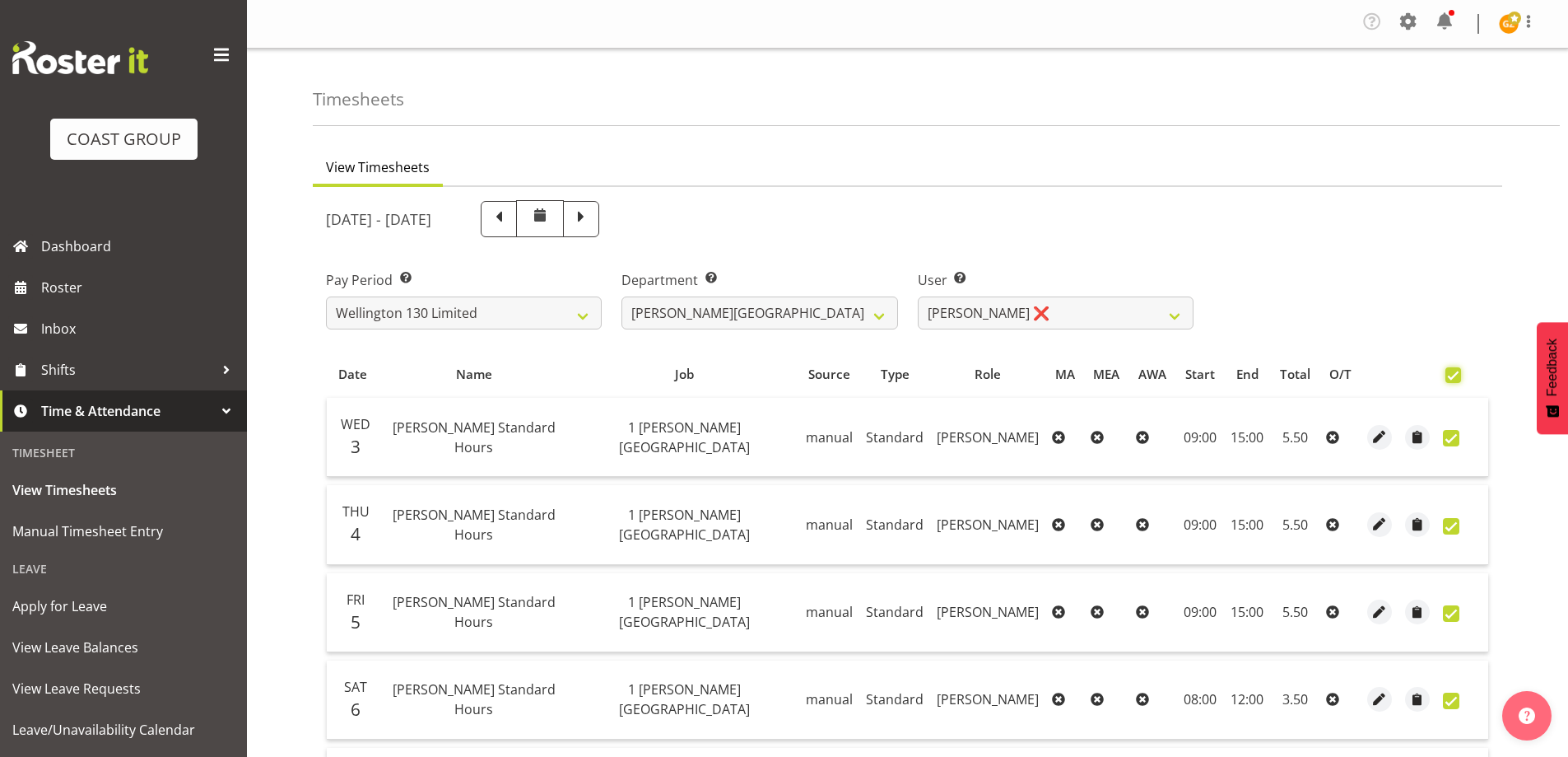
checkbox input "true"
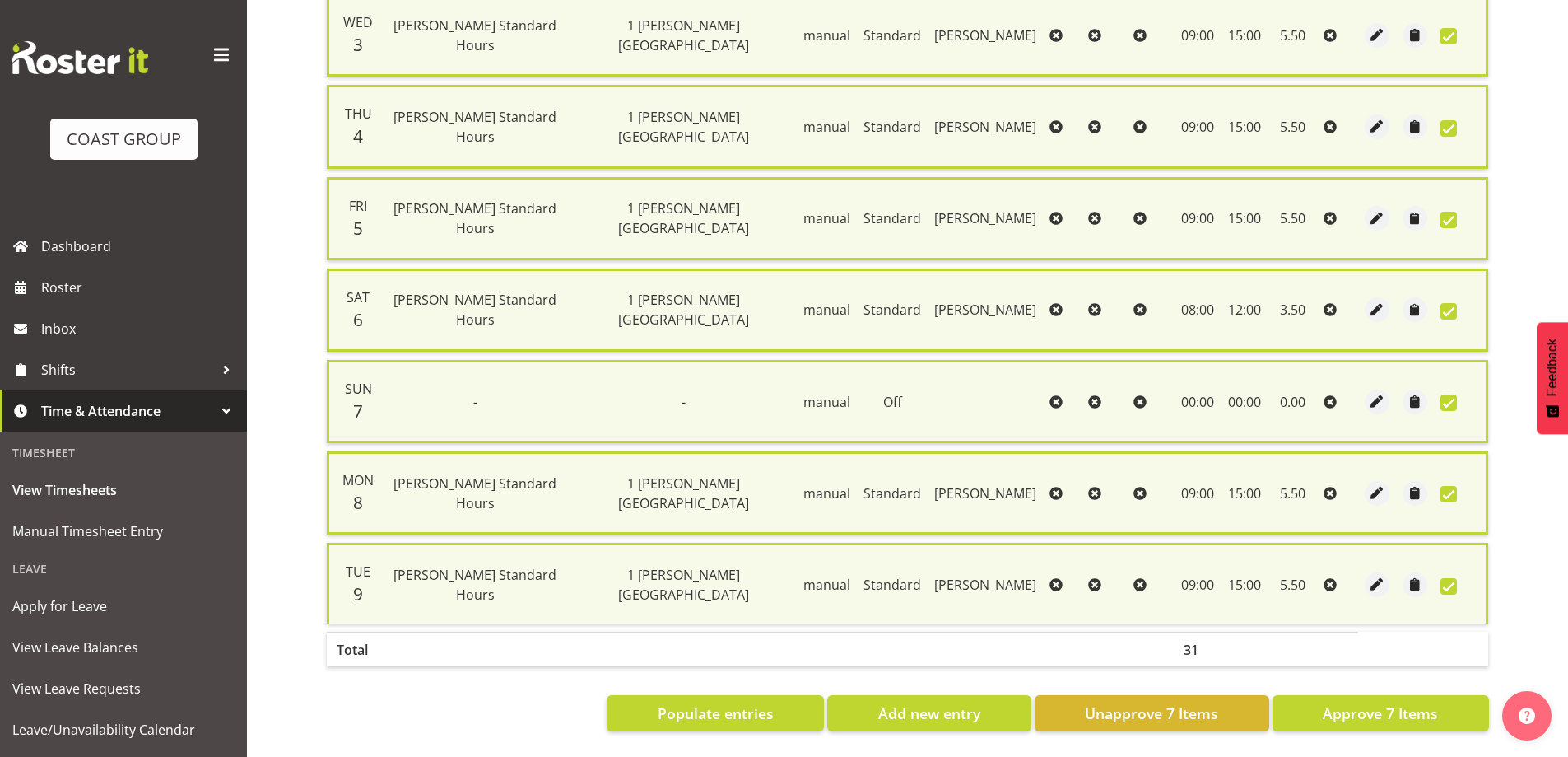
scroll to position [417, 0]
click at [1410, 707] on span "Approve 7 Items" at bounding box center [1381, 712] width 115 height 21
checkbox input "false"
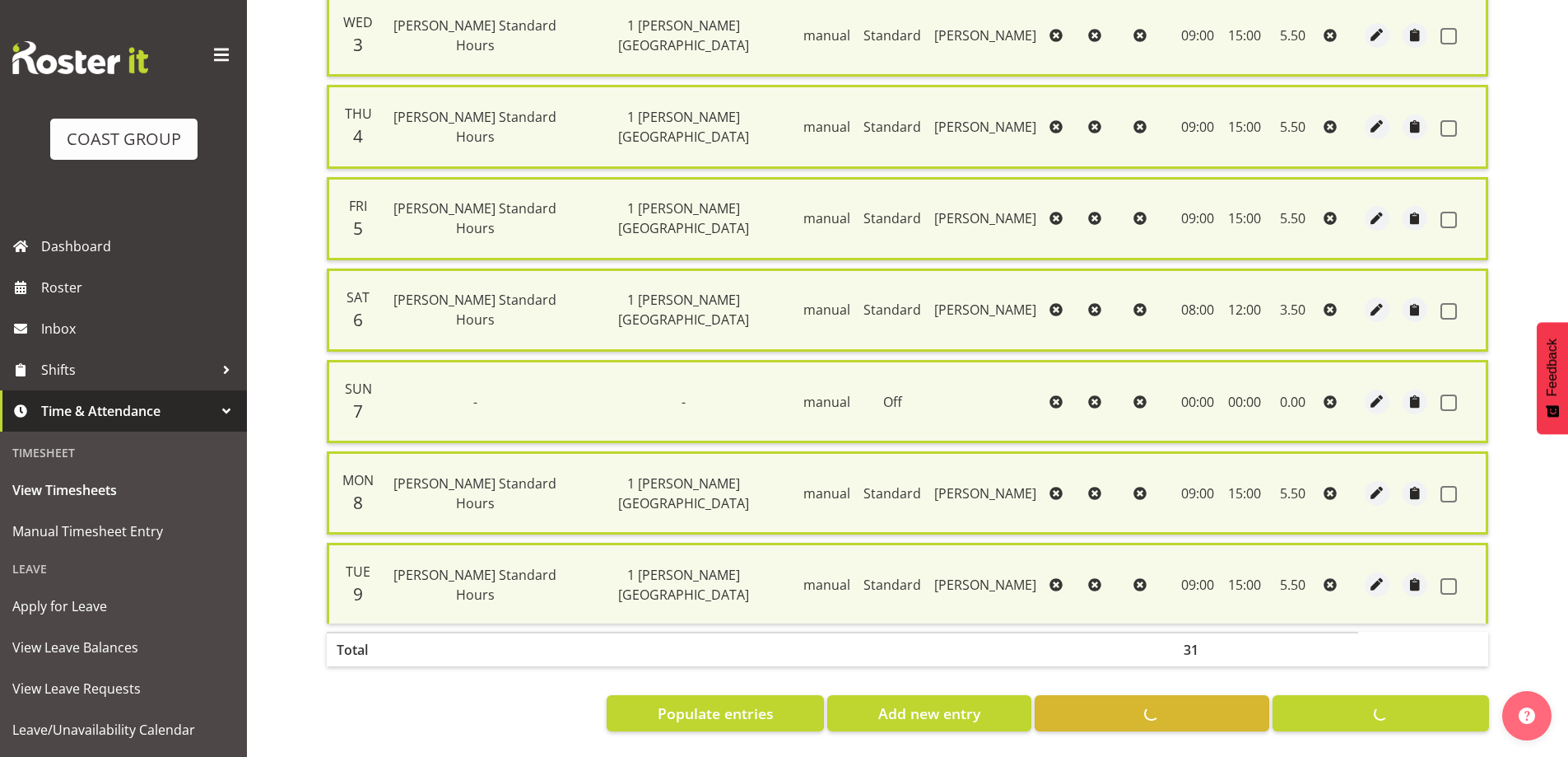
checkbox input "false"
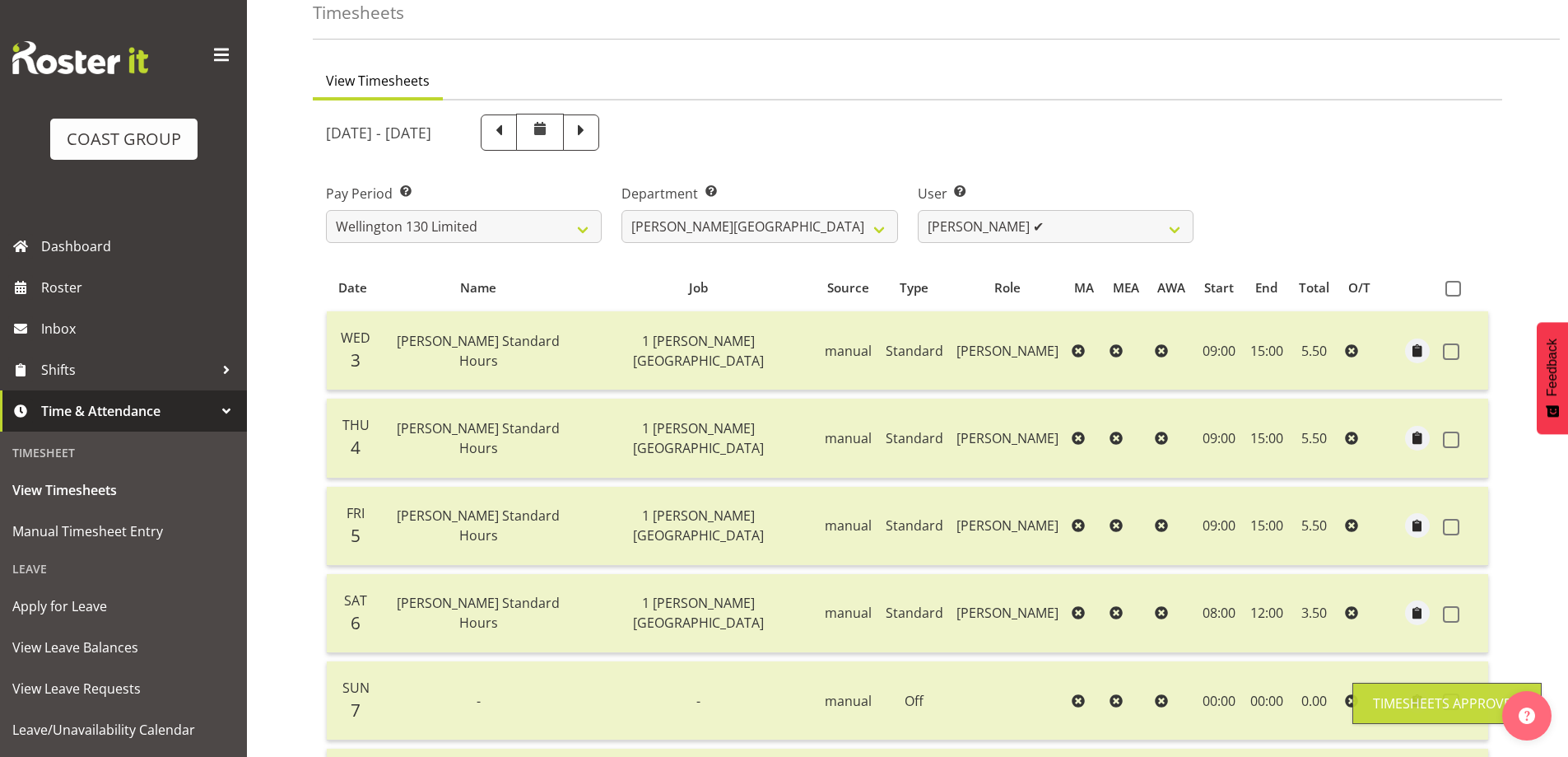
scroll to position [0, 0]
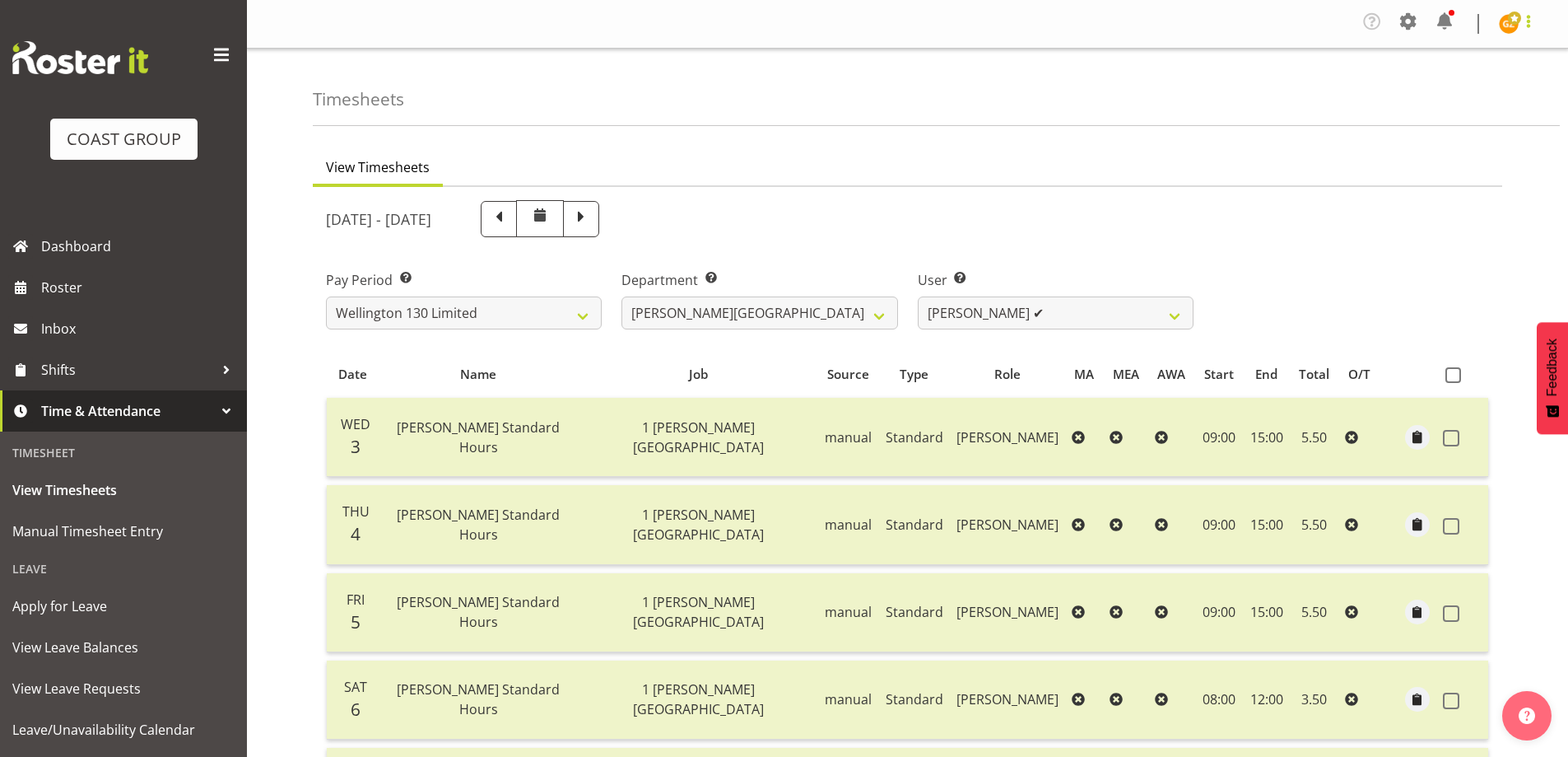
click at [1527, 21] on span at bounding box center [1528, 20] width 20 height 20
click at [1468, 96] on link "Log Out" at bounding box center [1460, 90] width 158 height 30
